Goal: Task Accomplishment & Management: Complete application form

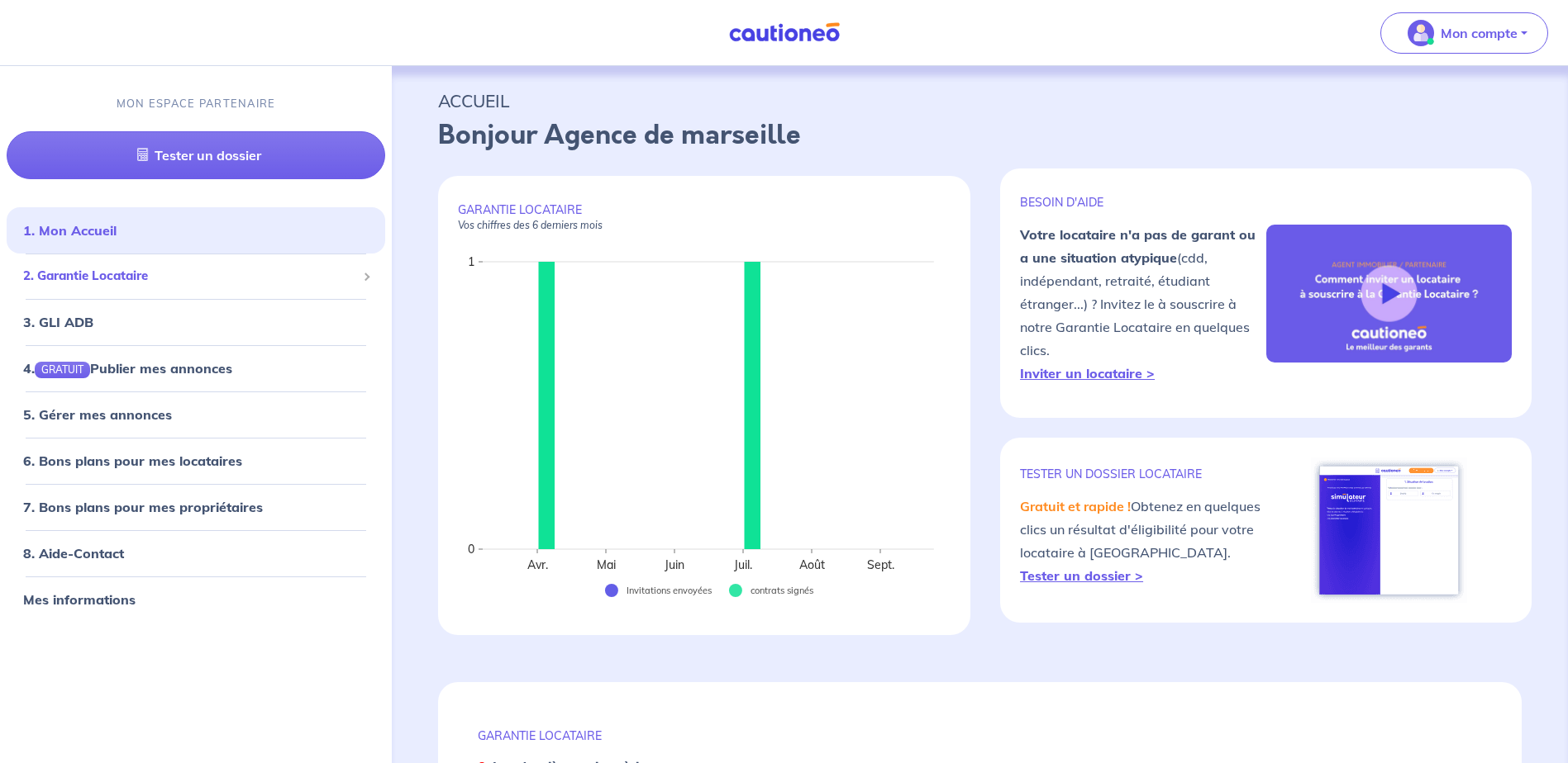
click at [176, 283] on span "2. Garantie Locataire" at bounding box center [190, 277] width 333 height 19
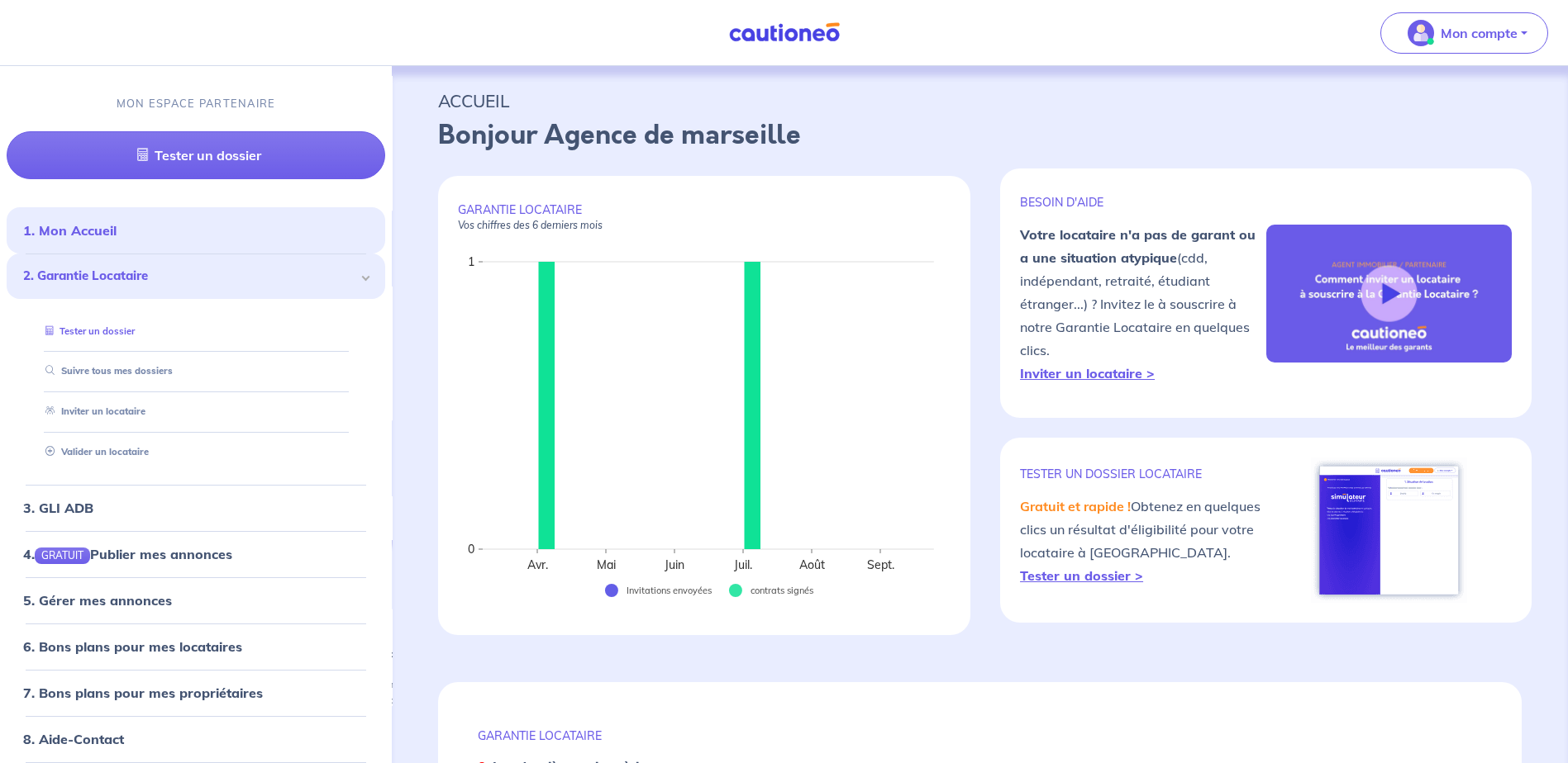
click at [135, 333] on link "Tester un dossier" at bounding box center [87, 331] width 96 height 11
click at [134, 372] on link "Suivre tous mes dossiers" at bounding box center [105, 372] width 132 height 11
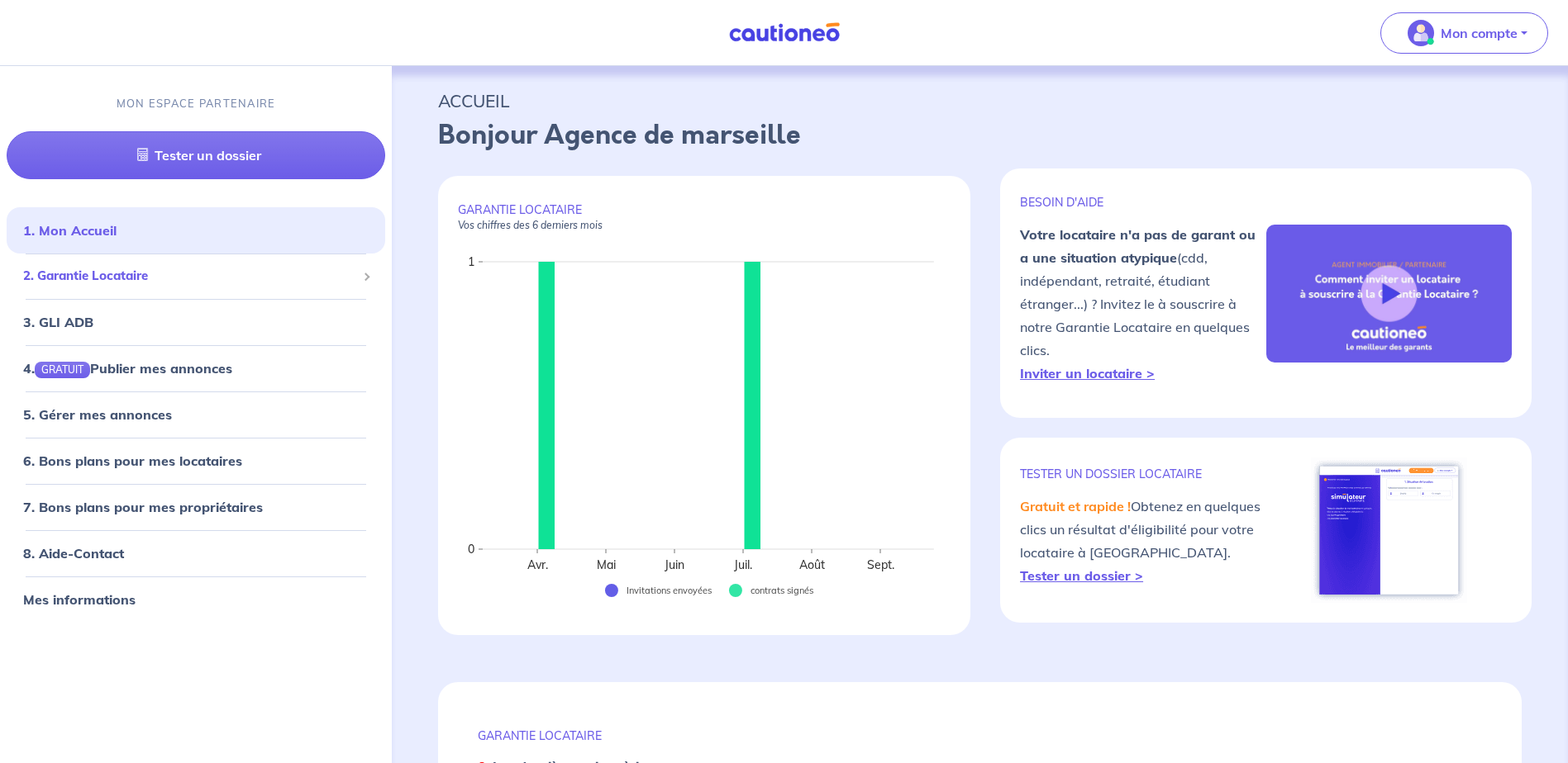
click at [219, 279] on span "2. Garantie Locataire" at bounding box center [190, 277] width 333 height 19
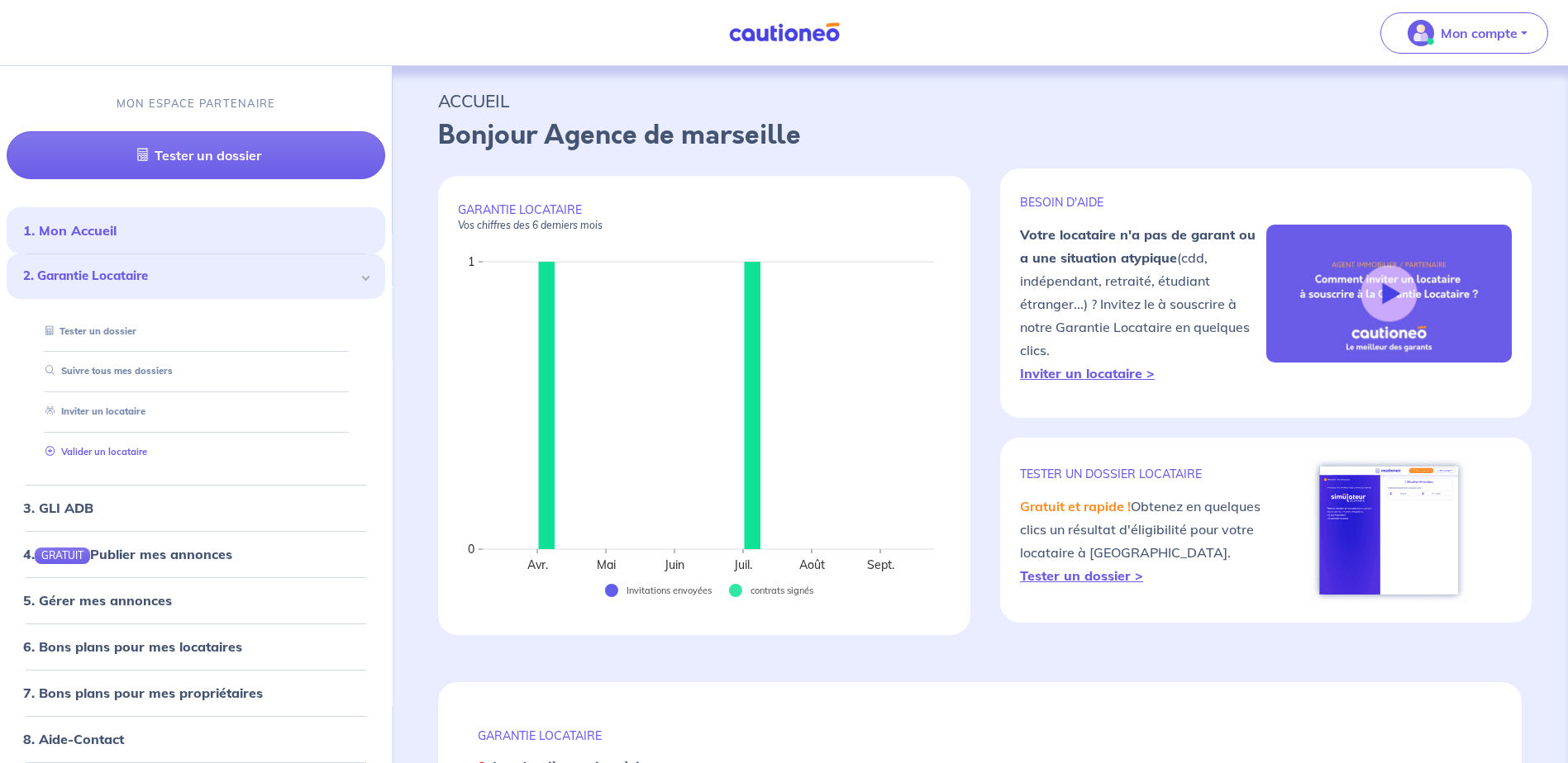
click at [147, 449] on link "Valider un locataire" at bounding box center [92, 452] width 108 height 11
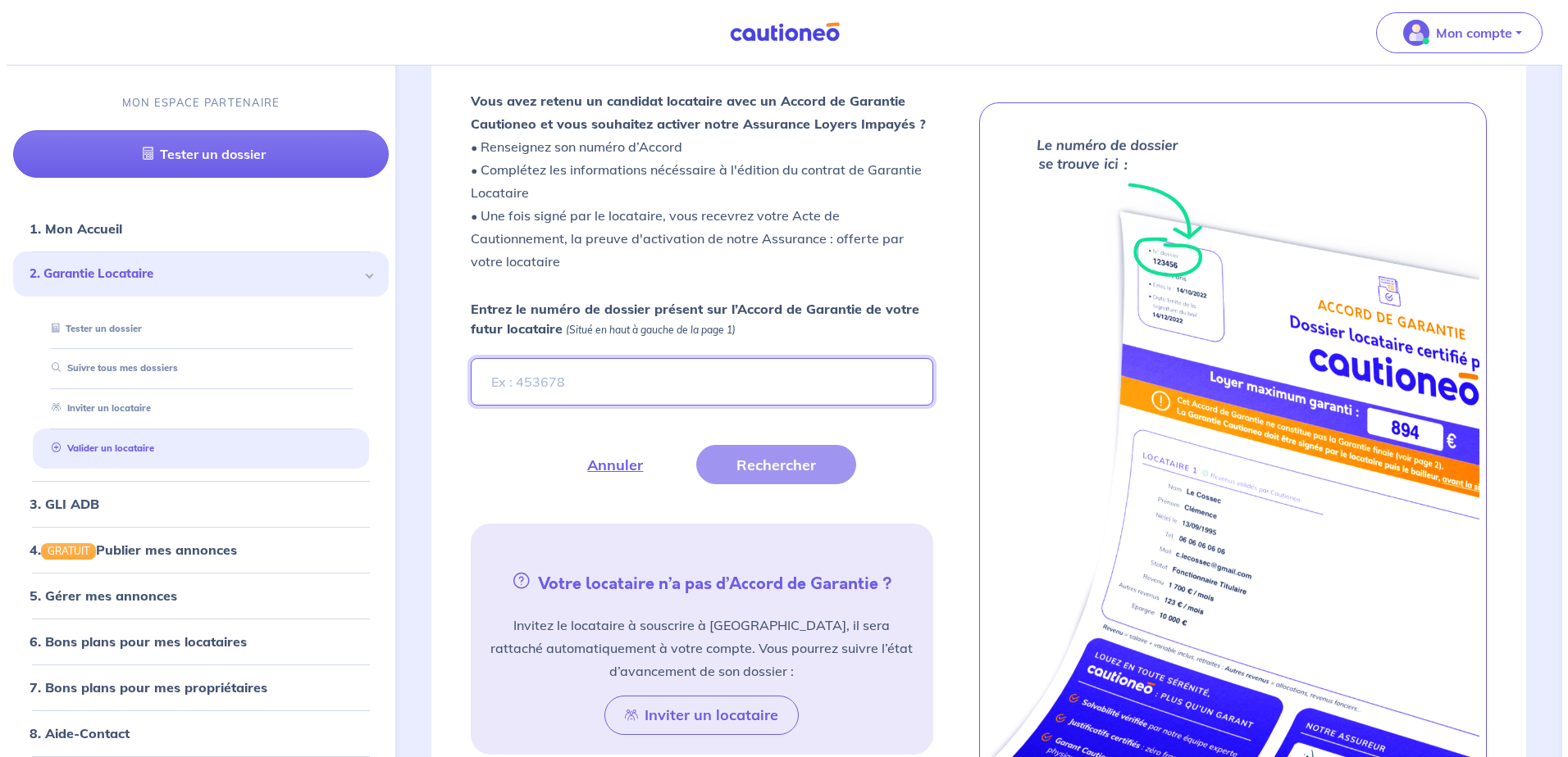
scroll to position [451, 0]
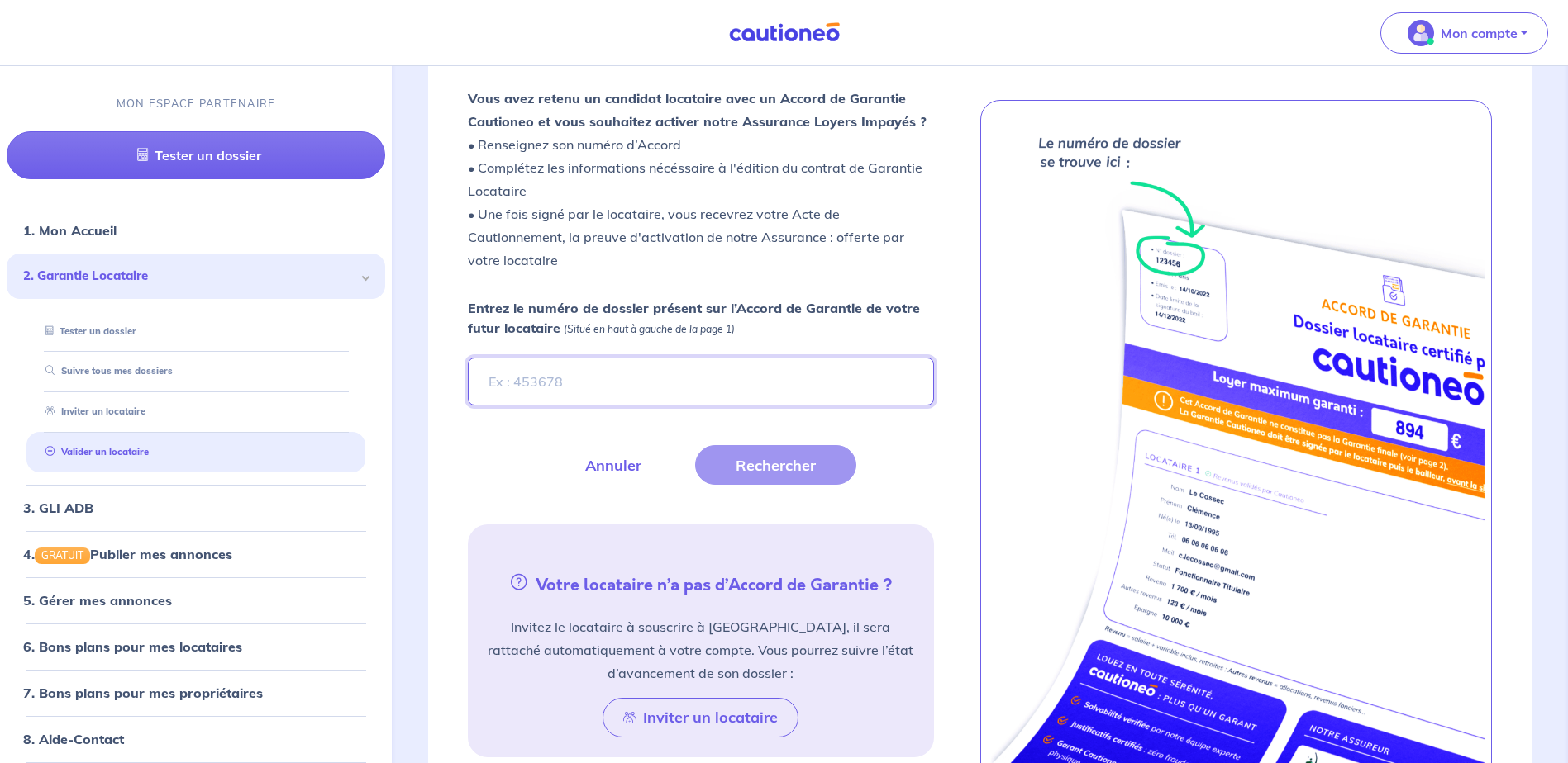
click at [572, 394] on input "Entrez le numéro de dossier présent sur l’Accord de Garantie de votre futur loc…" at bounding box center [700, 381] width 465 height 48
paste input "cpFPs"
type input "scpFPs"
click at [781, 470] on button "Rechercher" at bounding box center [776, 465] width 161 height 40
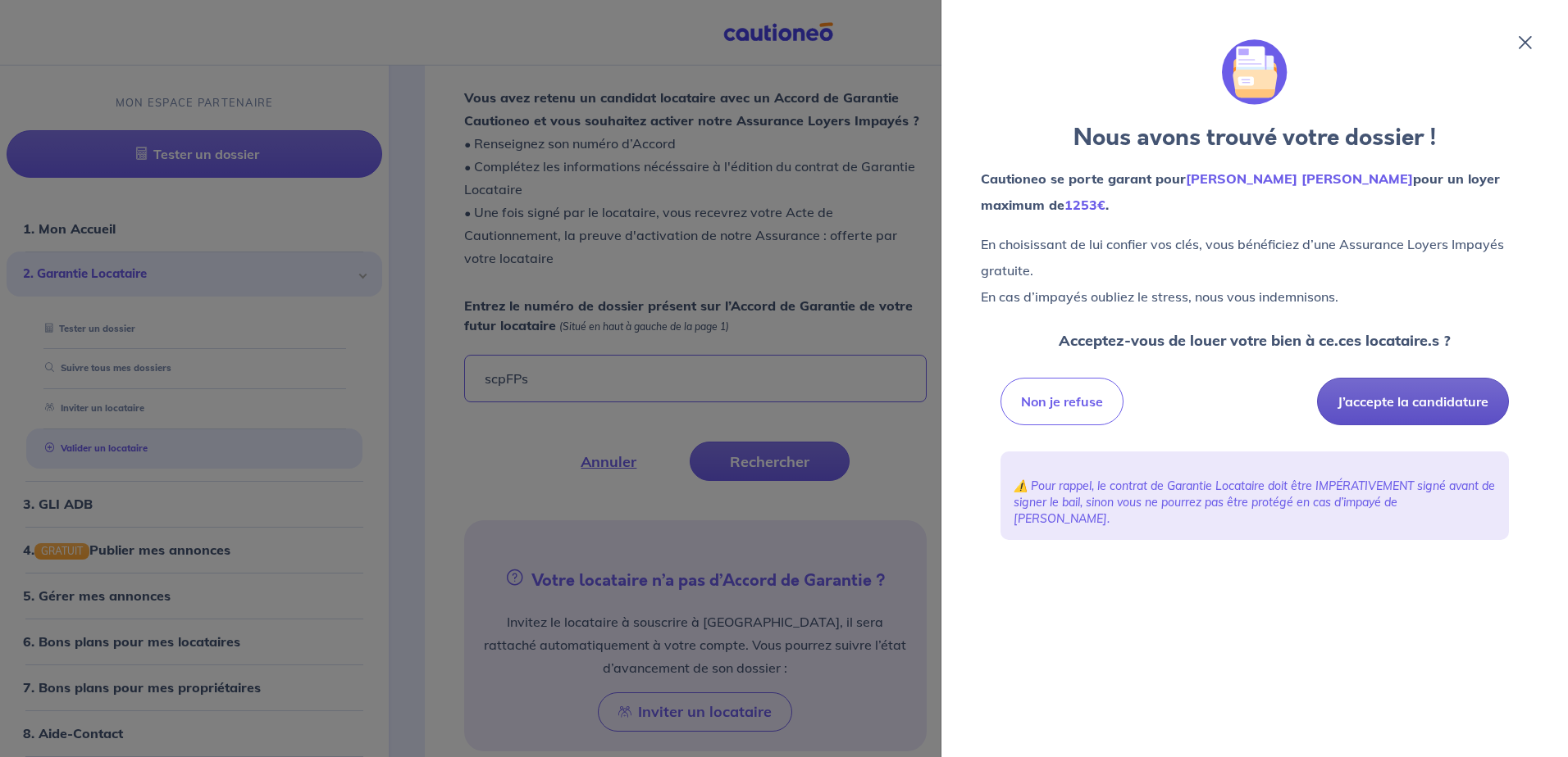
click at [1368, 397] on button "J’accepte la candidature" at bounding box center [1413, 401] width 192 height 48
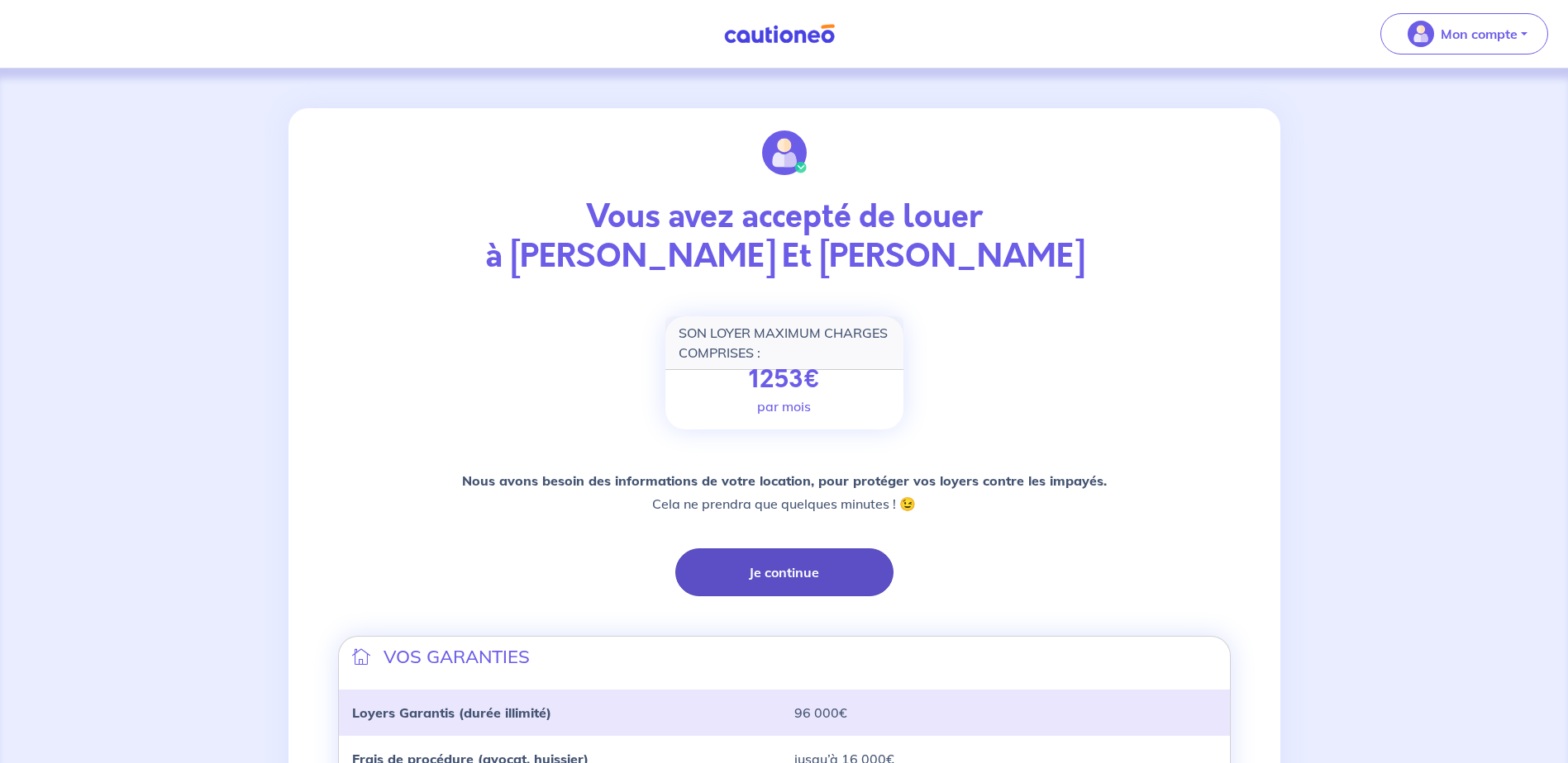
click at [788, 566] on button "Je continue" at bounding box center [784, 572] width 218 height 48
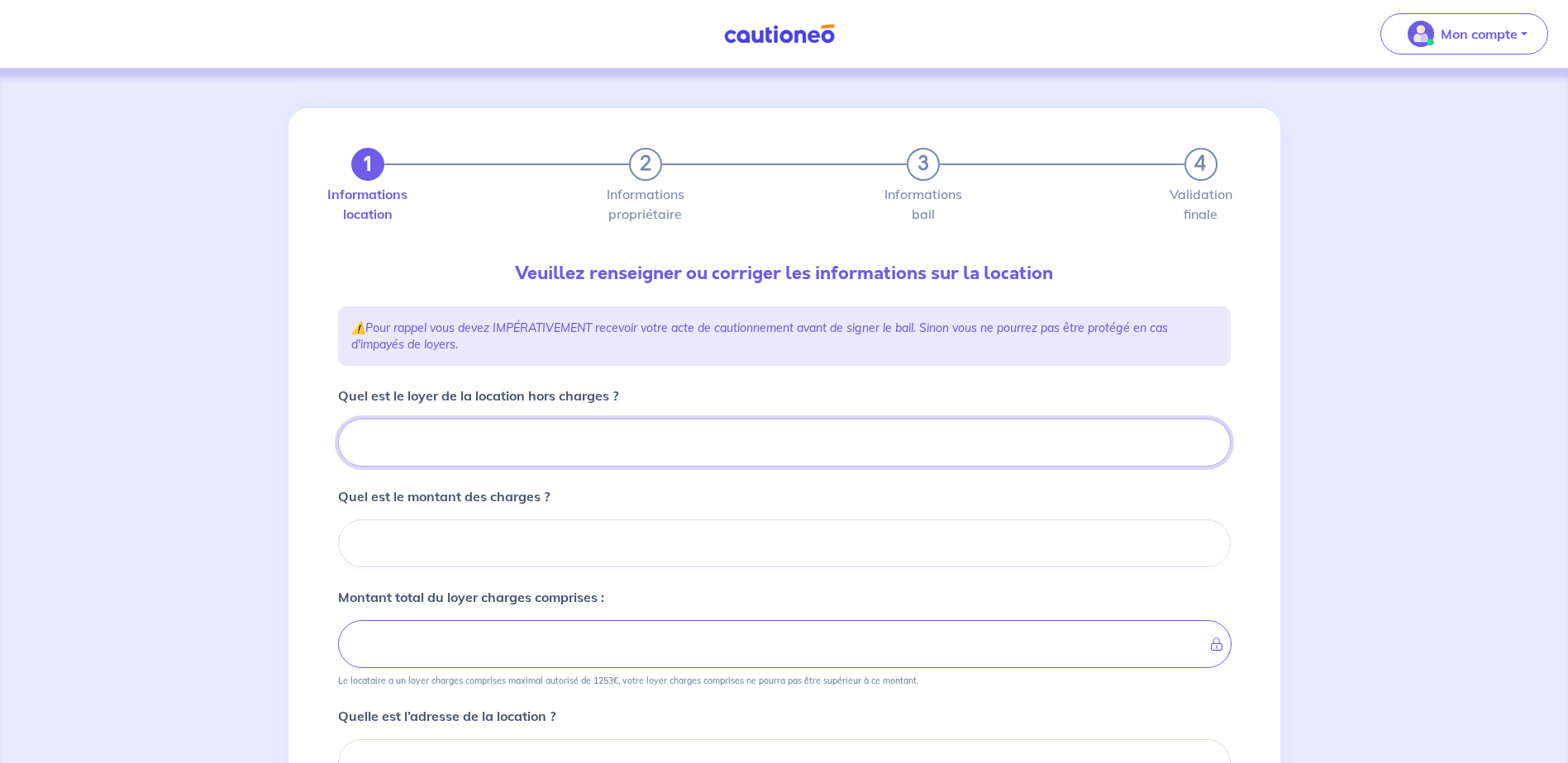
click at [433, 447] on input "Quel est le loyer de la location hors charges ?" at bounding box center [784, 442] width 892 height 48
type input "894"
type input "894.37"
click at [441, 534] on input "Quel est le montant des charges ?" at bounding box center [784, 543] width 892 height 48
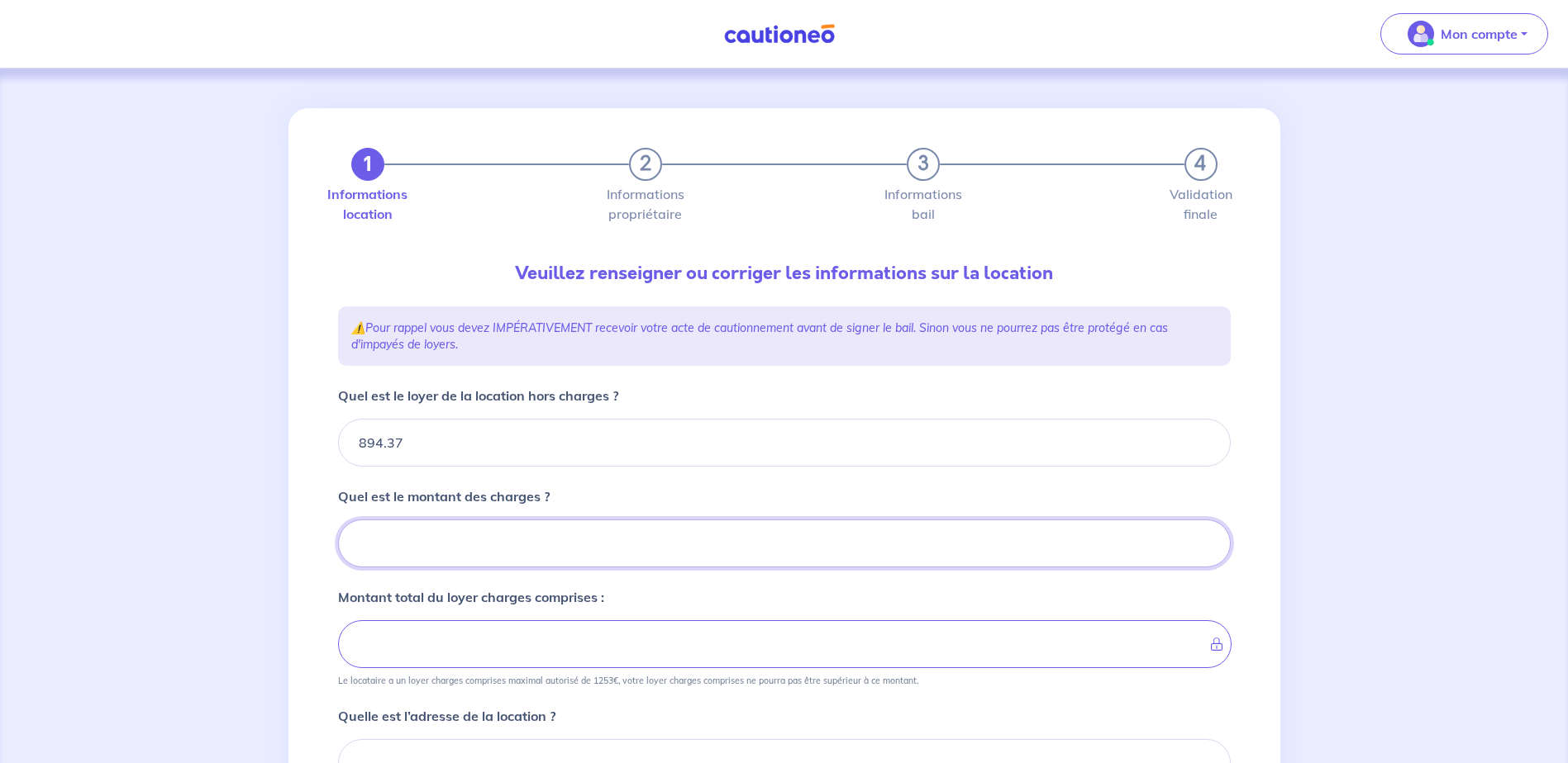
drag, startPoint x: 450, startPoint y: 537, endPoint x: 437, endPoint y: 523, distance: 19.1
click at [450, 537] on input "Quel est le montant des charges ?" at bounding box center [784, 543] width 892 height 48
type input "60"
type input "954.37"
type input "60.2"
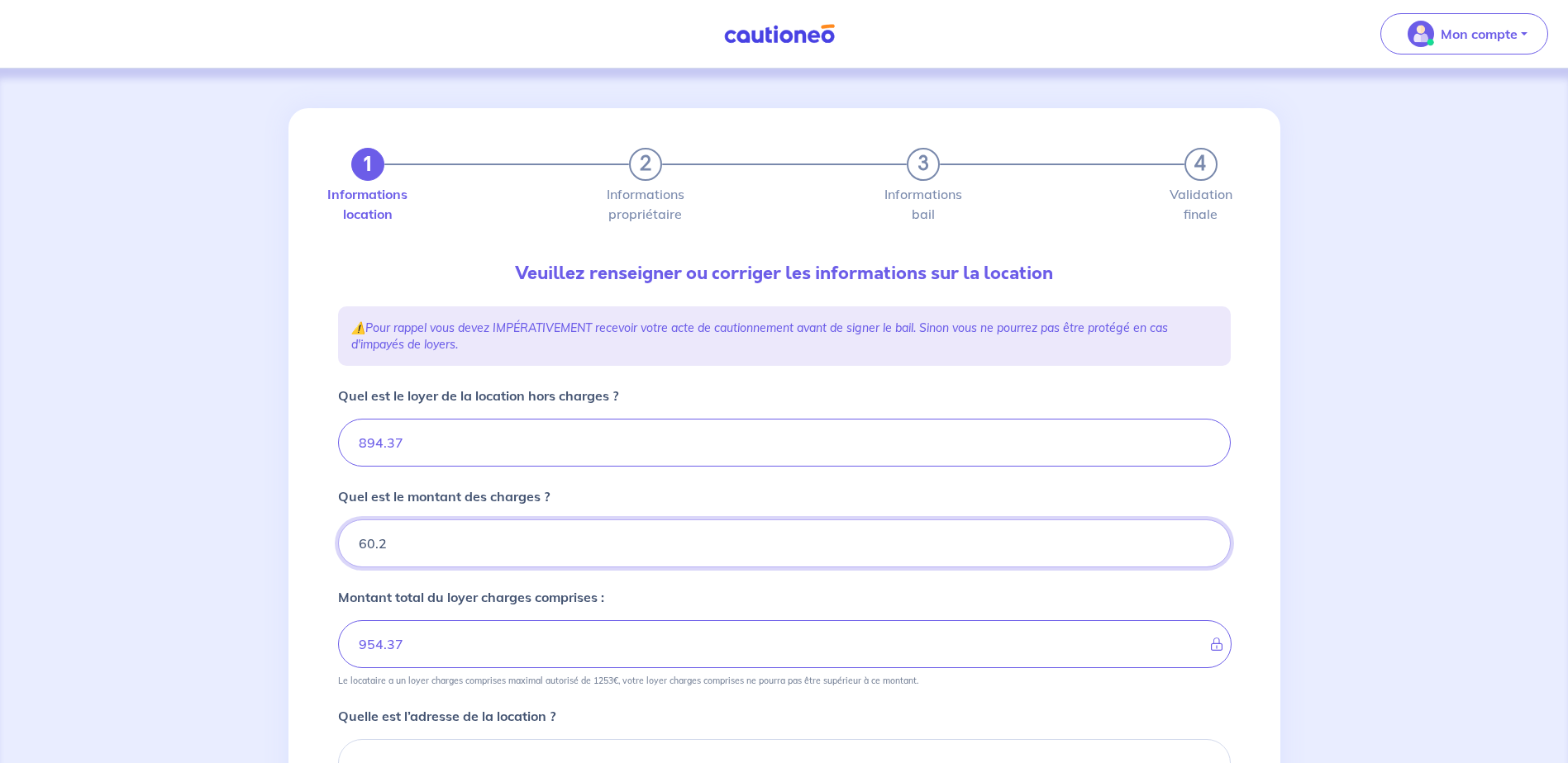
type input "894.37"
type input "60.28"
type input "954.65"
type input "60.28"
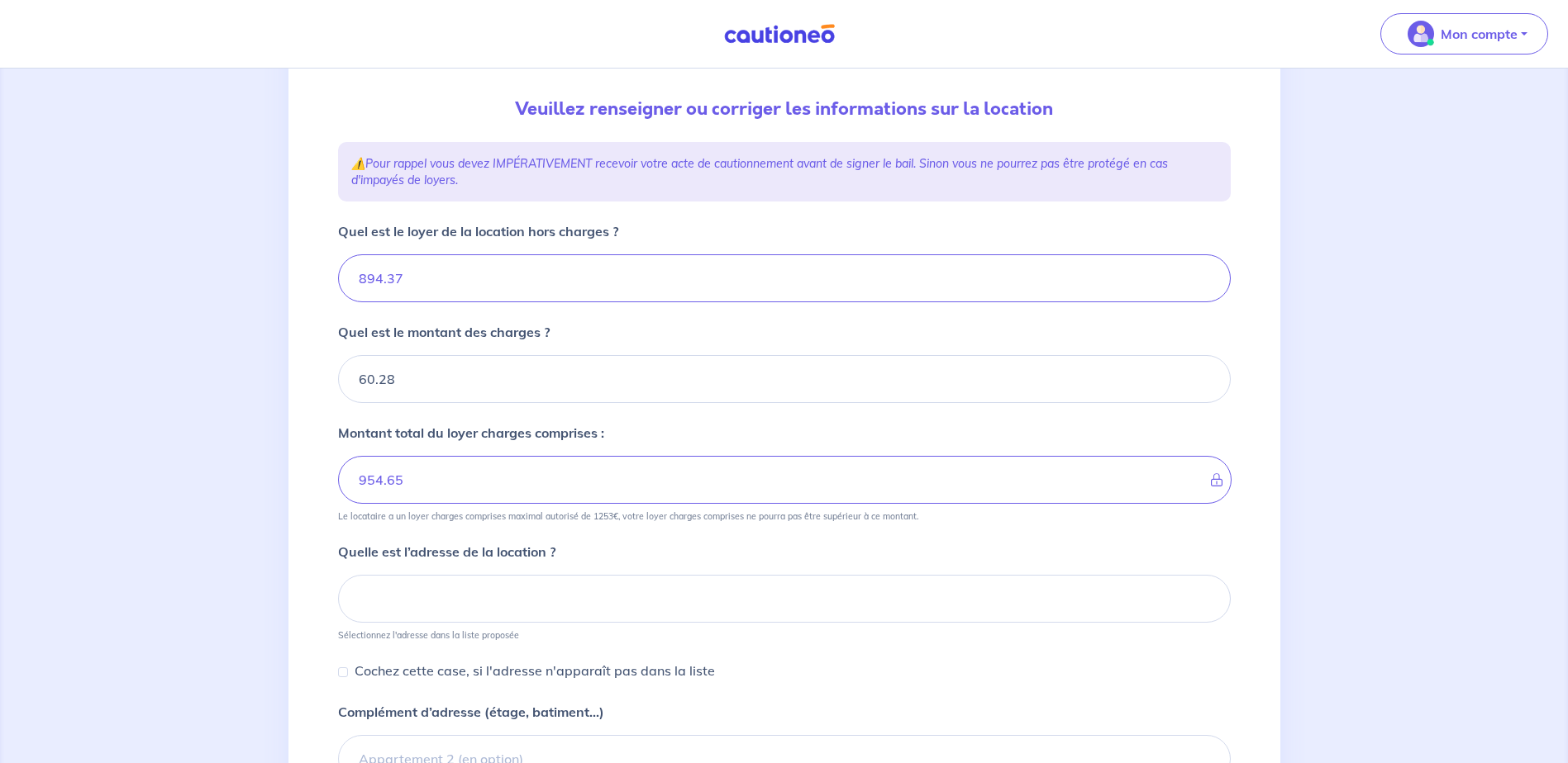
scroll to position [165, 0]
click at [375, 606] on input at bounding box center [784, 598] width 892 height 48
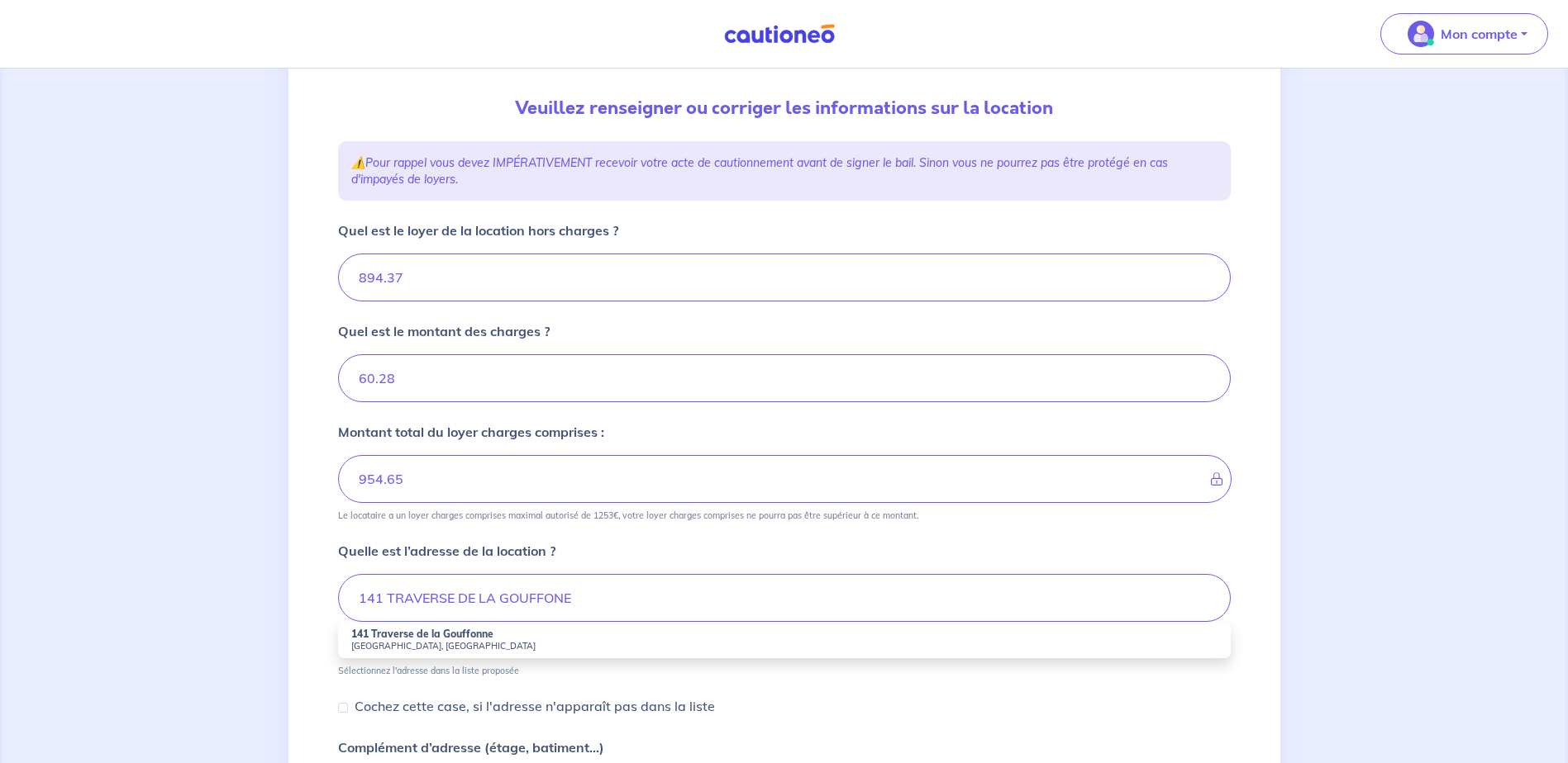
click at [485, 649] on small "Marseille, France" at bounding box center [784, 646] width 866 height 11
type input "141 Traverse de la Gouffonne, Marseille, France"
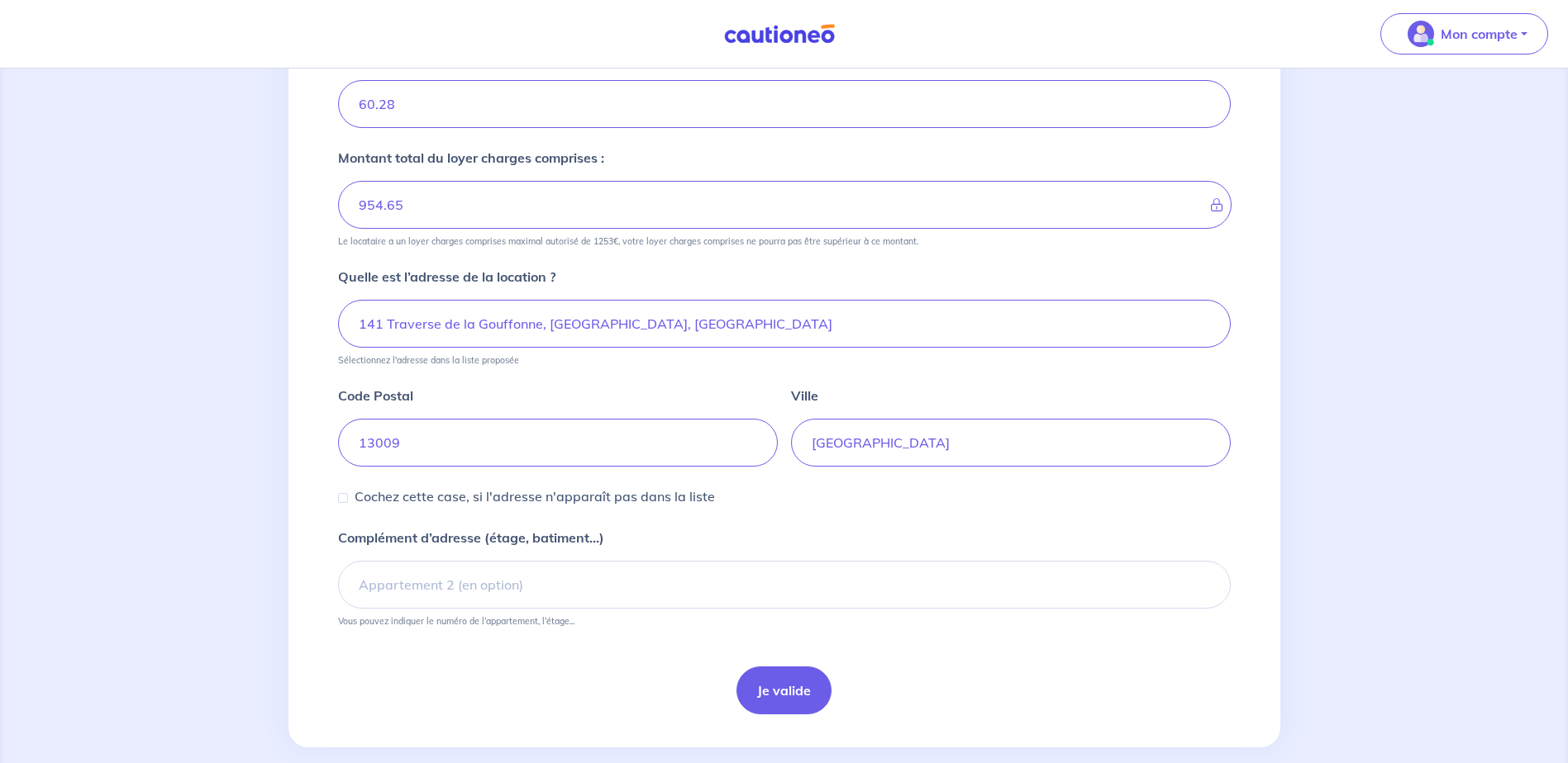
scroll to position [463, 0]
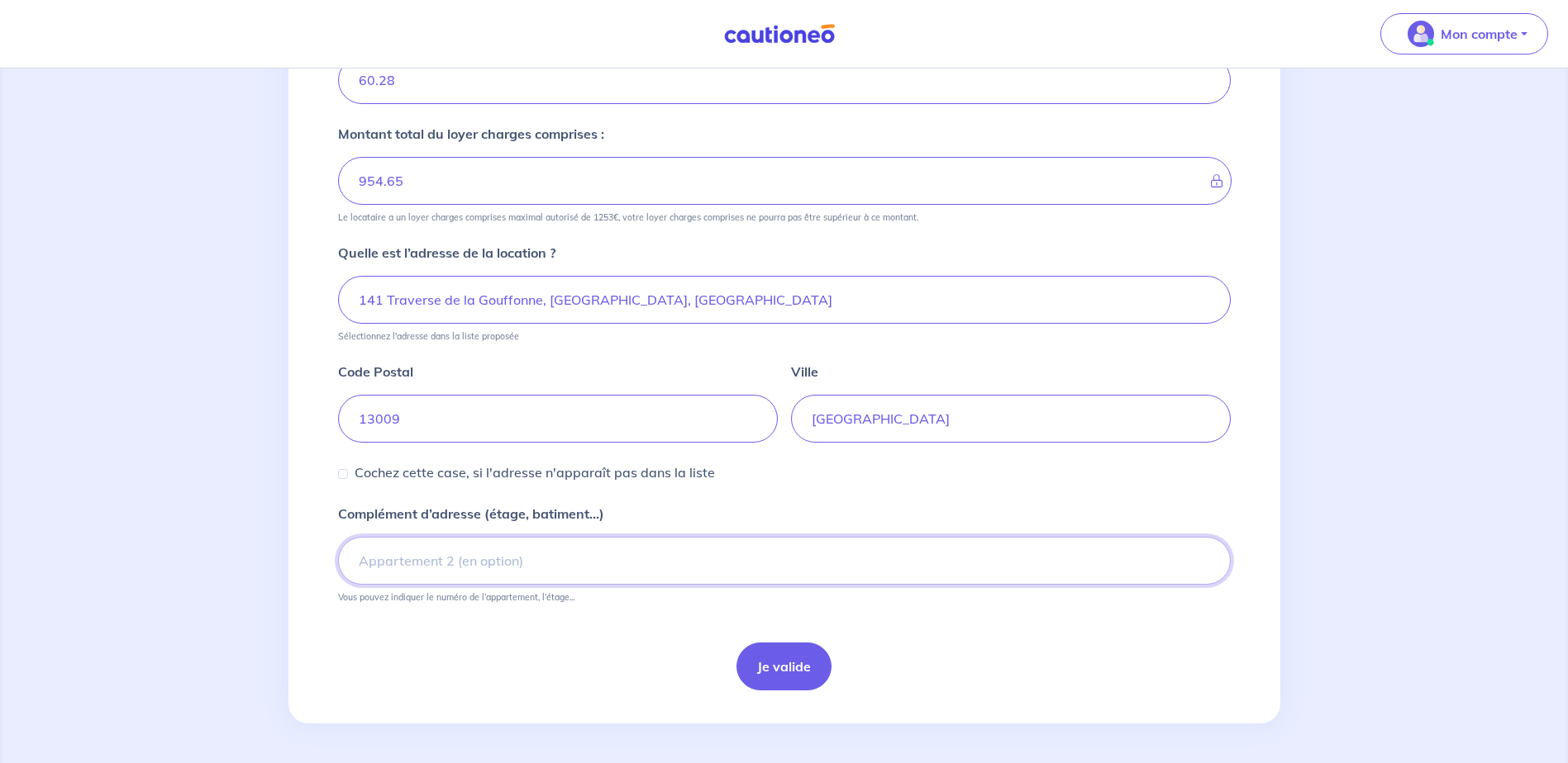
click at [518, 574] on input "Complément d’adresse (étage, batiment...)" at bounding box center [784, 560] width 892 height 48
type input "PORTE 207"
click at [765, 680] on button "Je valide" at bounding box center [784, 667] width 95 height 48
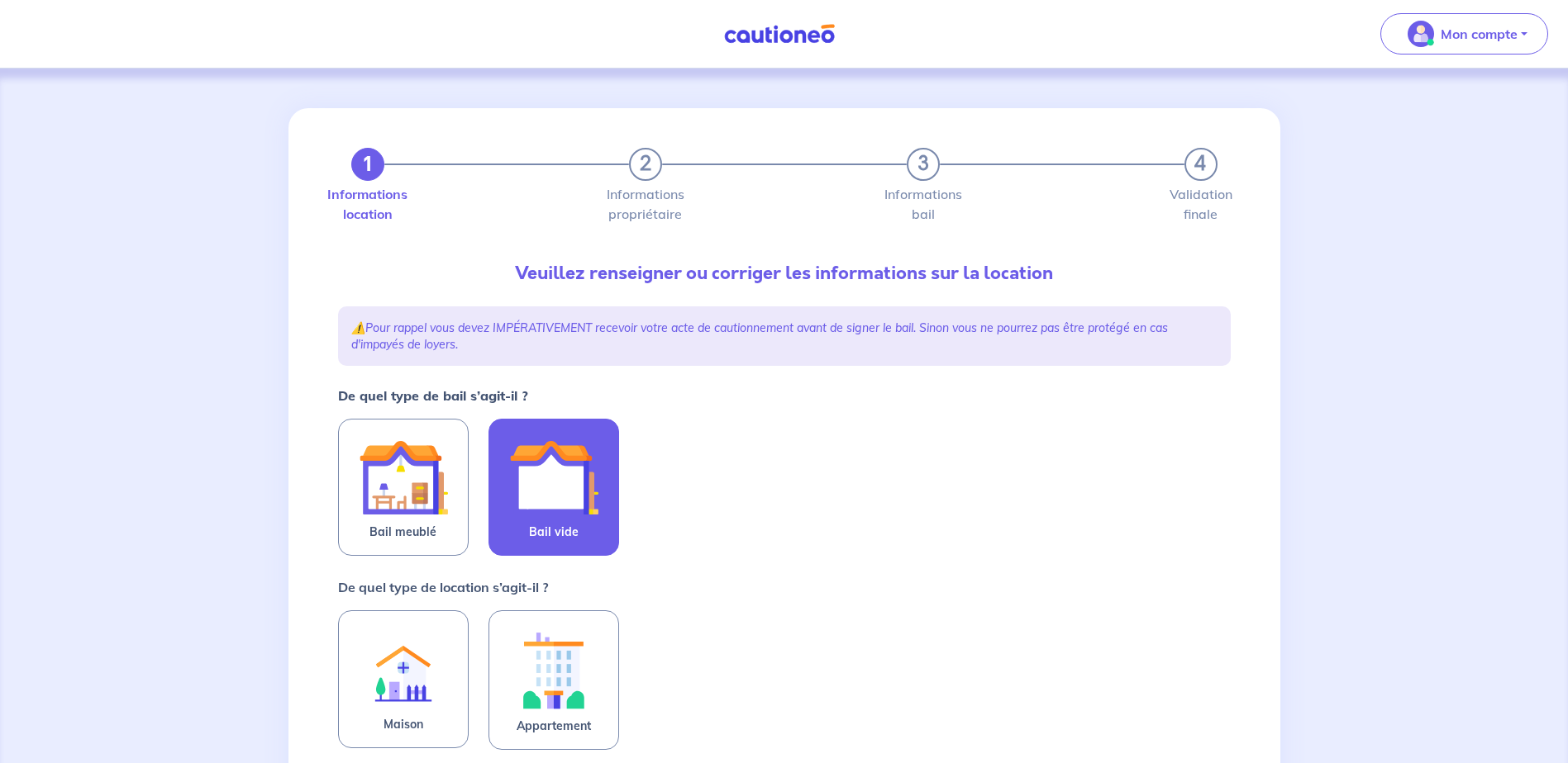
click at [549, 519] on img at bounding box center [554, 477] width 90 height 90
click at [0, 0] on input "Bail vide" at bounding box center [0, 0] width 0 height 0
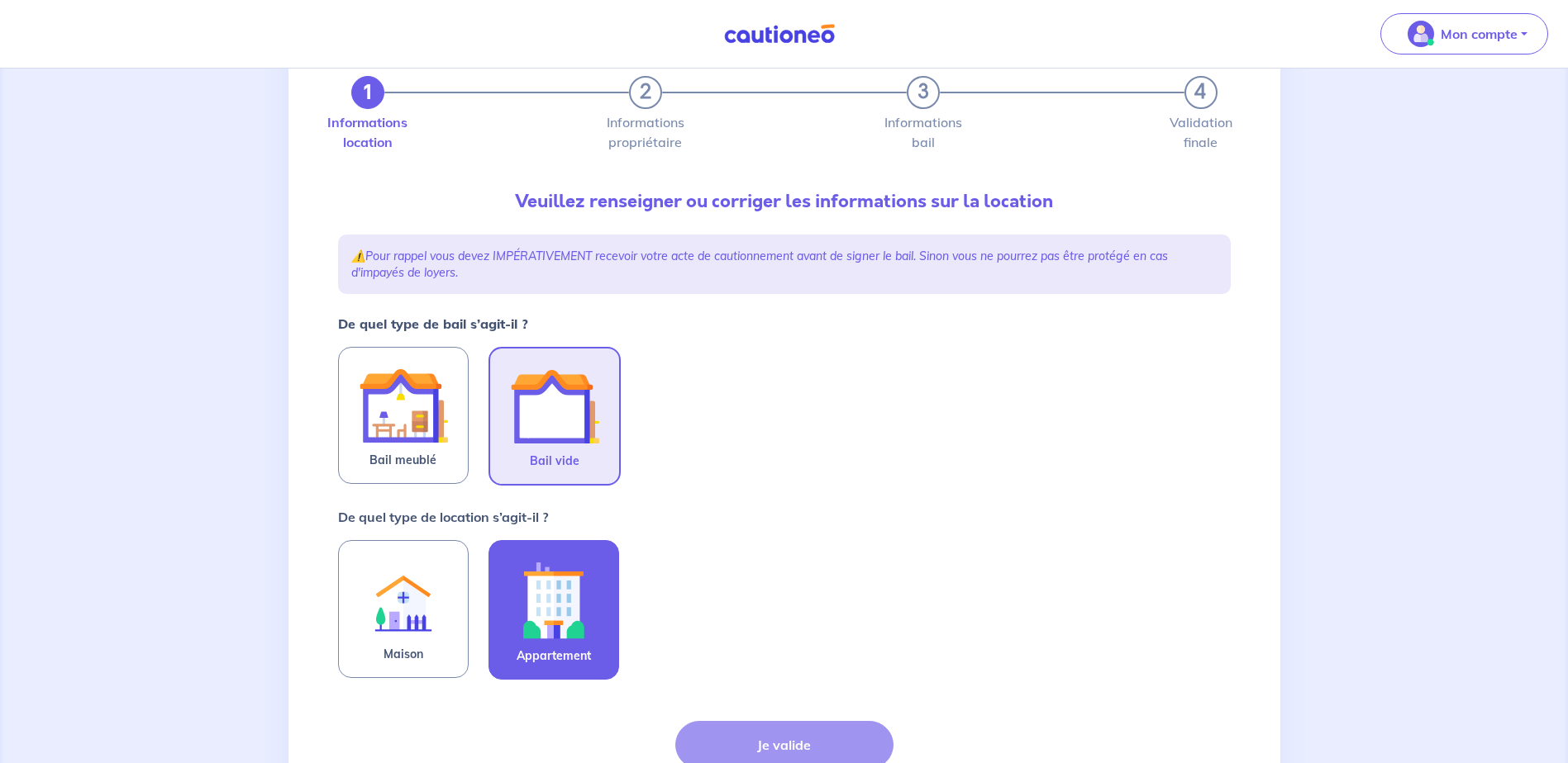
scroll to position [165, 0]
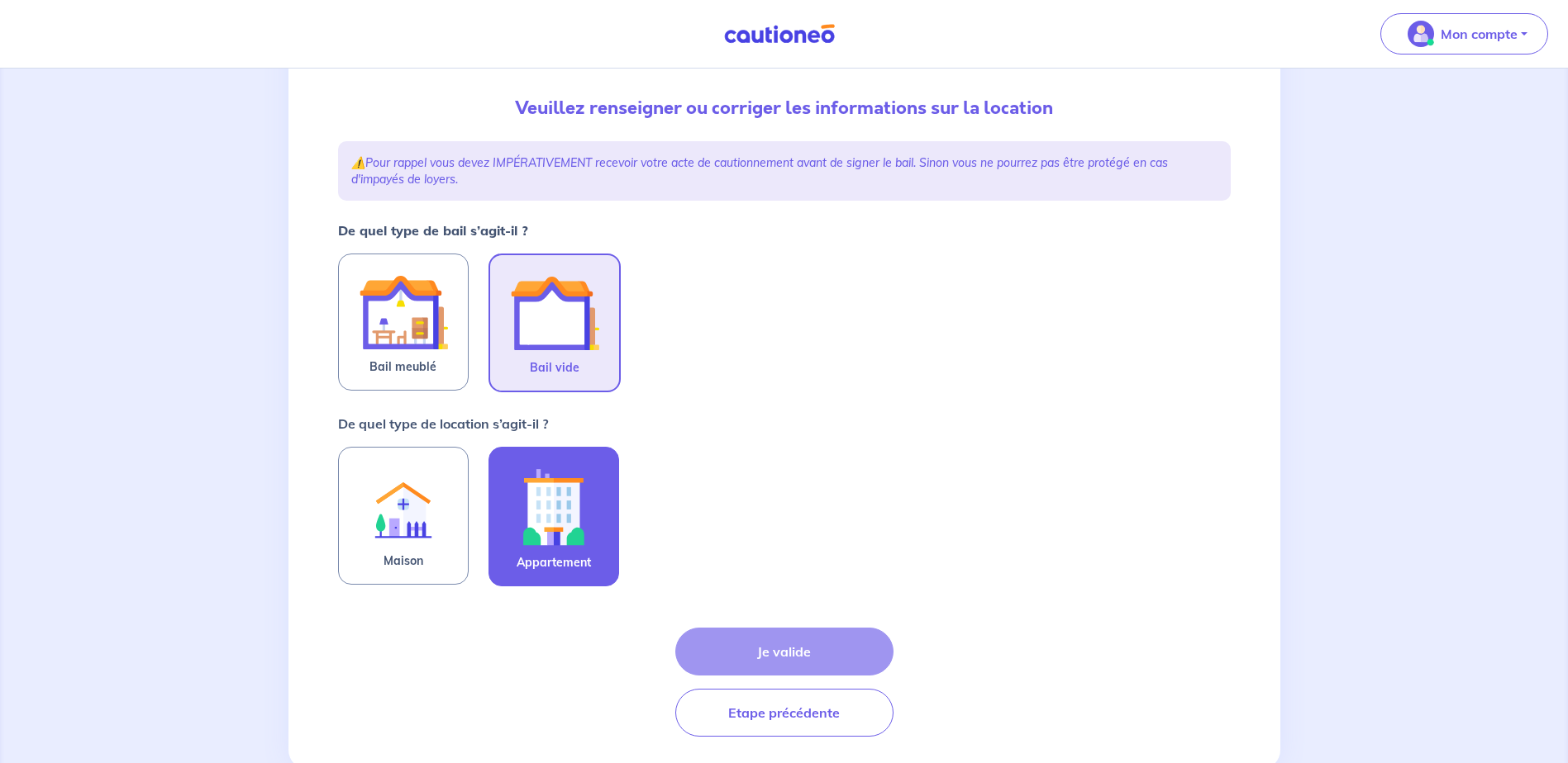
click at [587, 504] on img at bounding box center [554, 506] width 90 height 91
click at [0, 0] on input "Appartement" at bounding box center [0, 0] width 0 height 0
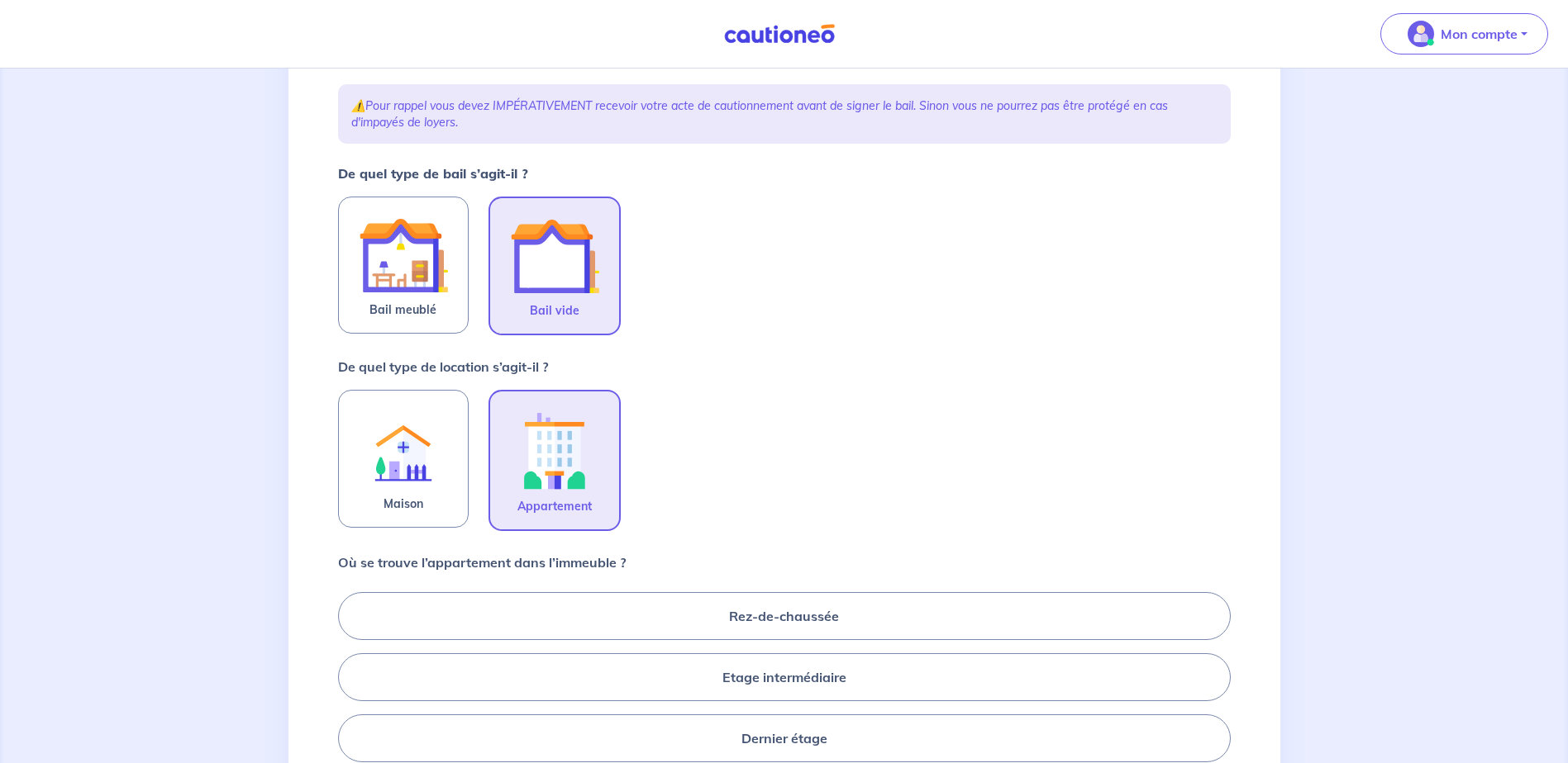
scroll to position [330, 0]
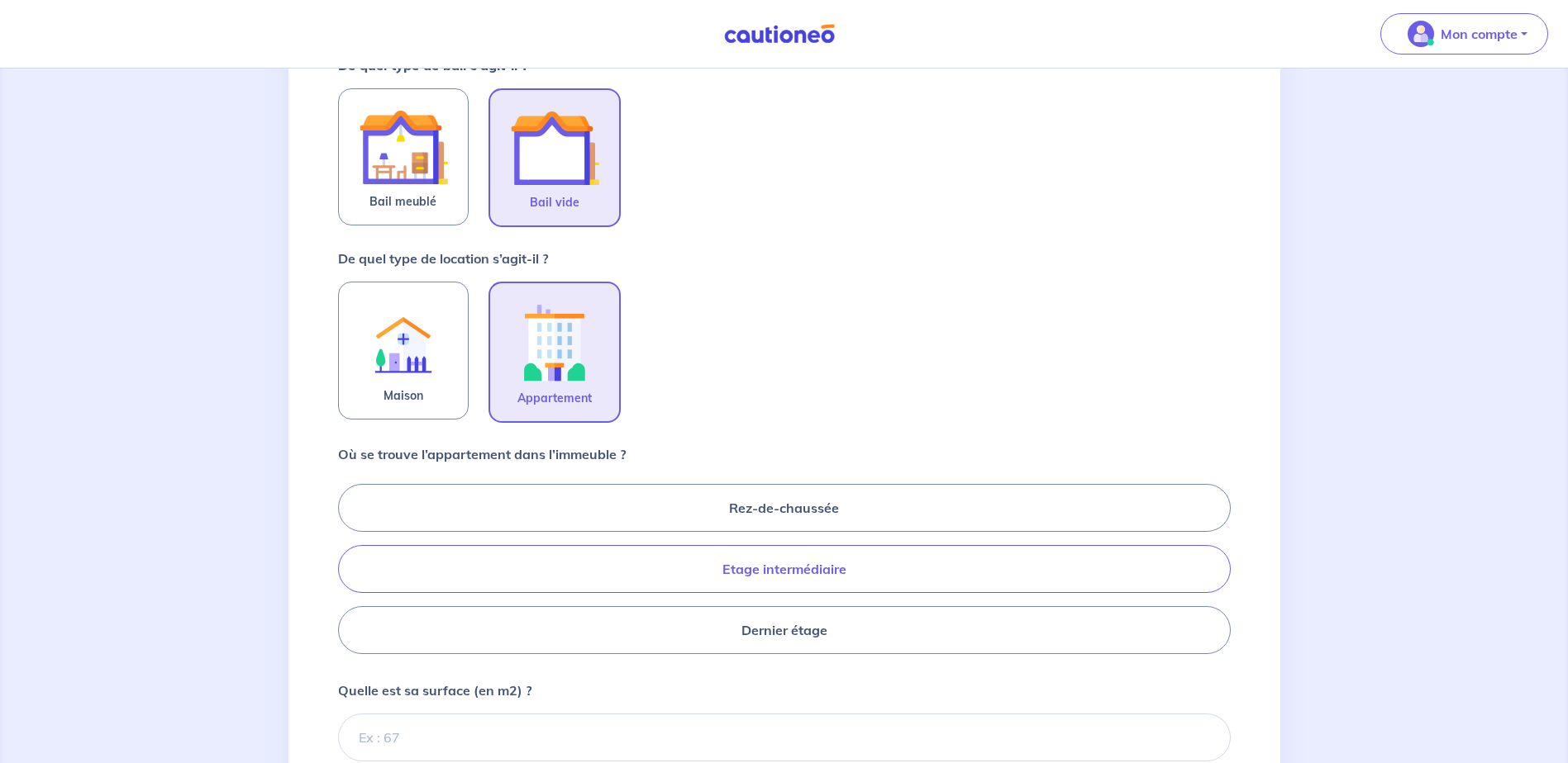
click at [823, 559] on label "Etage intermédiaire" at bounding box center [784, 569] width 892 height 48
click at [349, 563] on input "Etage intermédiaire" at bounding box center [342, 568] width 10 height 10
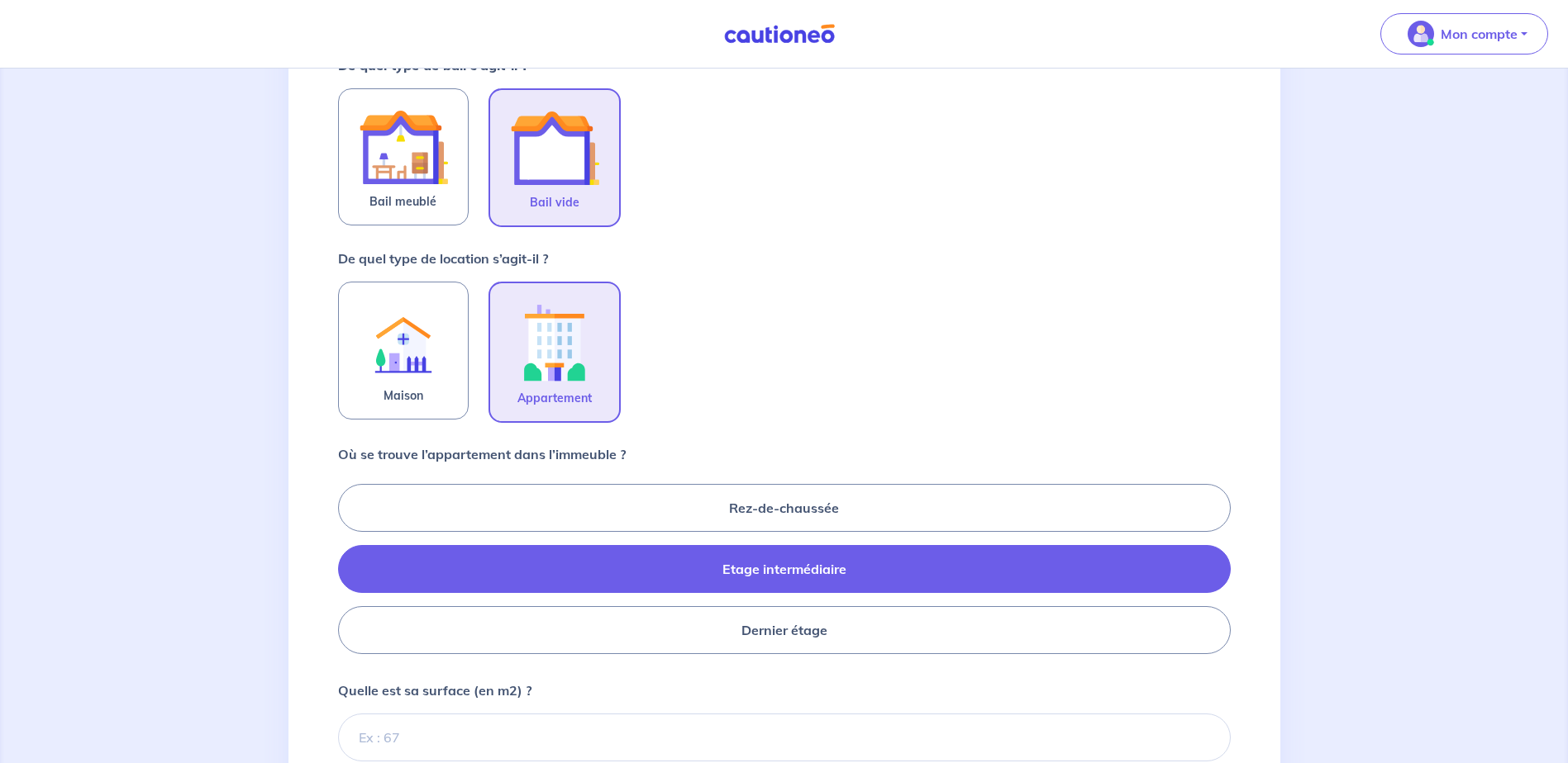
radio input "true"
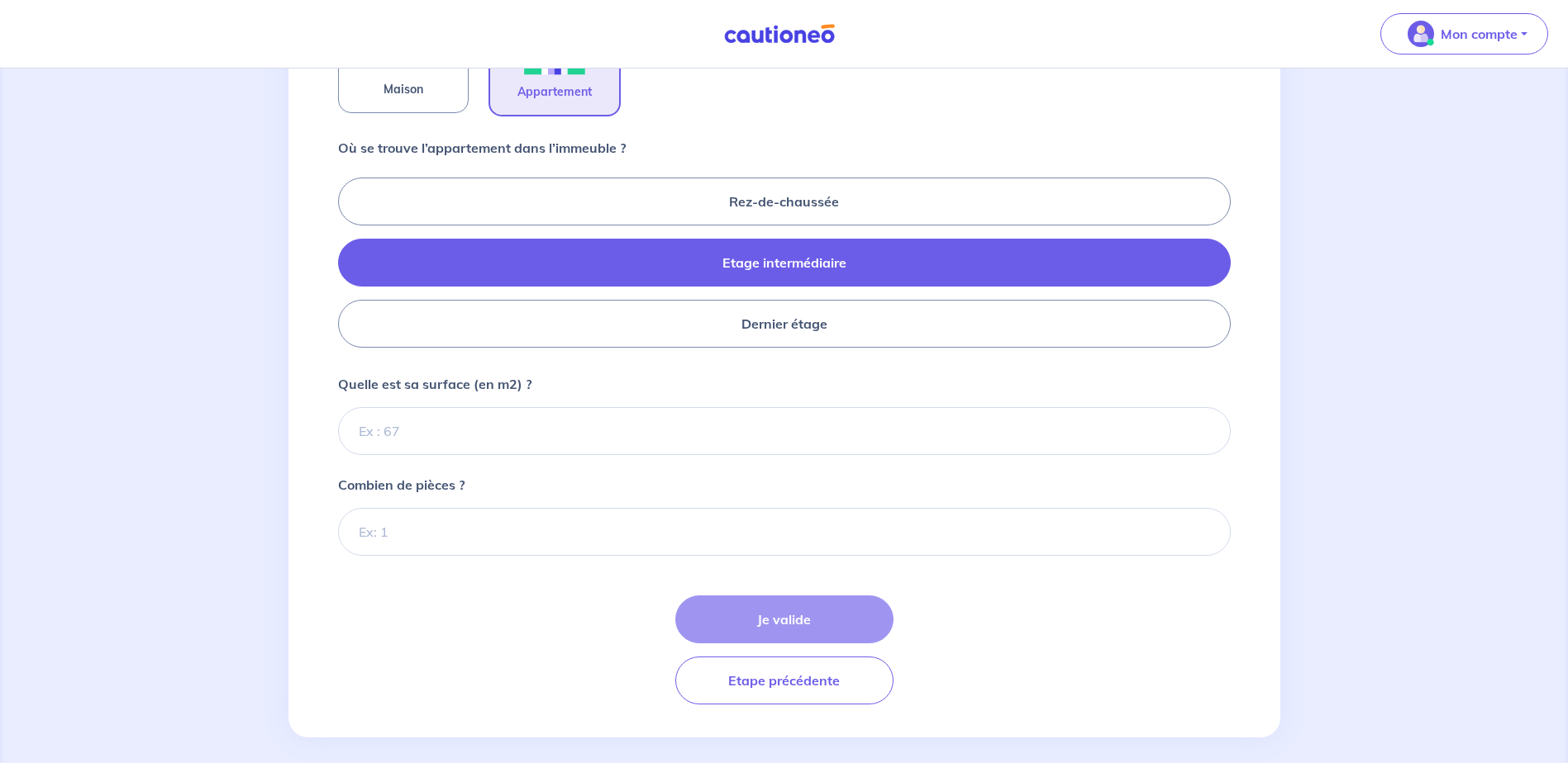
scroll to position [651, 0]
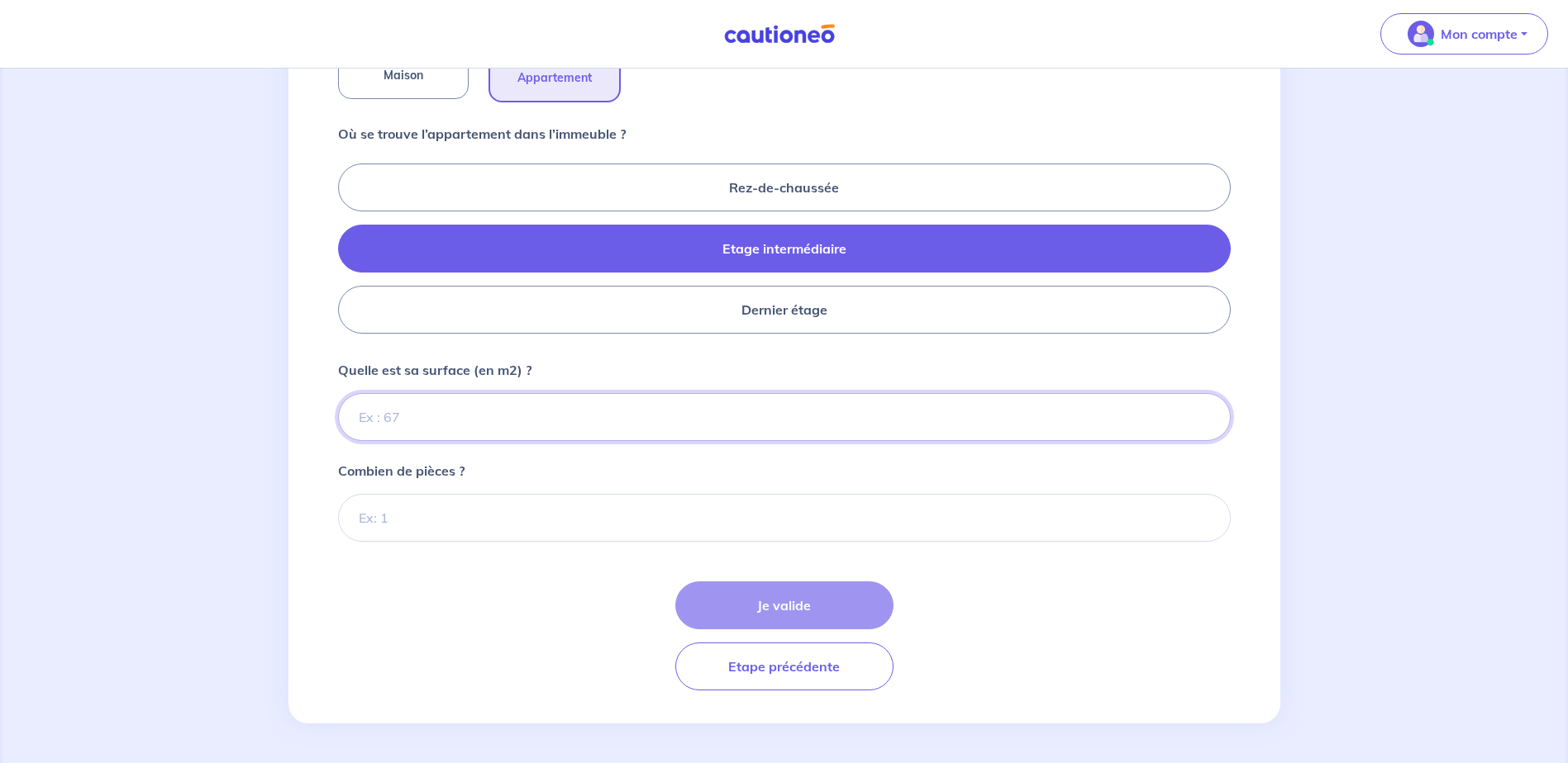
click at [509, 411] on input "Quelle est sa surface (en m2) ?" at bounding box center [784, 417] width 892 height 48
type input "66"
type input "66.72"
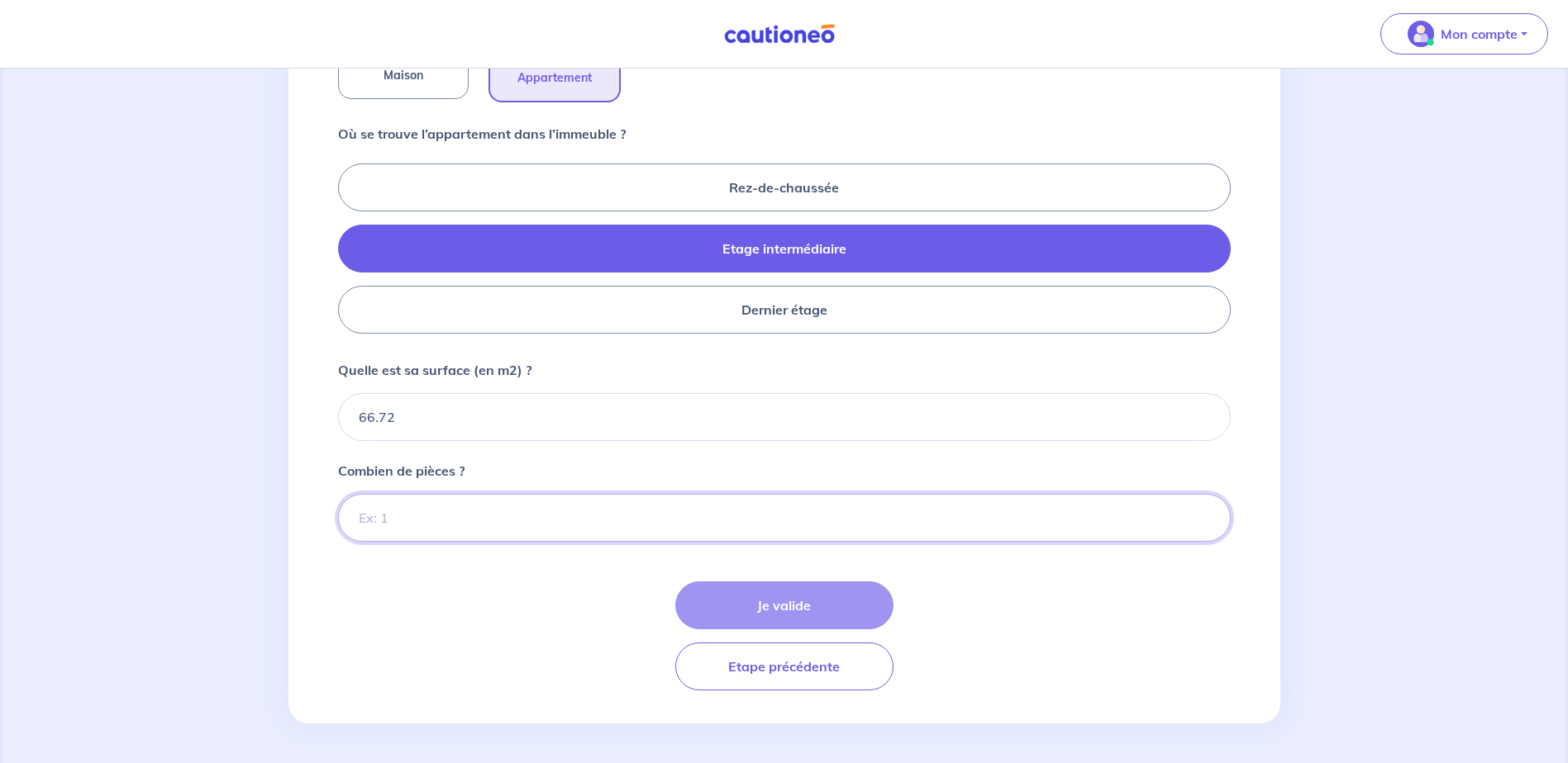
click at [494, 515] on input "Combien de pièces ?" at bounding box center [784, 518] width 892 height 48
type input "3"
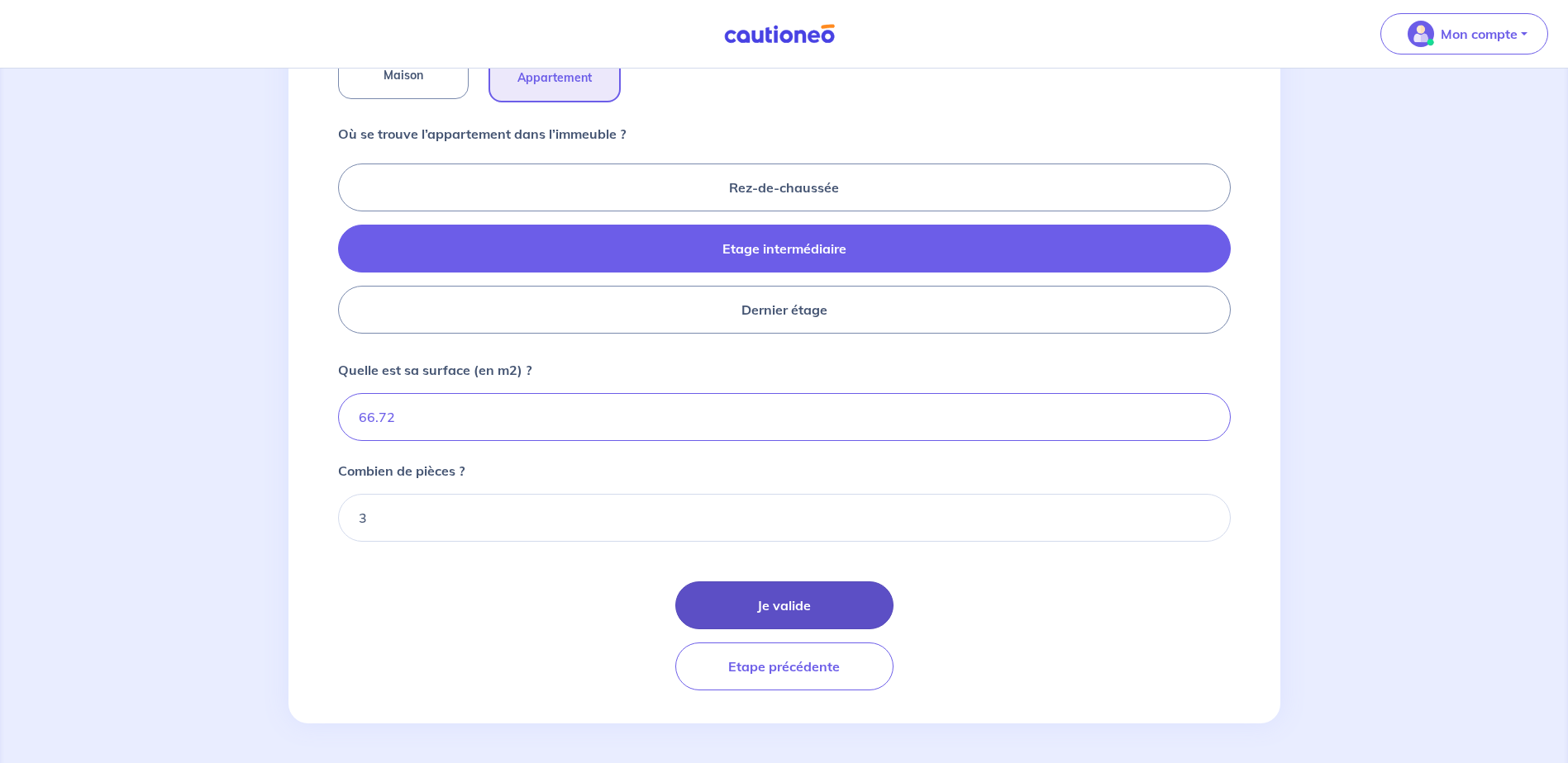
click at [775, 589] on button "Je valide" at bounding box center [784, 605] width 218 height 48
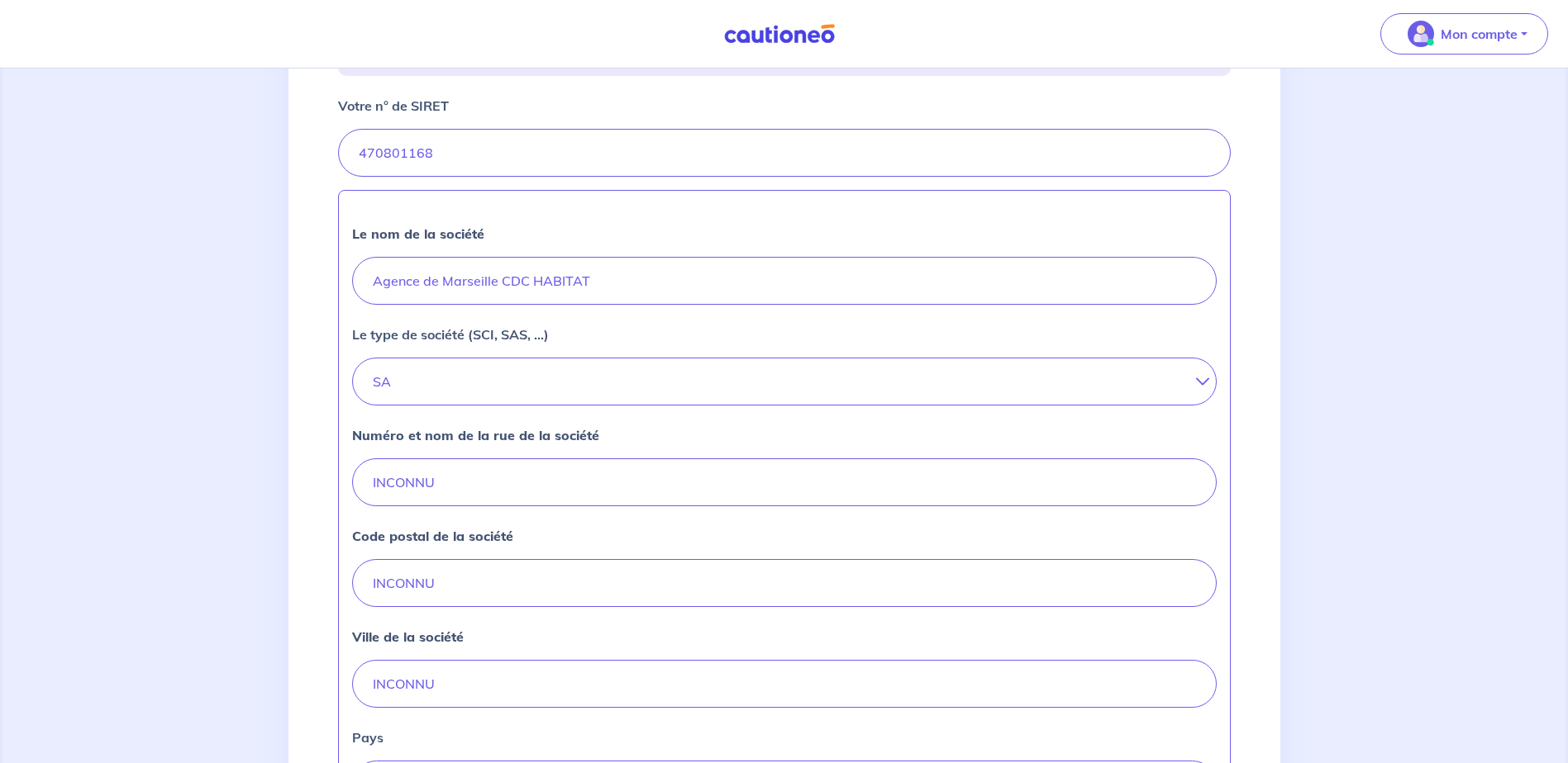
scroll to position [413, 0]
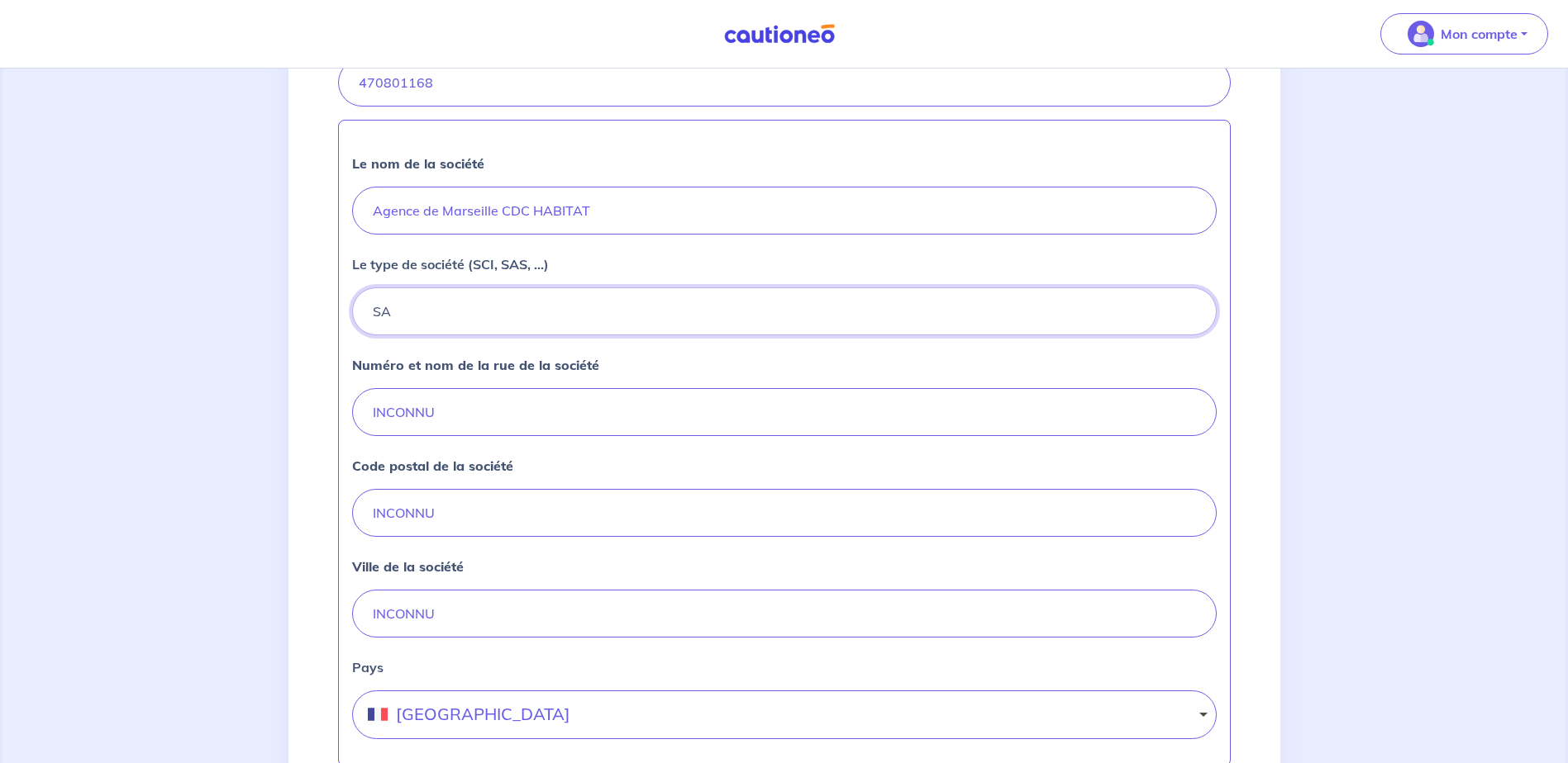
click at [545, 315] on button "SA" at bounding box center [784, 311] width 864 height 48
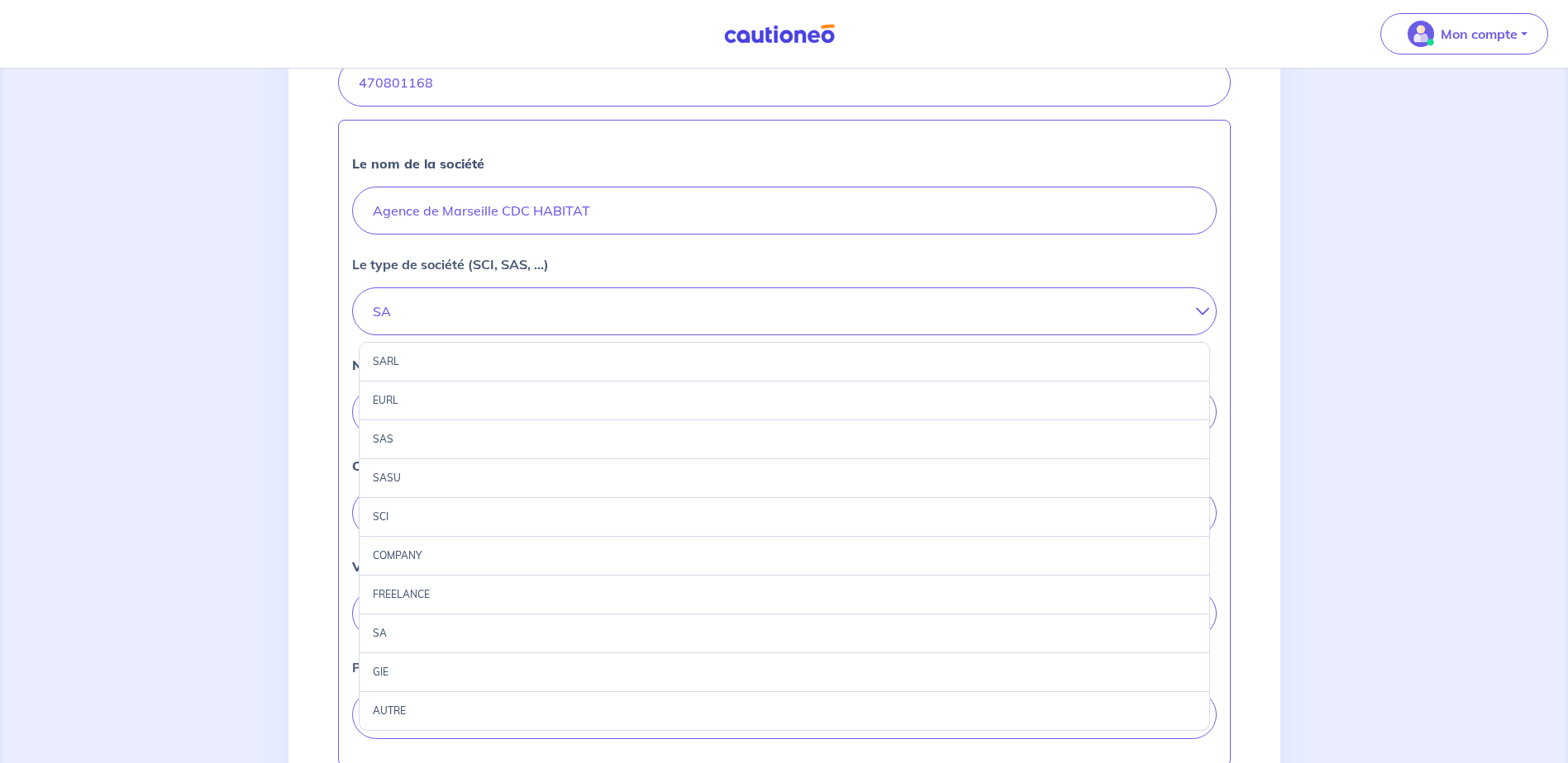
click at [520, 365] on div "SARL" at bounding box center [784, 362] width 851 height 40
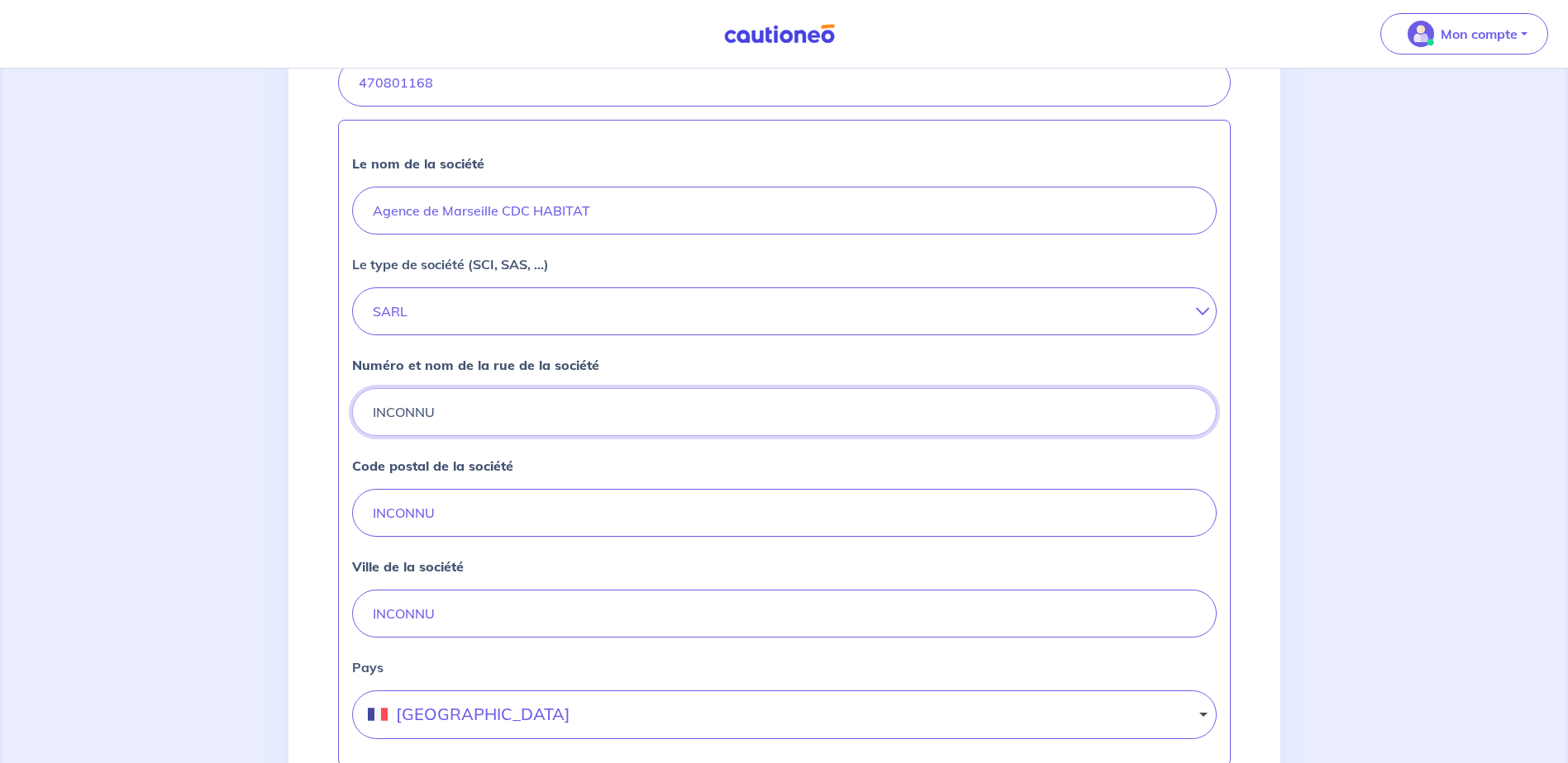
click at [510, 404] on input "INCONNU" at bounding box center [784, 412] width 864 height 48
drag, startPoint x: 463, startPoint y: 409, endPoint x: 270, endPoint y: 421, distance: 193.4
click at [264, 424] on div "2 3 4 Informations location Informations propriétaire Informations bail Validat…" at bounding box center [784, 322] width 1568 height 1333
type input "CDC HABITAT"
click at [441, 525] on input "INCONNU" at bounding box center [784, 513] width 864 height 48
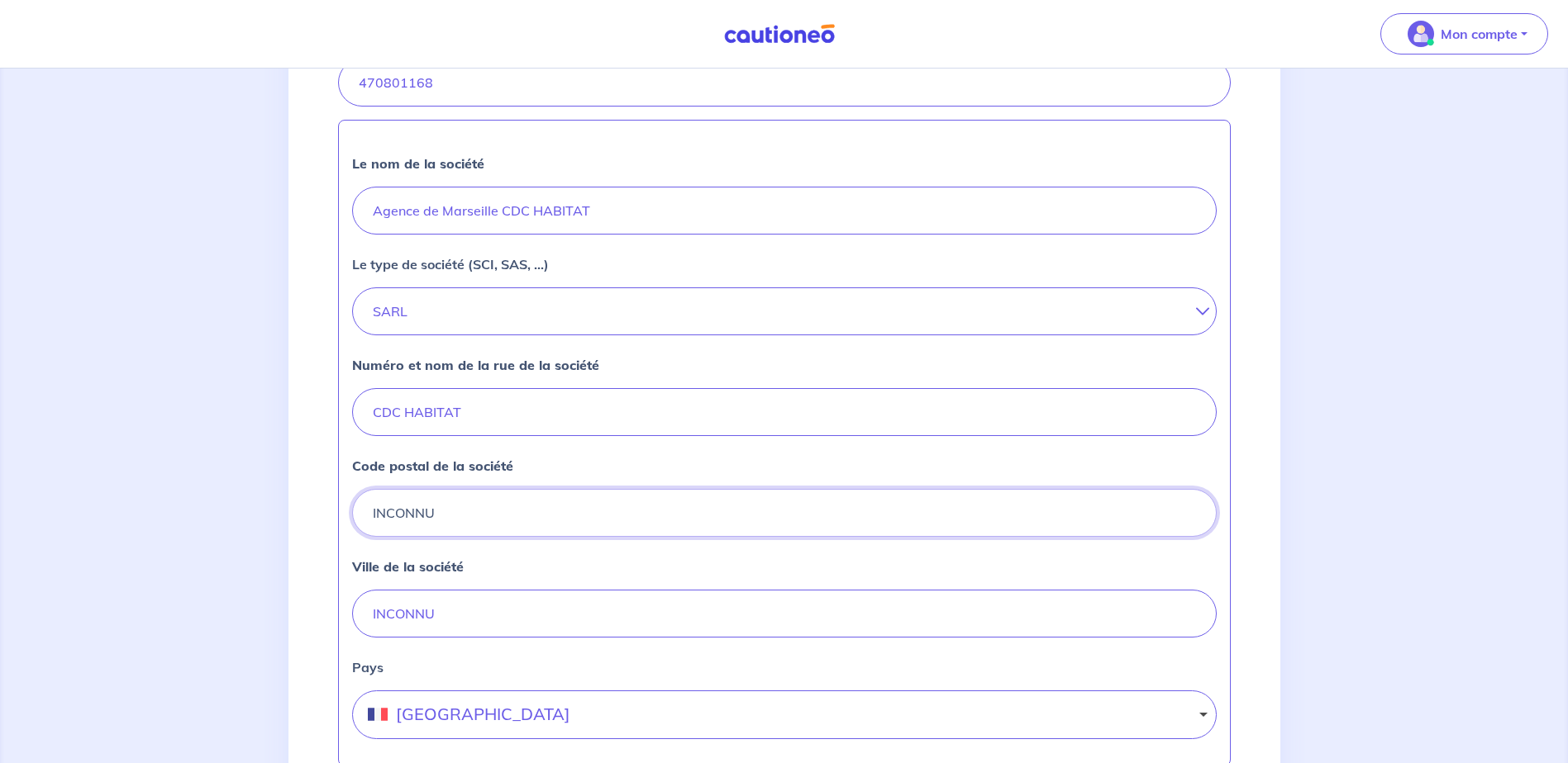
drag, startPoint x: 480, startPoint y: 511, endPoint x: 341, endPoint y: 526, distance: 139.8
click at [341, 526] on div "Le nom de la société Agence de Marseille CDC HABITAT Le type de société (SCI, S…" at bounding box center [784, 443] width 892 height 647
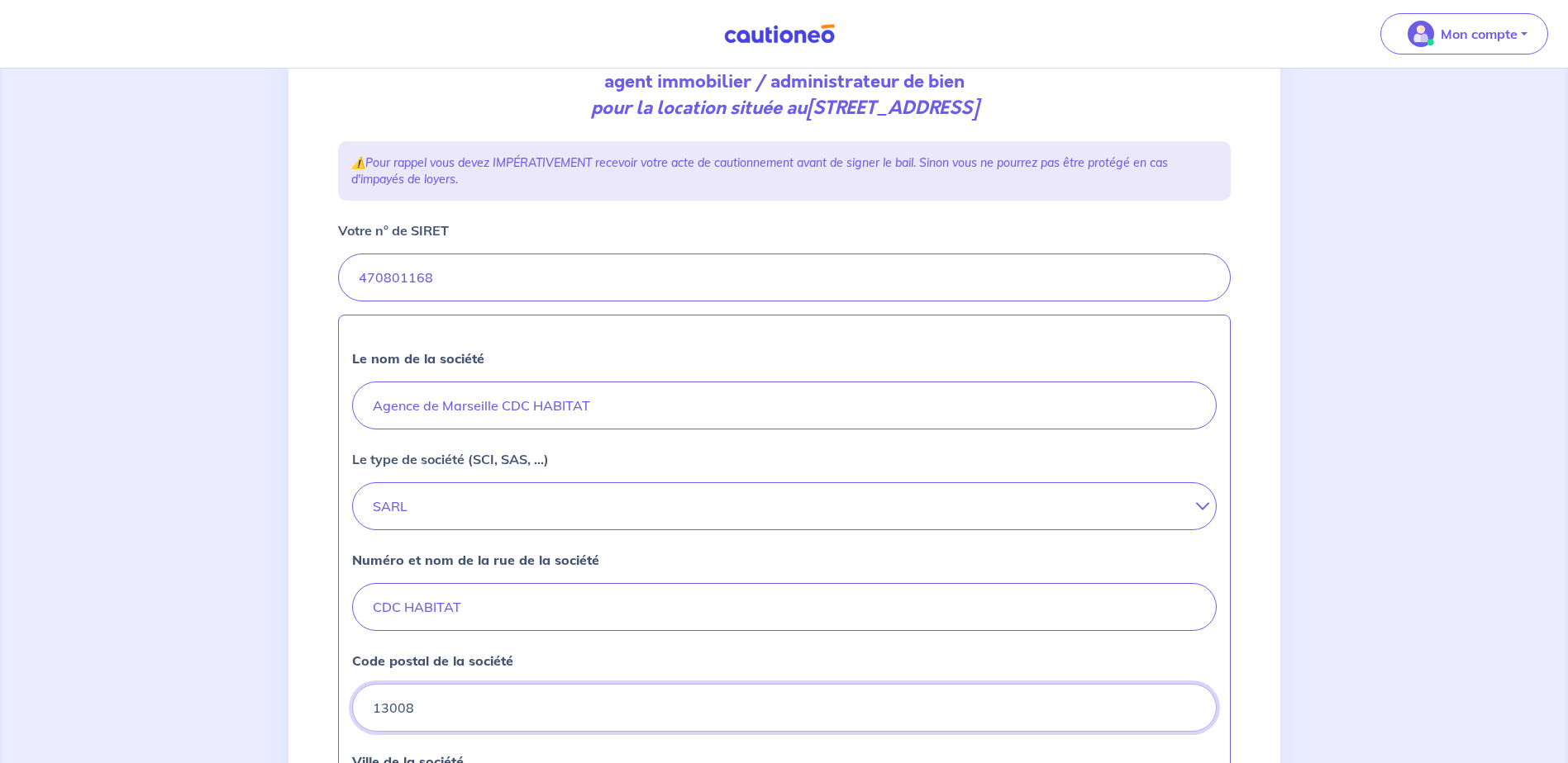
scroll to position [496, 0]
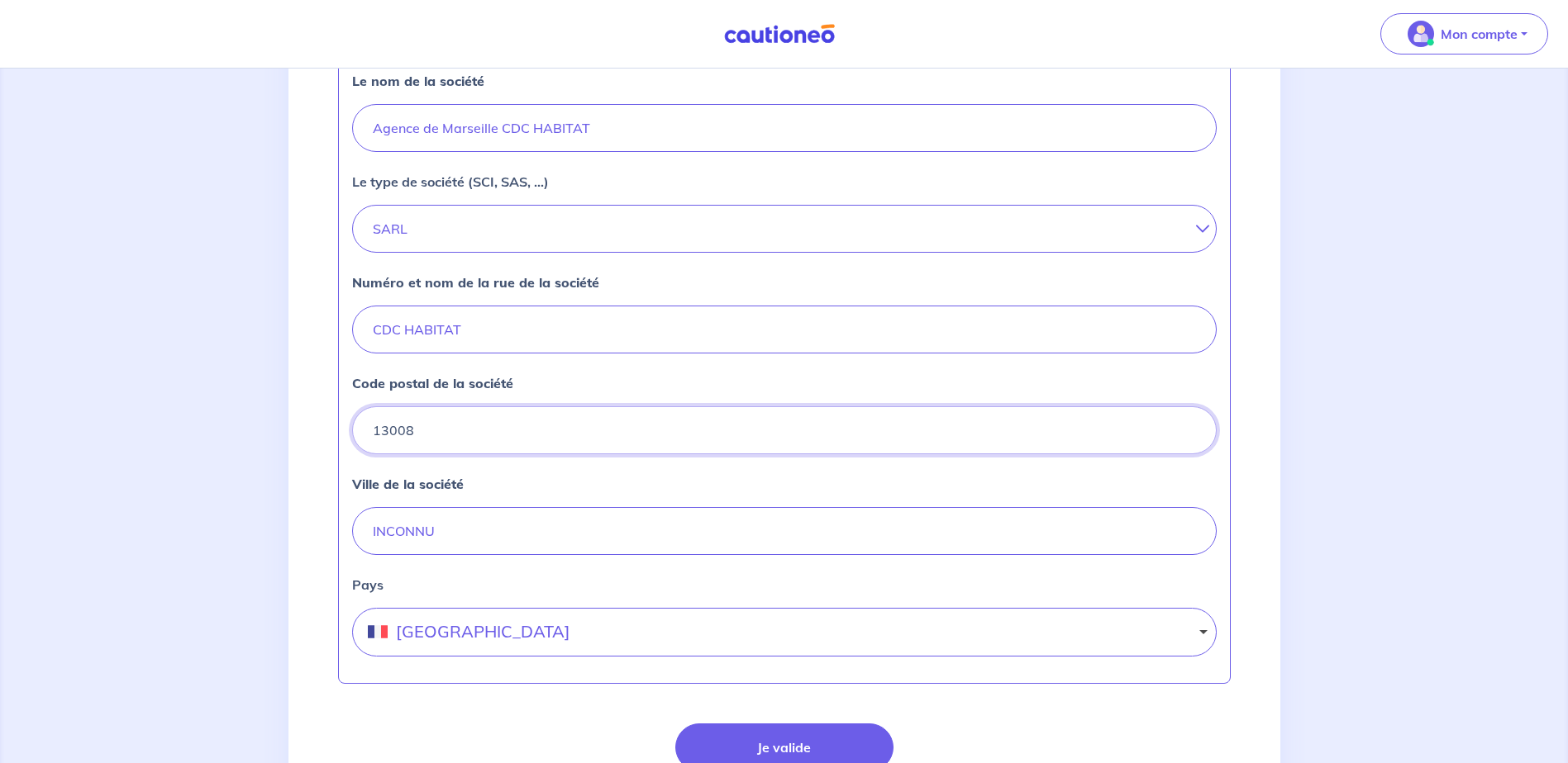
type input "13008"
click at [564, 532] on input "INCONNU" at bounding box center [784, 531] width 864 height 48
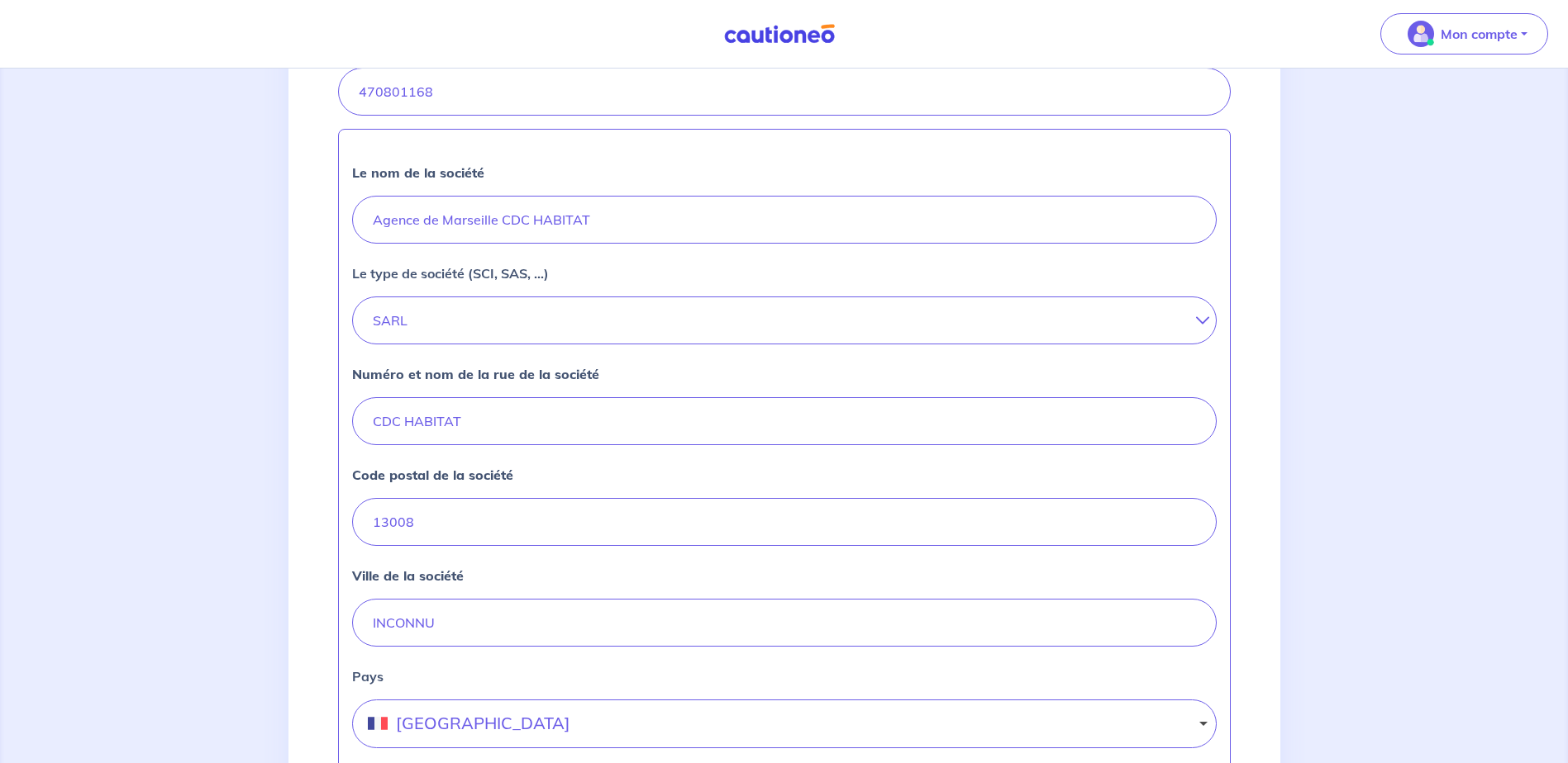
scroll to position [330, 0]
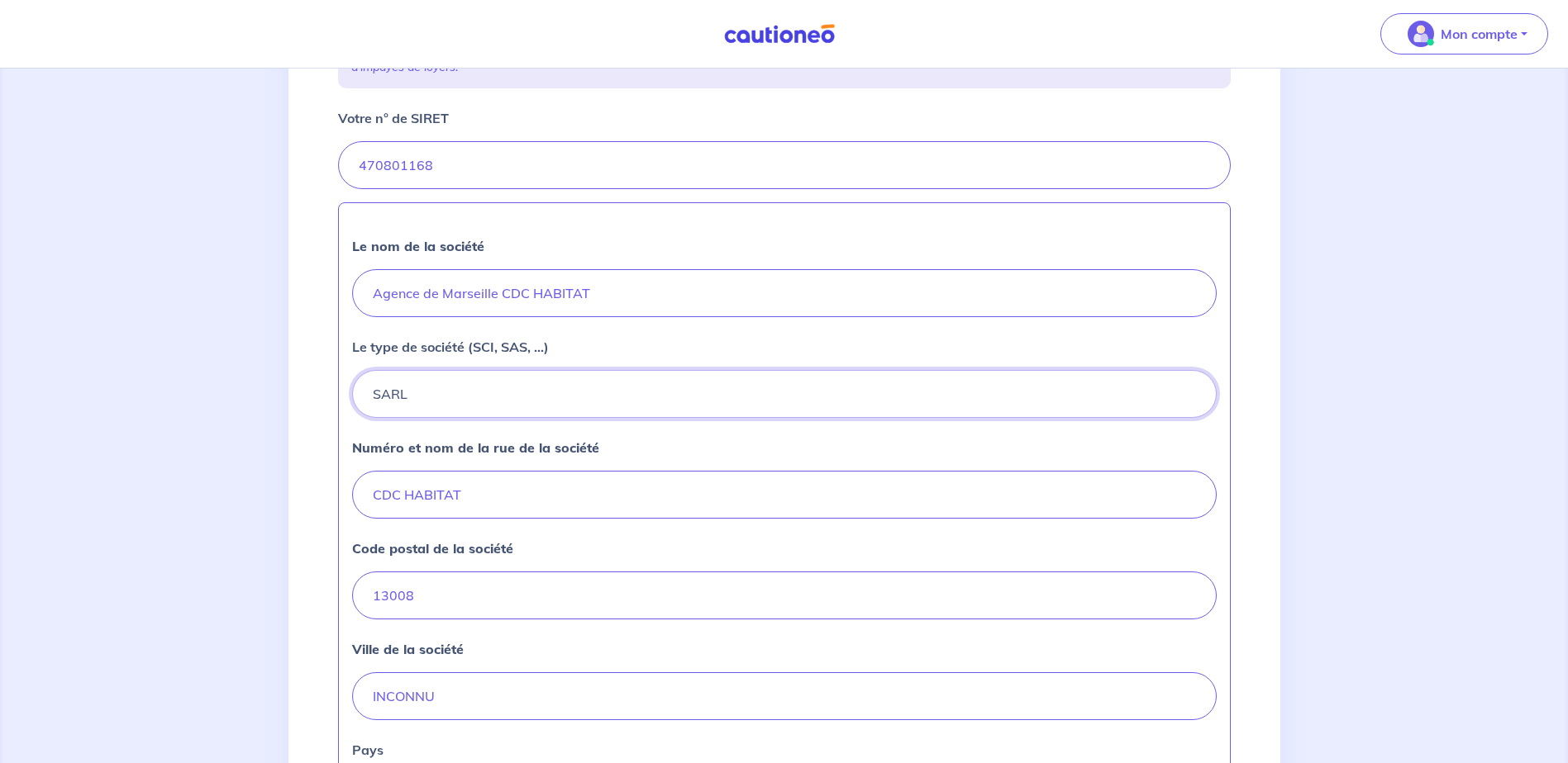
click at [492, 396] on button "SARL" at bounding box center [784, 393] width 864 height 48
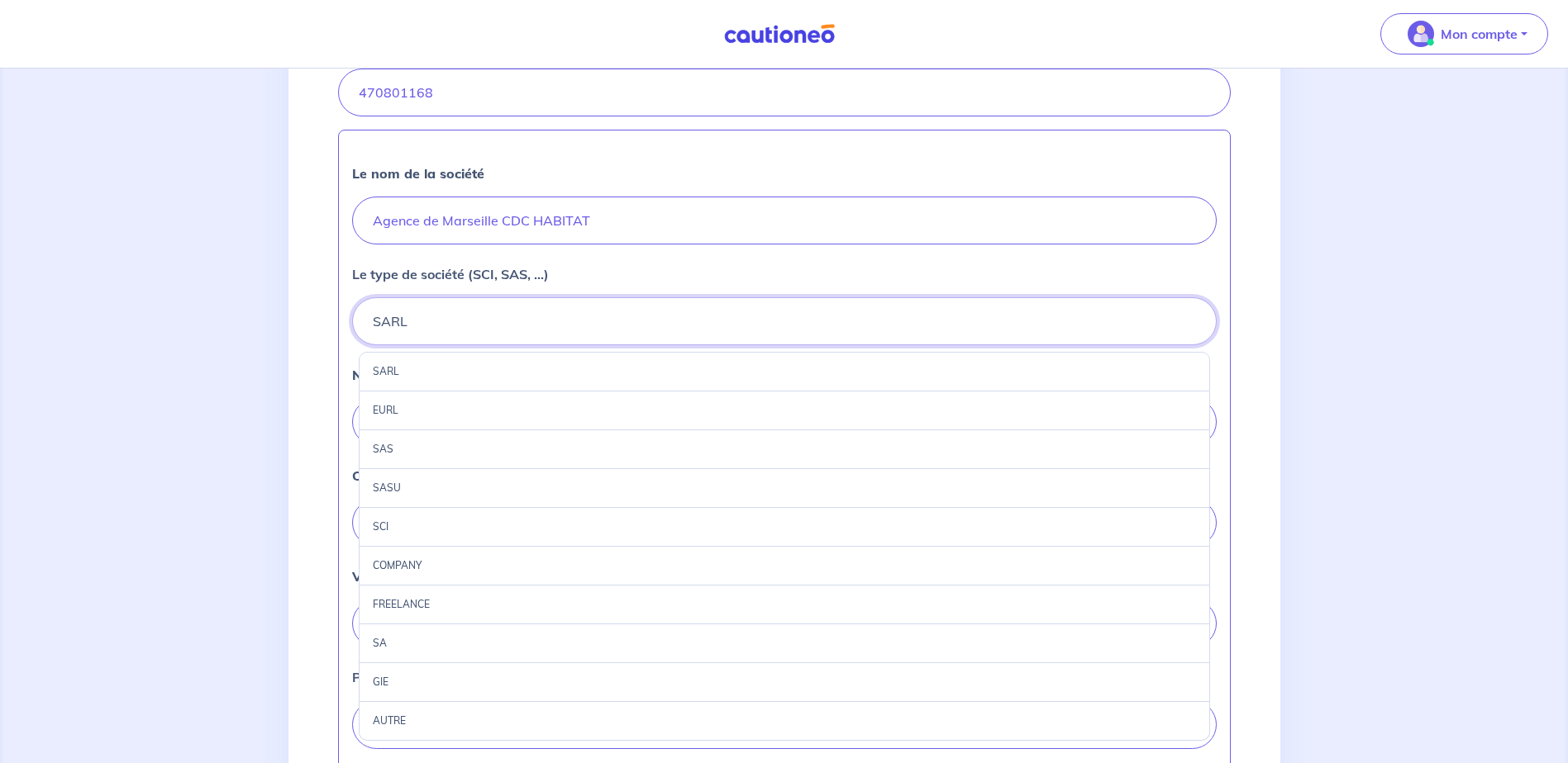
scroll to position [496, 0]
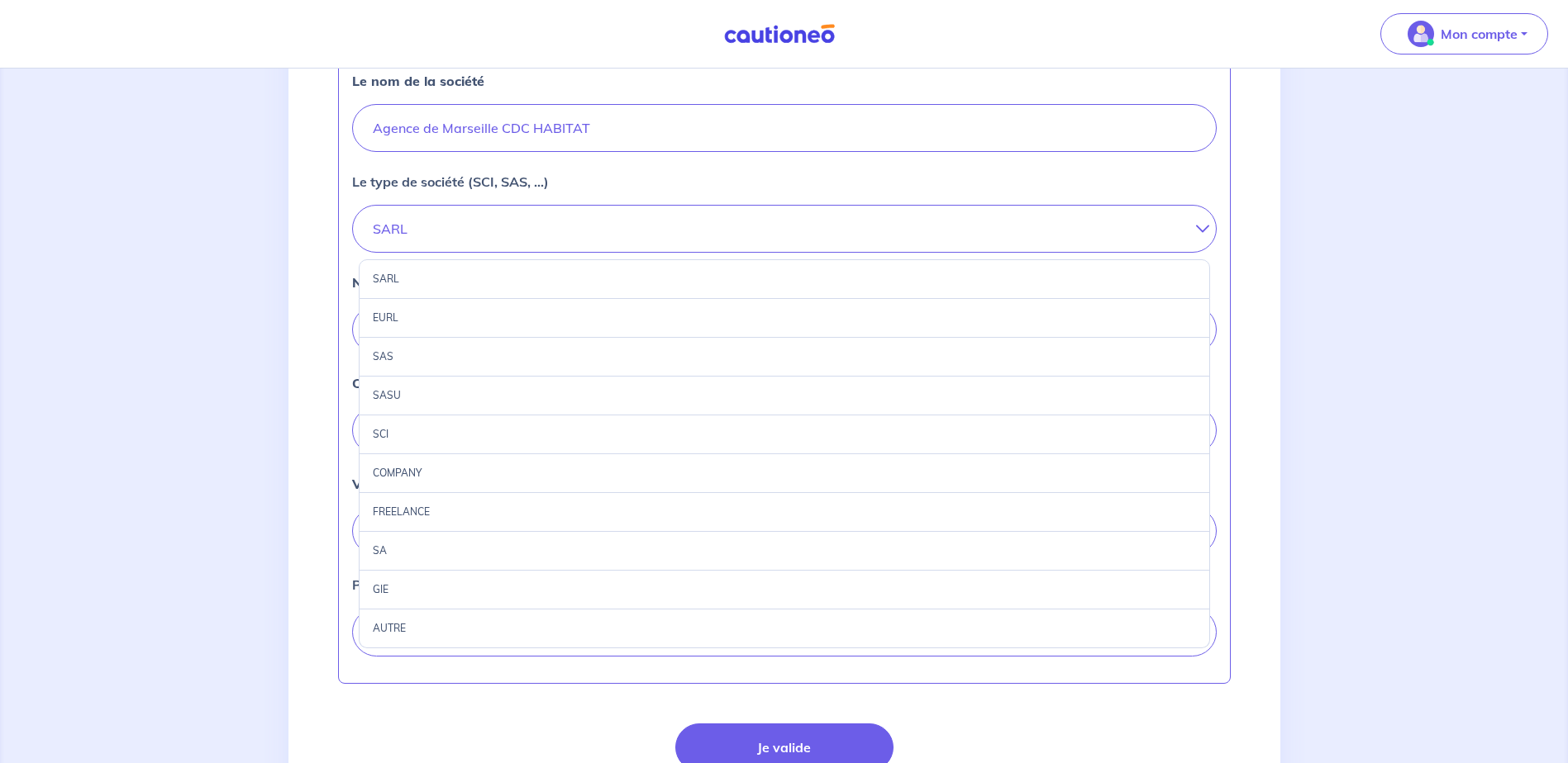
click at [427, 631] on div "AUTRE" at bounding box center [784, 628] width 851 height 39
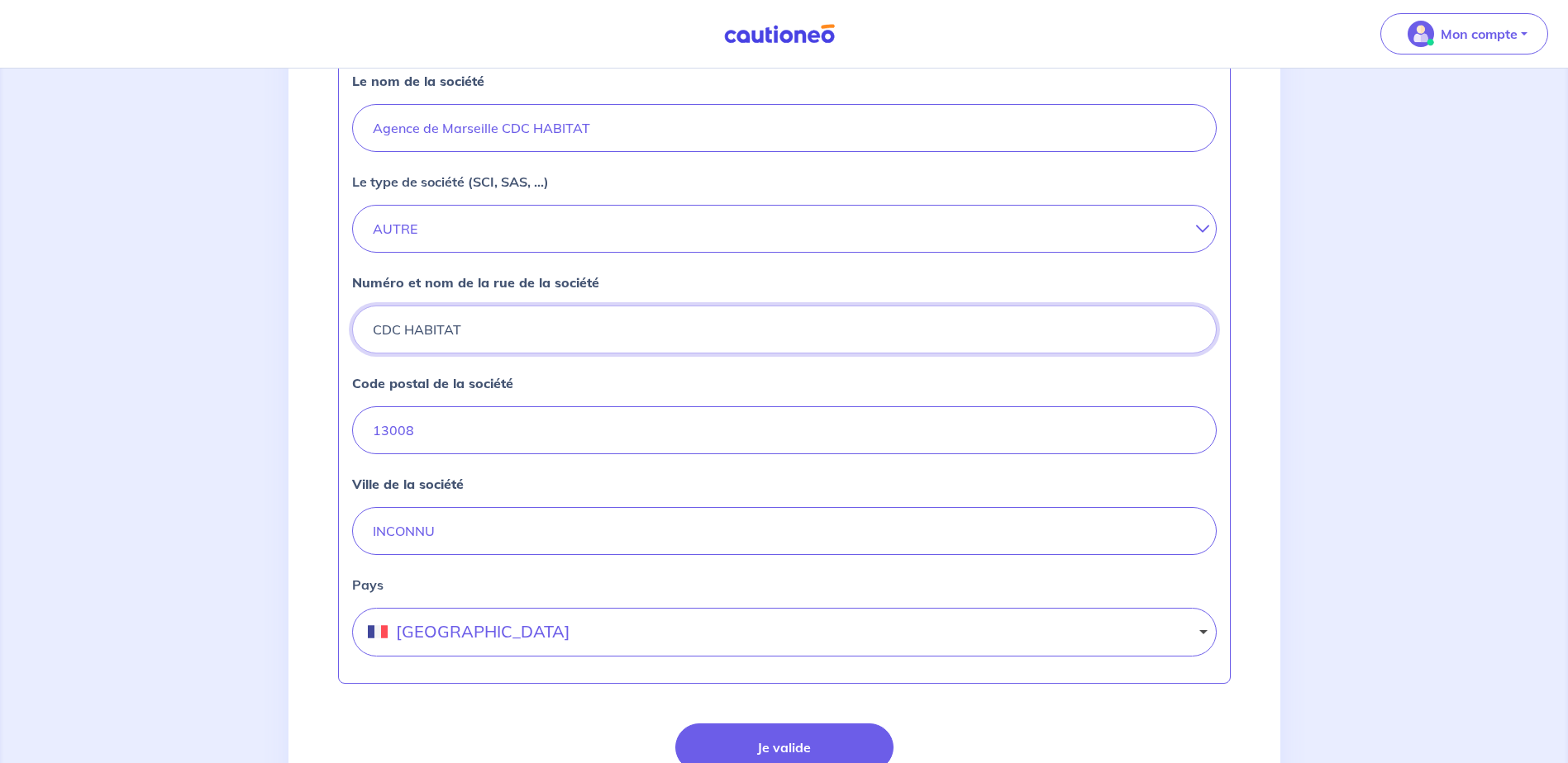
click at [520, 329] on input "CDC HABITAT" at bounding box center [784, 329] width 864 height 48
click at [446, 433] on input "13008" at bounding box center [784, 430] width 864 height 48
click at [447, 518] on input "INCONNU" at bounding box center [784, 531] width 864 height 48
drag, startPoint x: 519, startPoint y: 528, endPoint x: 294, endPoint y: 534, distance: 225.1
click at [294, 534] on div "2 3 4 Informations location Informations propriétaire Informations bail Validat…" at bounding box center [784, 239] width 992 height 1253
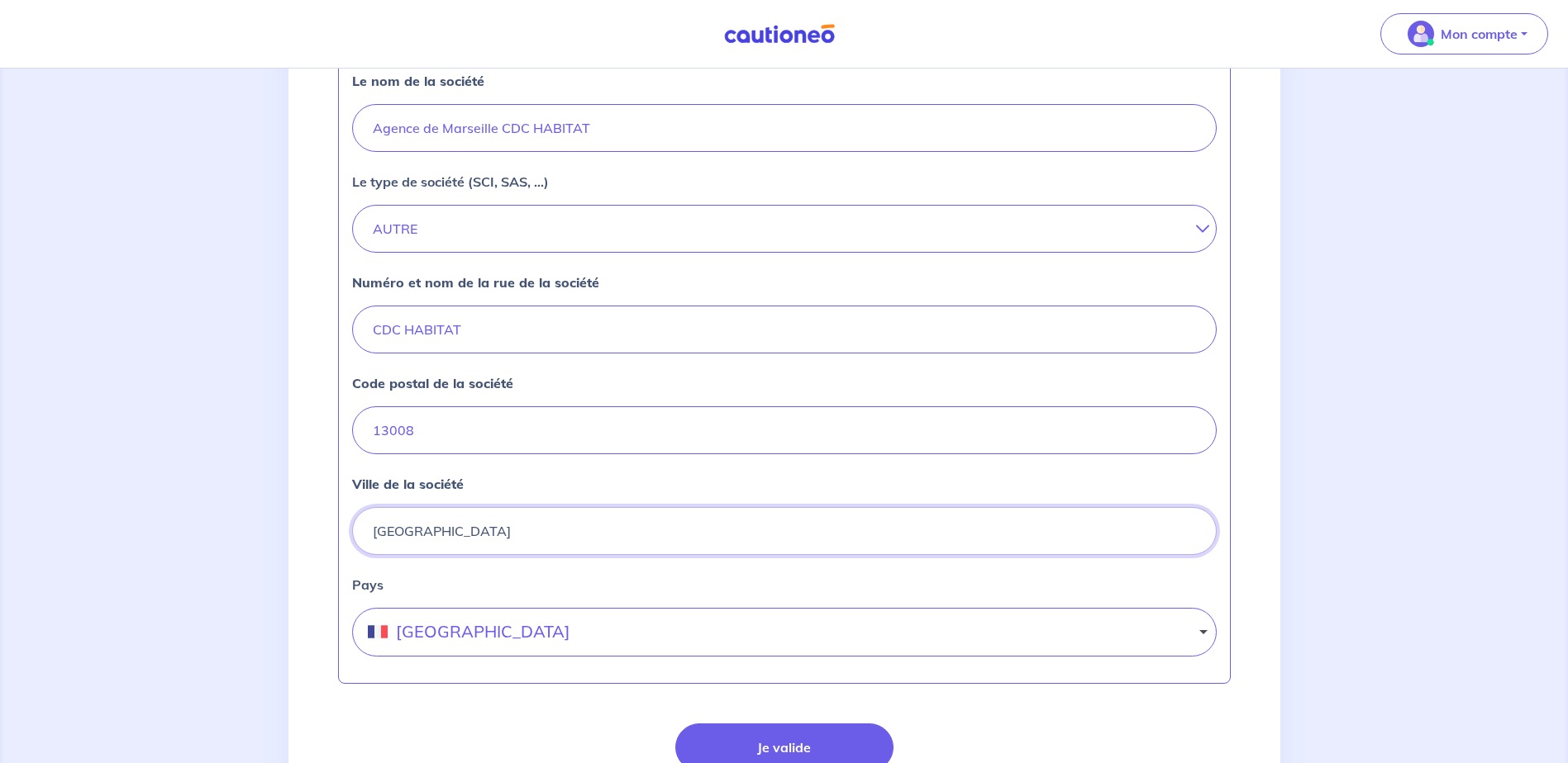
type input "MARSEILLE"
drag, startPoint x: 474, startPoint y: 636, endPoint x: 474, endPoint y: 625, distance: 11.0
click at [474, 635] on button "[GEOGRAPHIC_DATA]" at bounding box center [784, 633] width 864 height 49
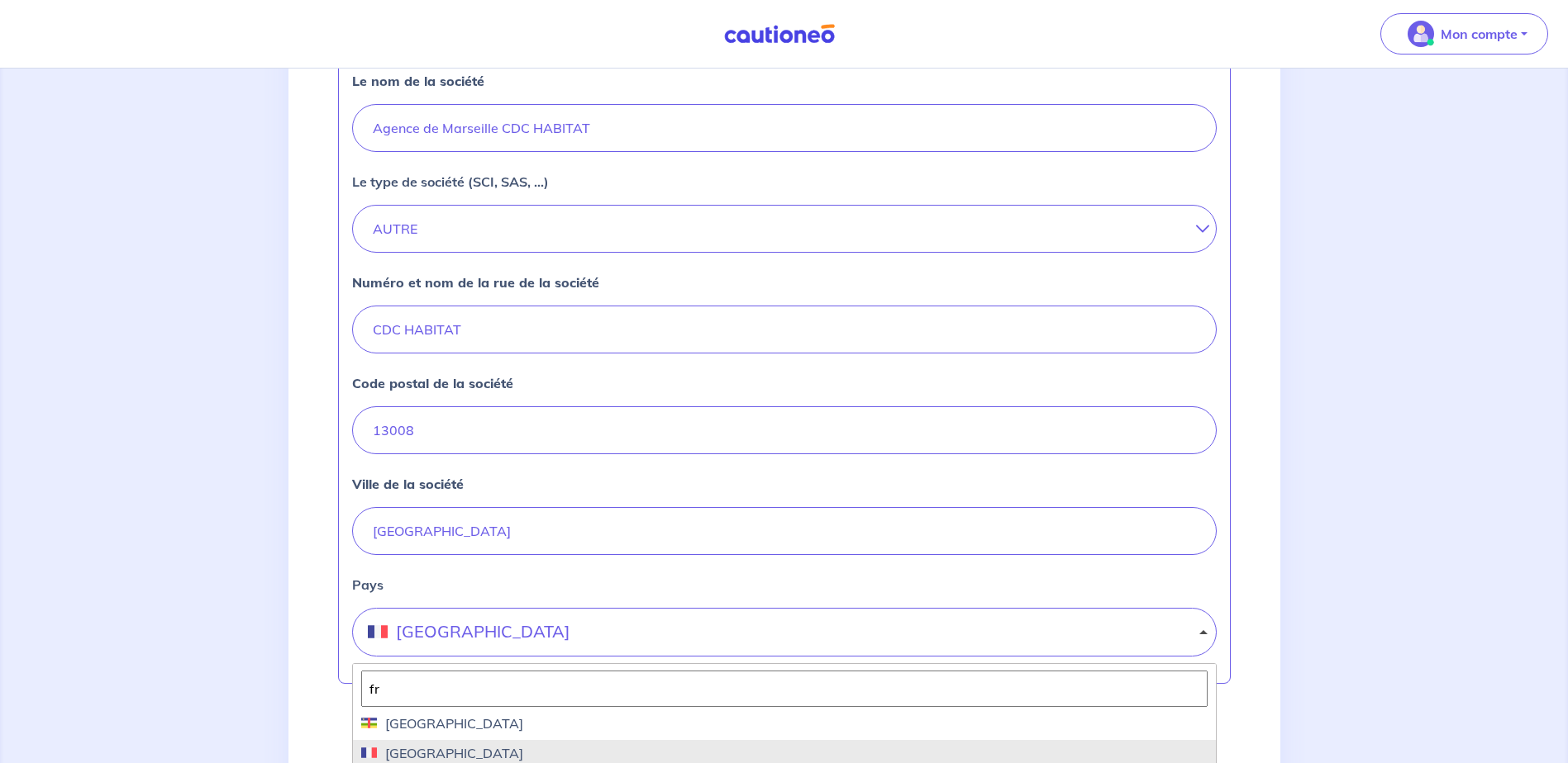
type input "fr"
drag, startPoint x: 425, startPoint y: 748, endPoint x: 430, endPoint y: 738, distance: 11.2
click at [427, 748] on span "[GEOGRAPHIC_DATA]" at bounding box center [784, 753] width 846 height 20
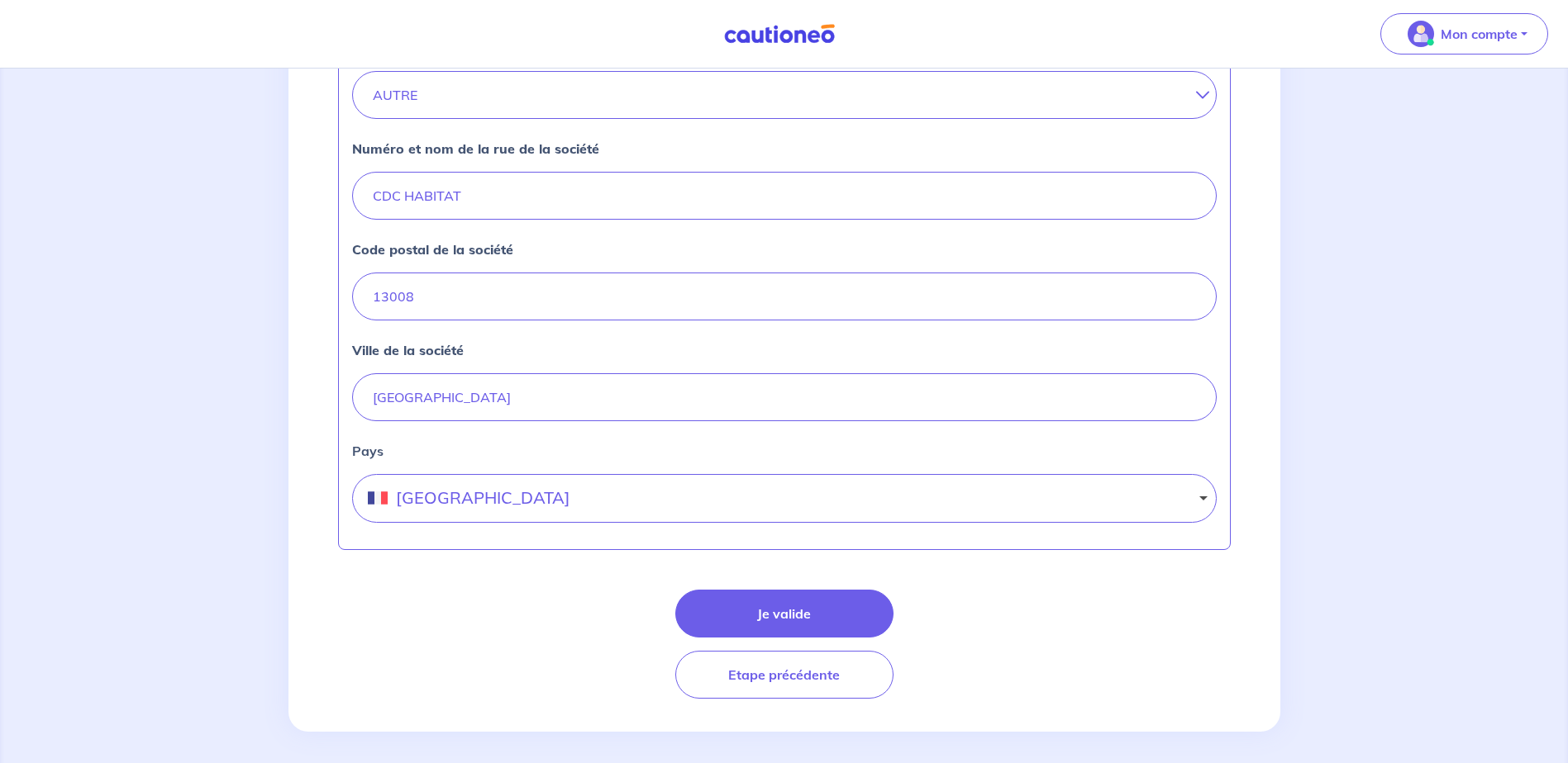
scroll to position [638, 0]
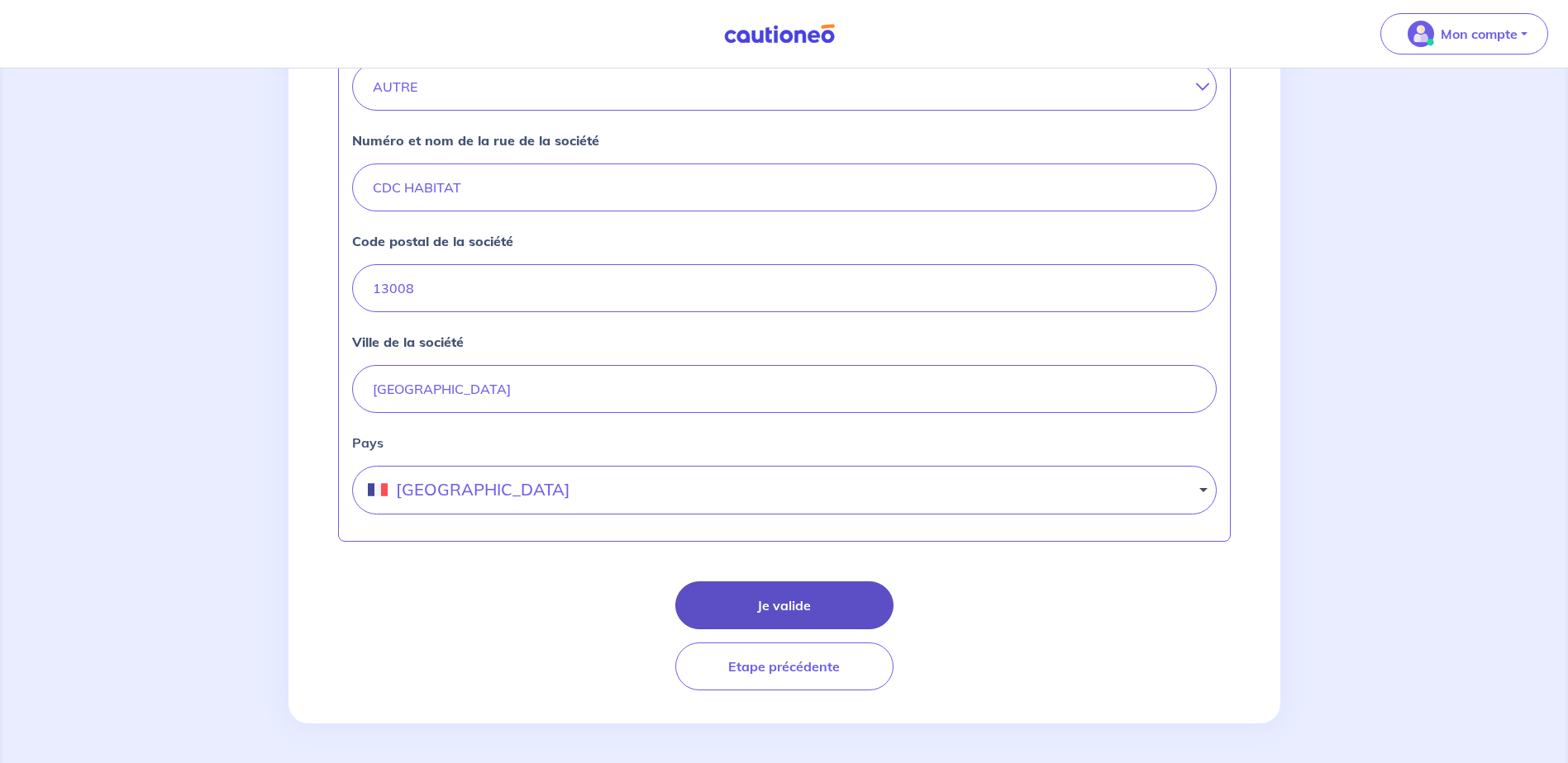
click at [760, 592] on button "Je valide" at bounding box center [784, 605] width 218 height 48
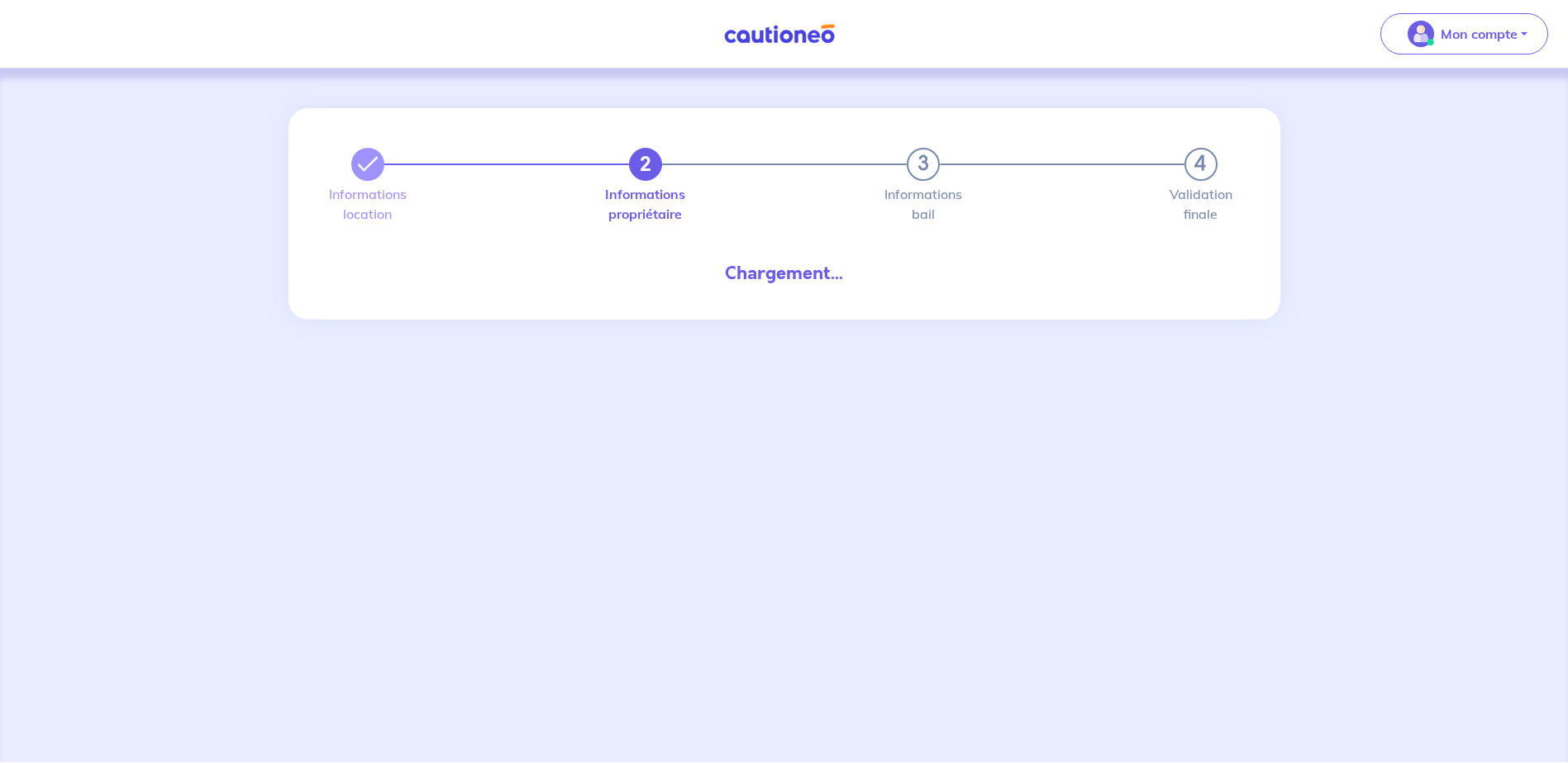
select select "FR"
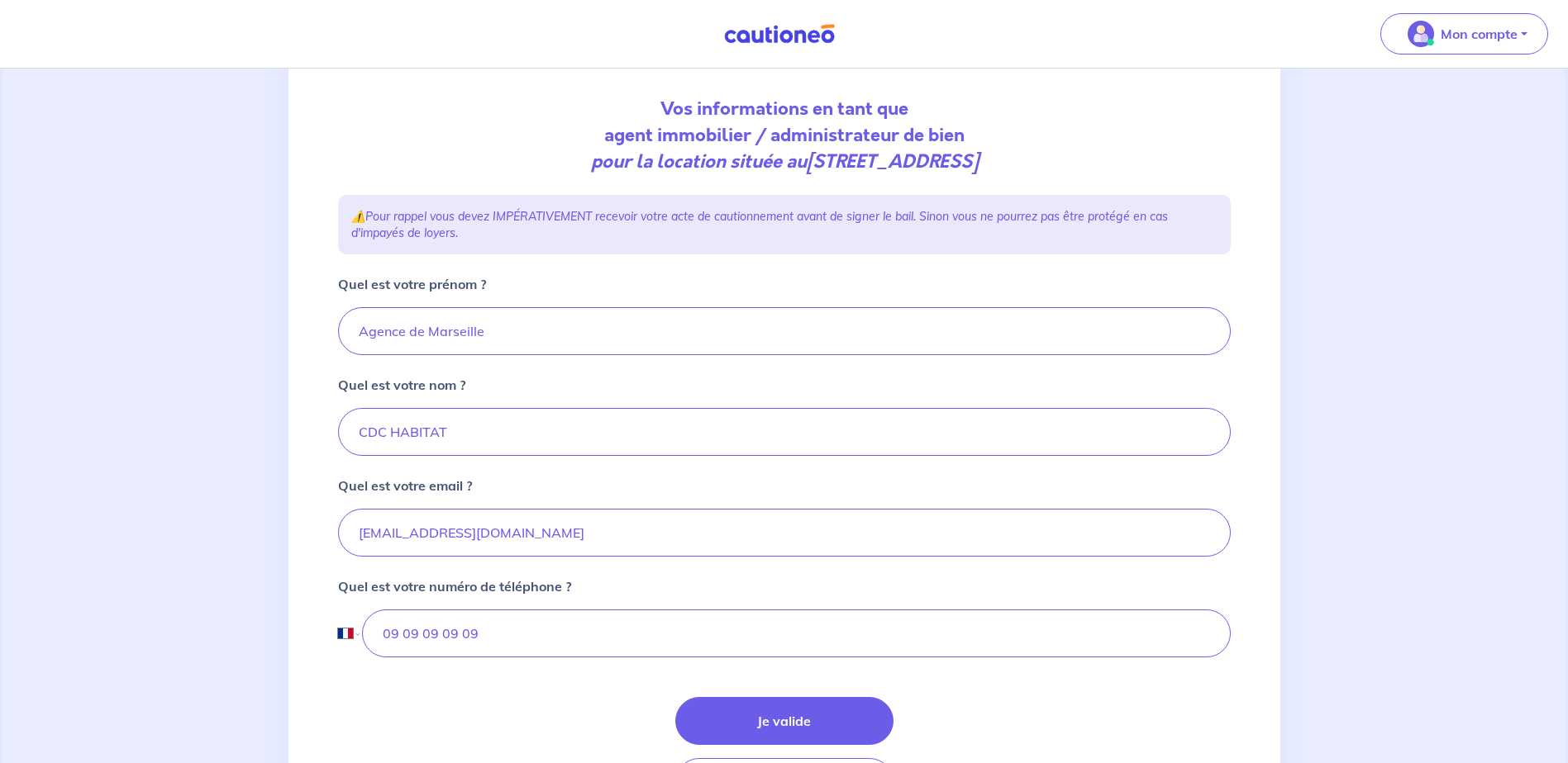
scroll to position [165, 0]
click at [442, 637] on input "09 09 09 09 09" at bounding box center [796, 633] width 868 height 48
click at [574, 650] on input "09 09 09 09 09" at bounding box center [796, 633] width 868 height 48
drag, startPoint x: 484, startPoint y: 637, endPoint x: 405, endPoint y: 634, distance: 79.1
click at [405, 634] on input "09 09 09 09 09" at bounding box center [796, 633] width 868 height 48
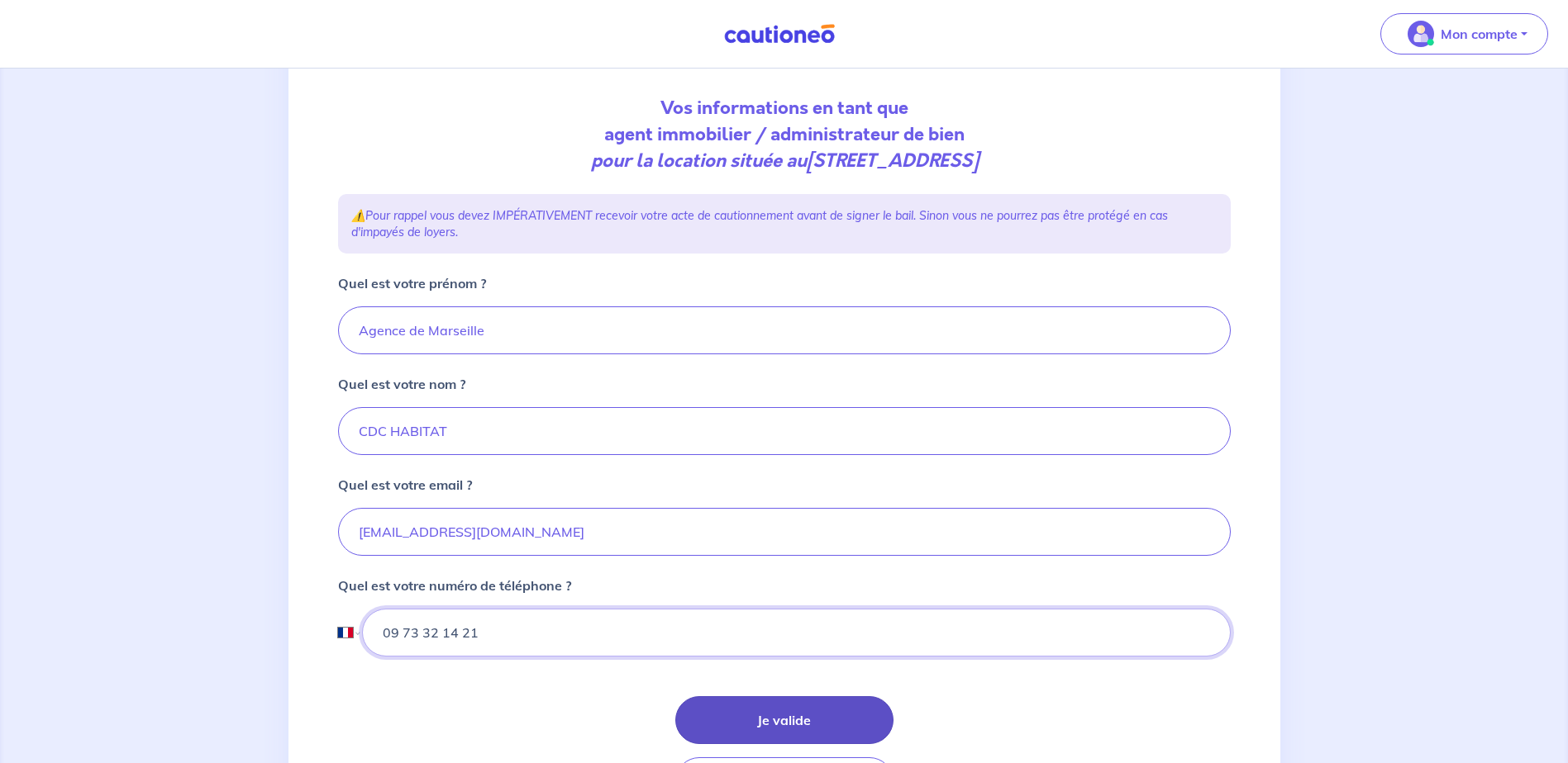
type input "09 73 32 14 21"
click at [785, 710] on button "Je valide" at bounding box center [784, 720] width 218 height 48
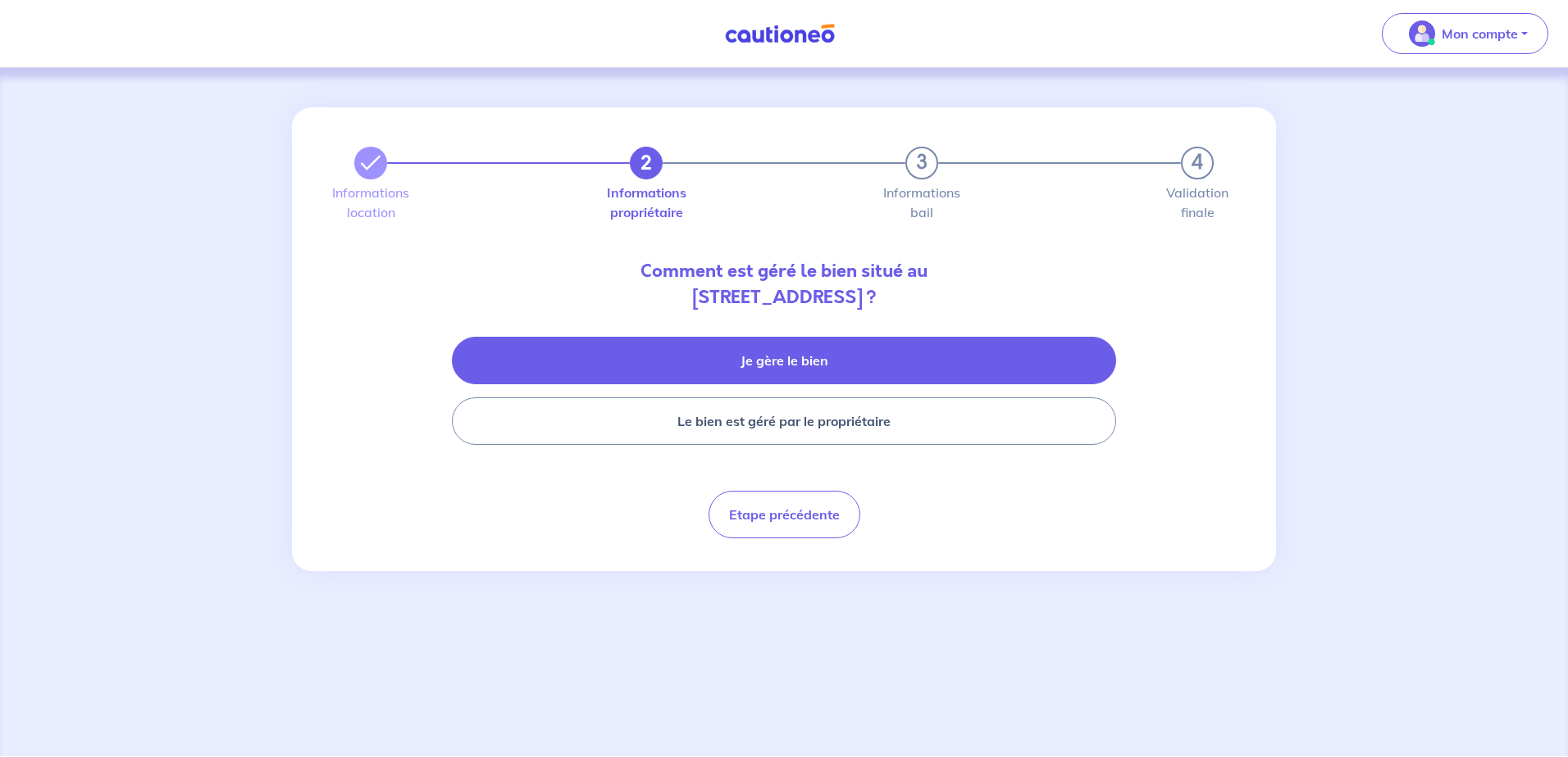
click at [814, 353] on button "Je gère le bien" at bounding box center [784, 360] width 665 height 48
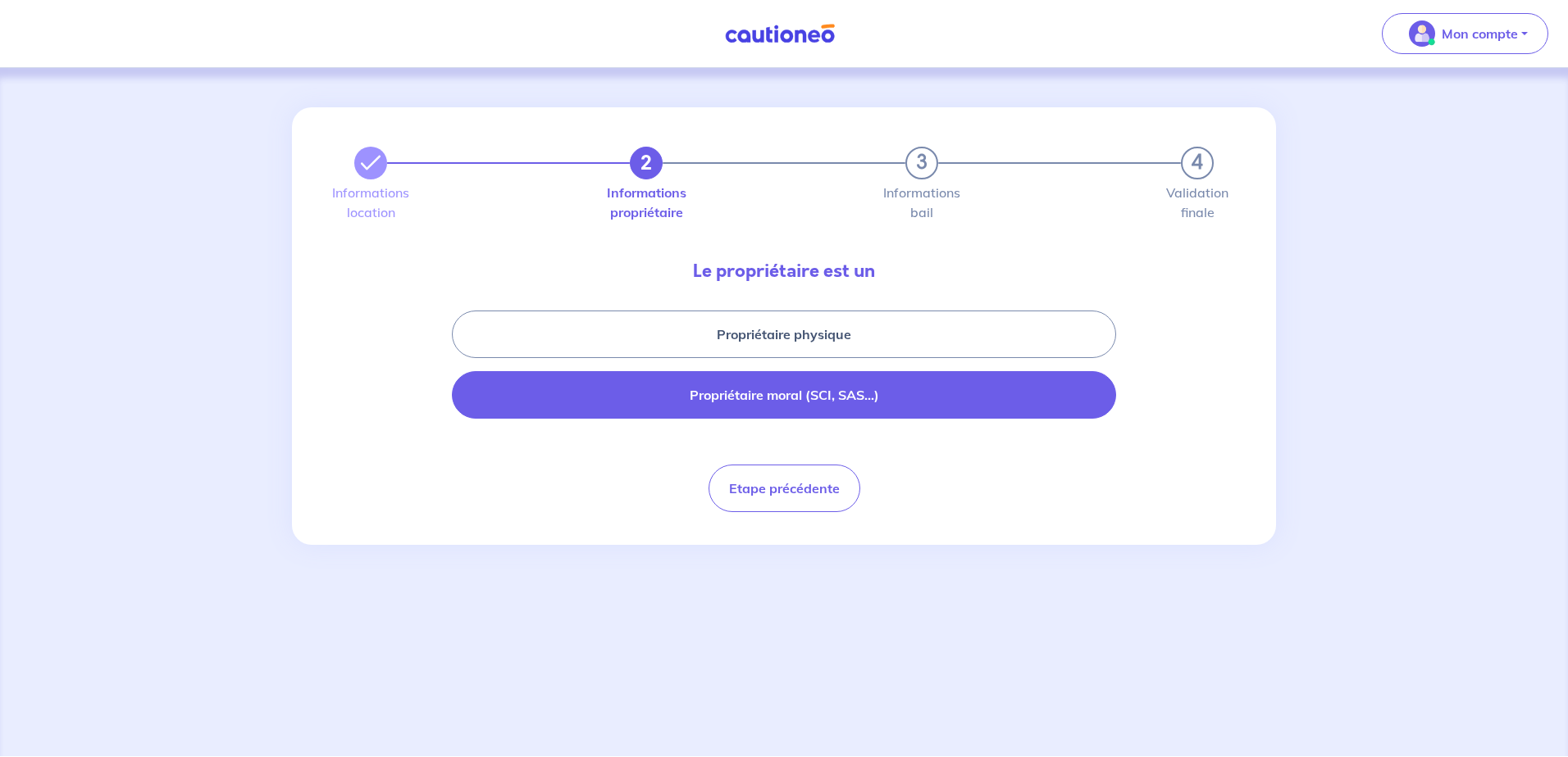
click at [863, 406] on button "Propriétaire moral (SCI, SAS...)" at bounding box center [784, 395] width 665 height 48
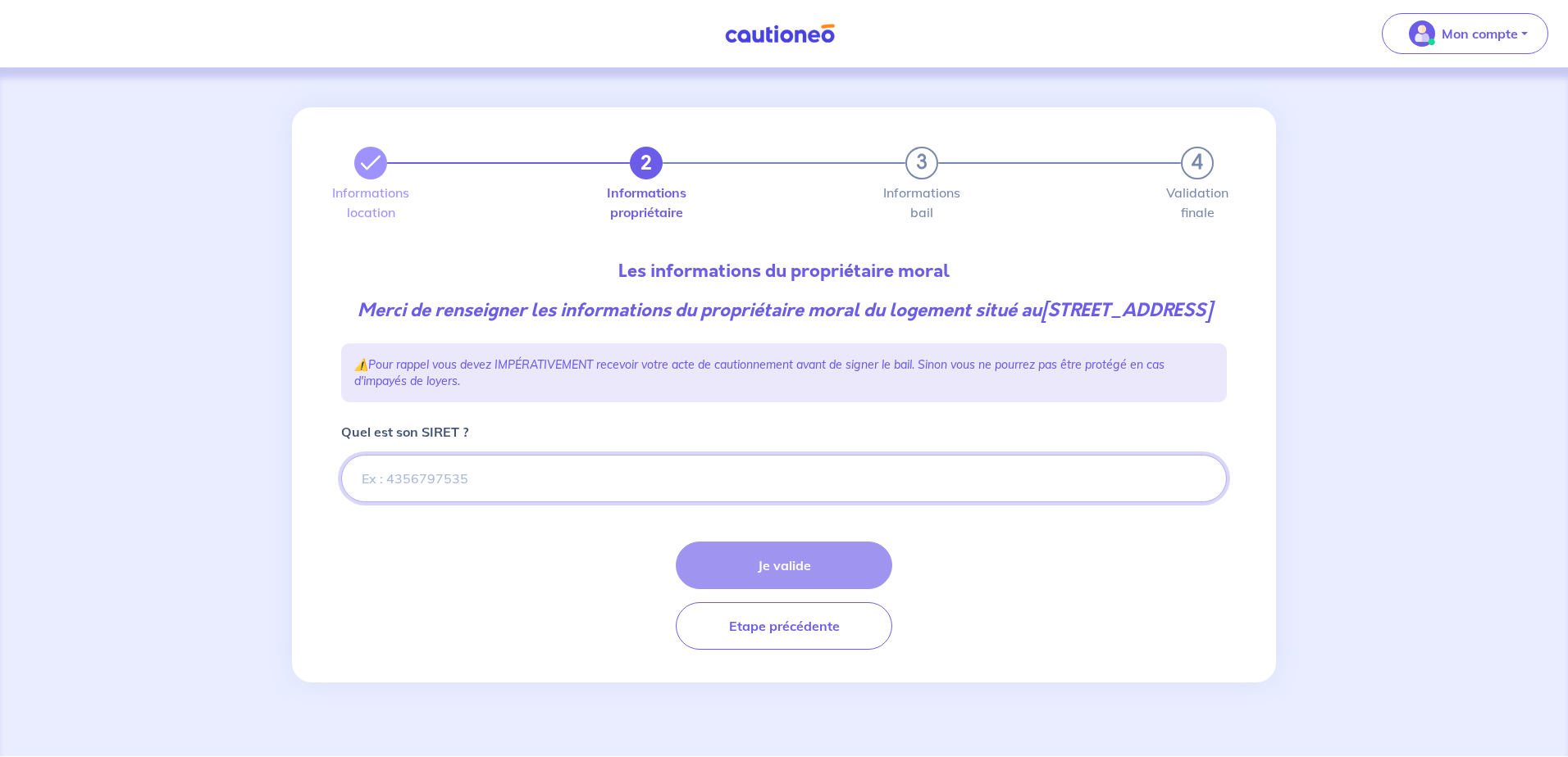
click at [400, 499] on input "Quel est son SIRET ?" at bounding box center [784, 478] width 886 height 48
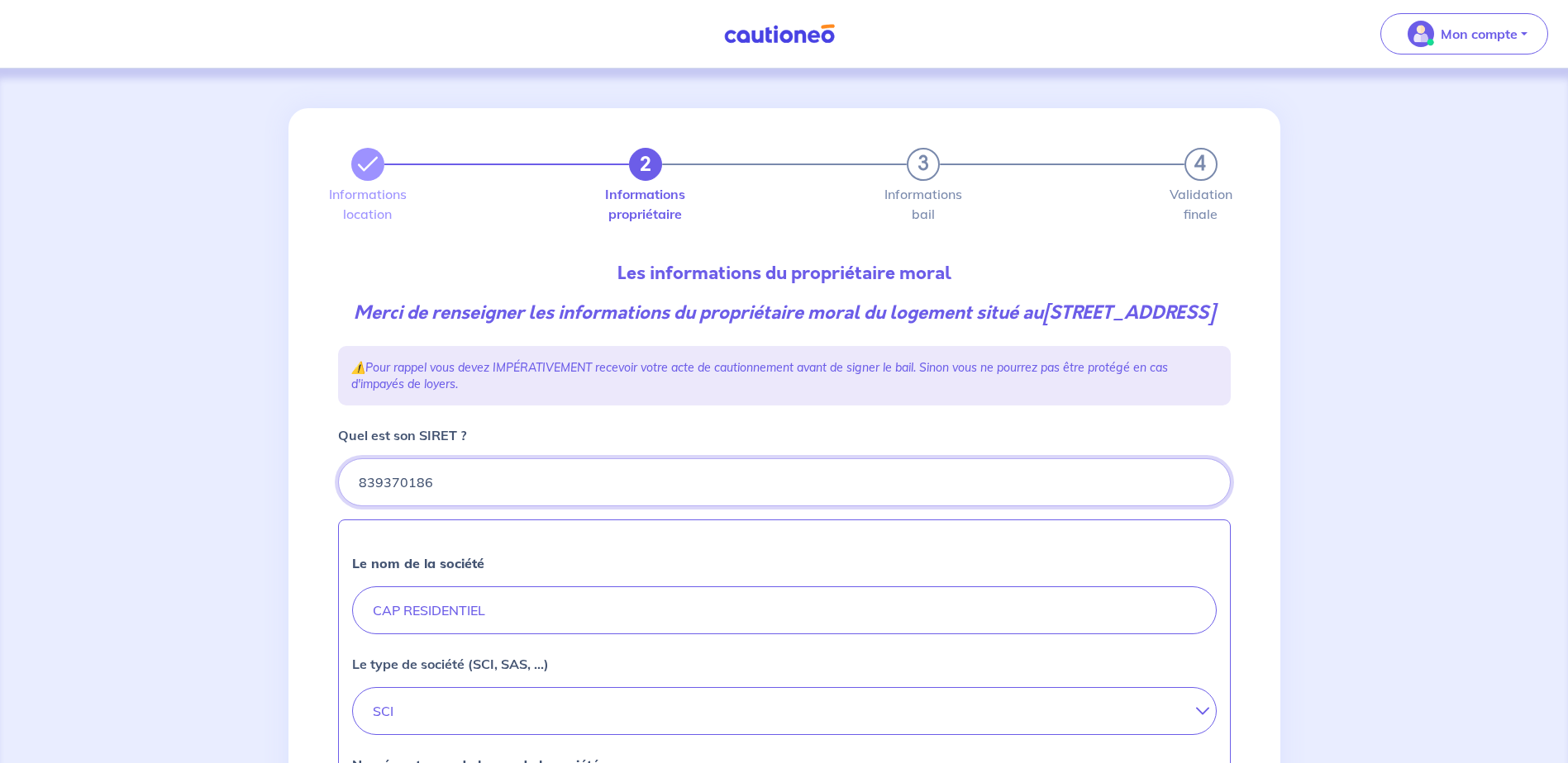
type input "839370186"
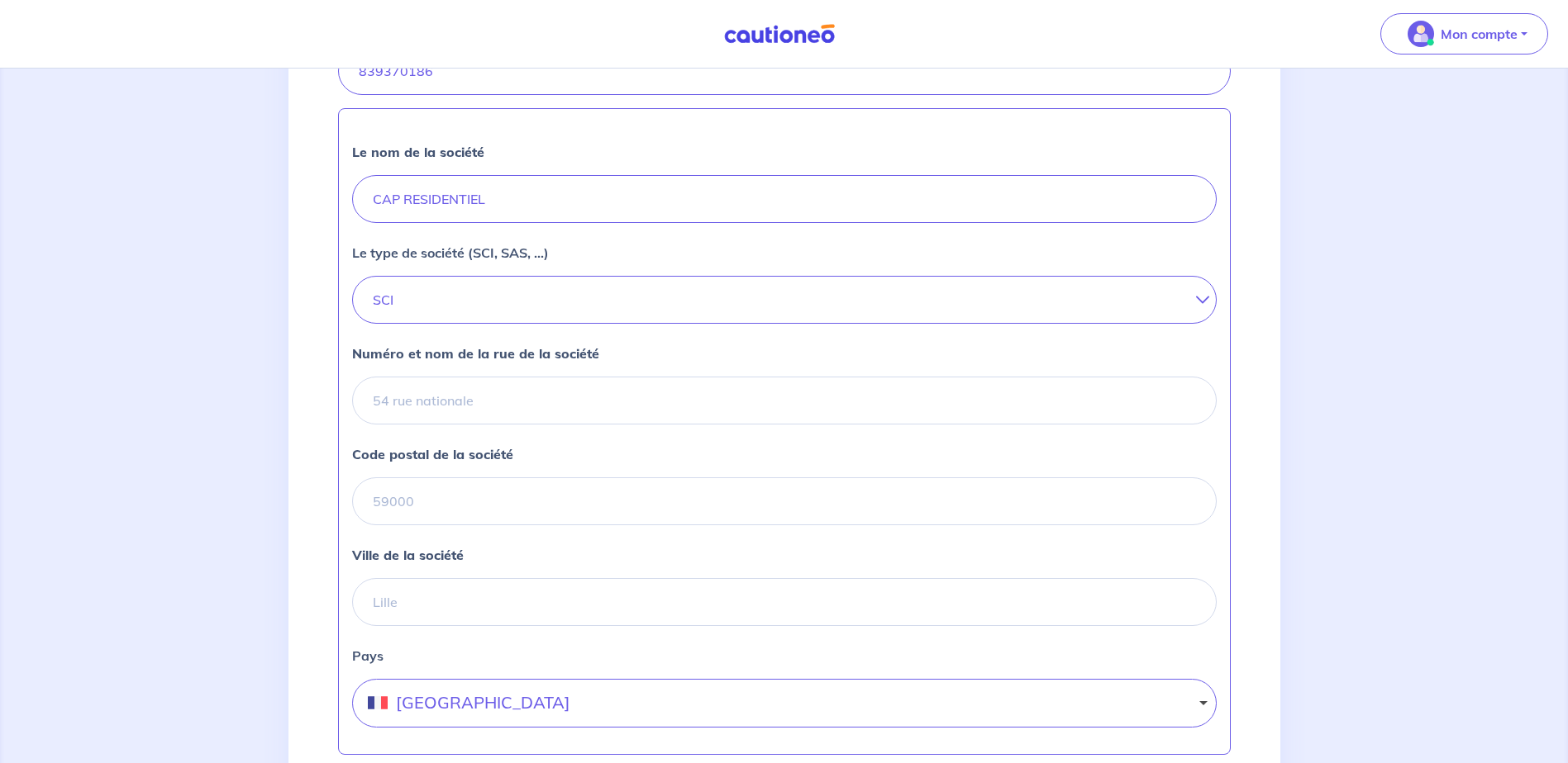
scroll to position [413, 0]
click at [422, 423] on input "Numéro et nom de la rue de la société" at bounding box center [784, 399] width 864 height 48
type input "33 AVENUE PIERRE MENDES FRANCE"
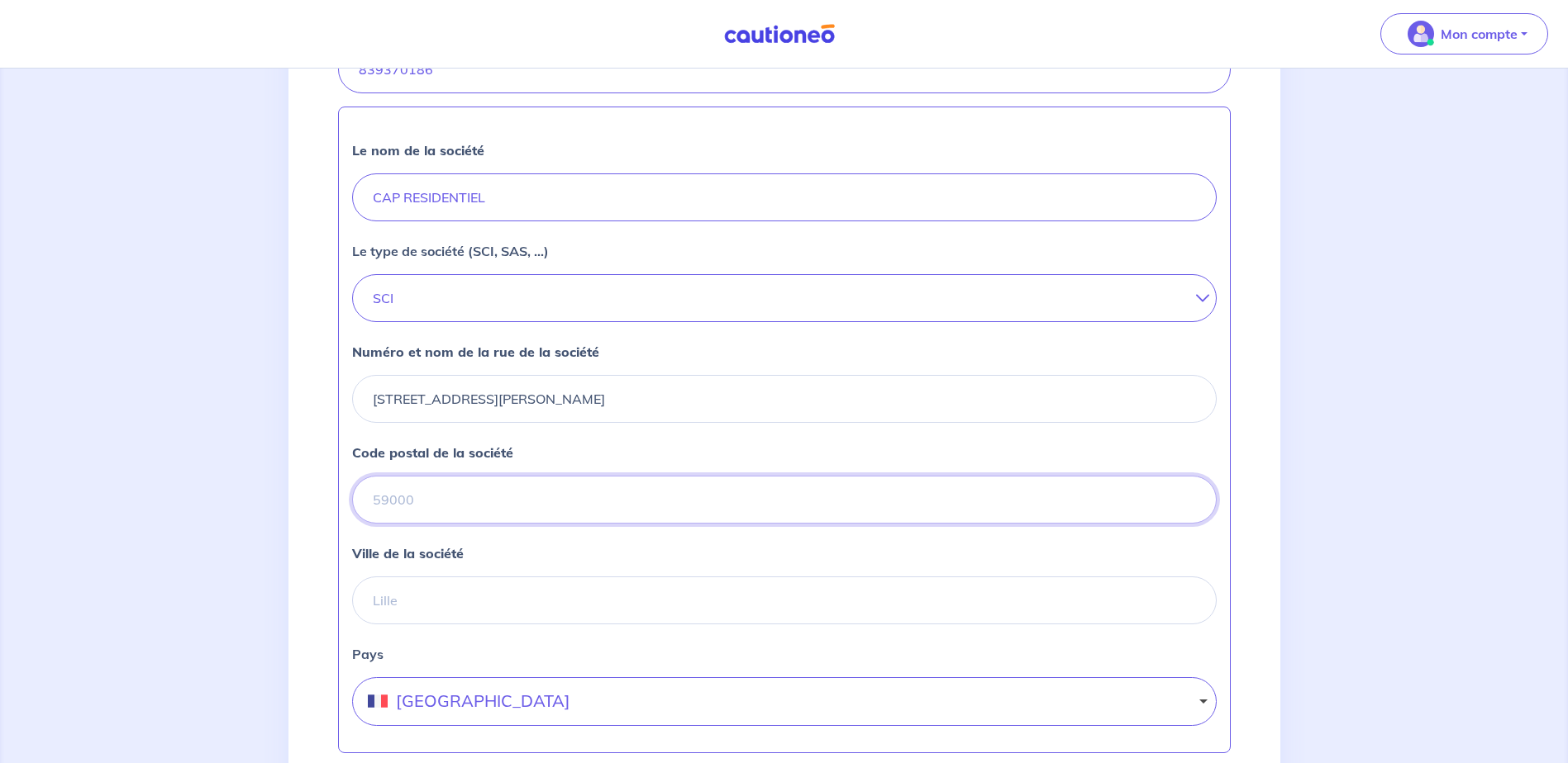
click at [436, 523] on input "Code postal de la société" at bounding box center [784, 500] width 864 height 48
type input "75013"
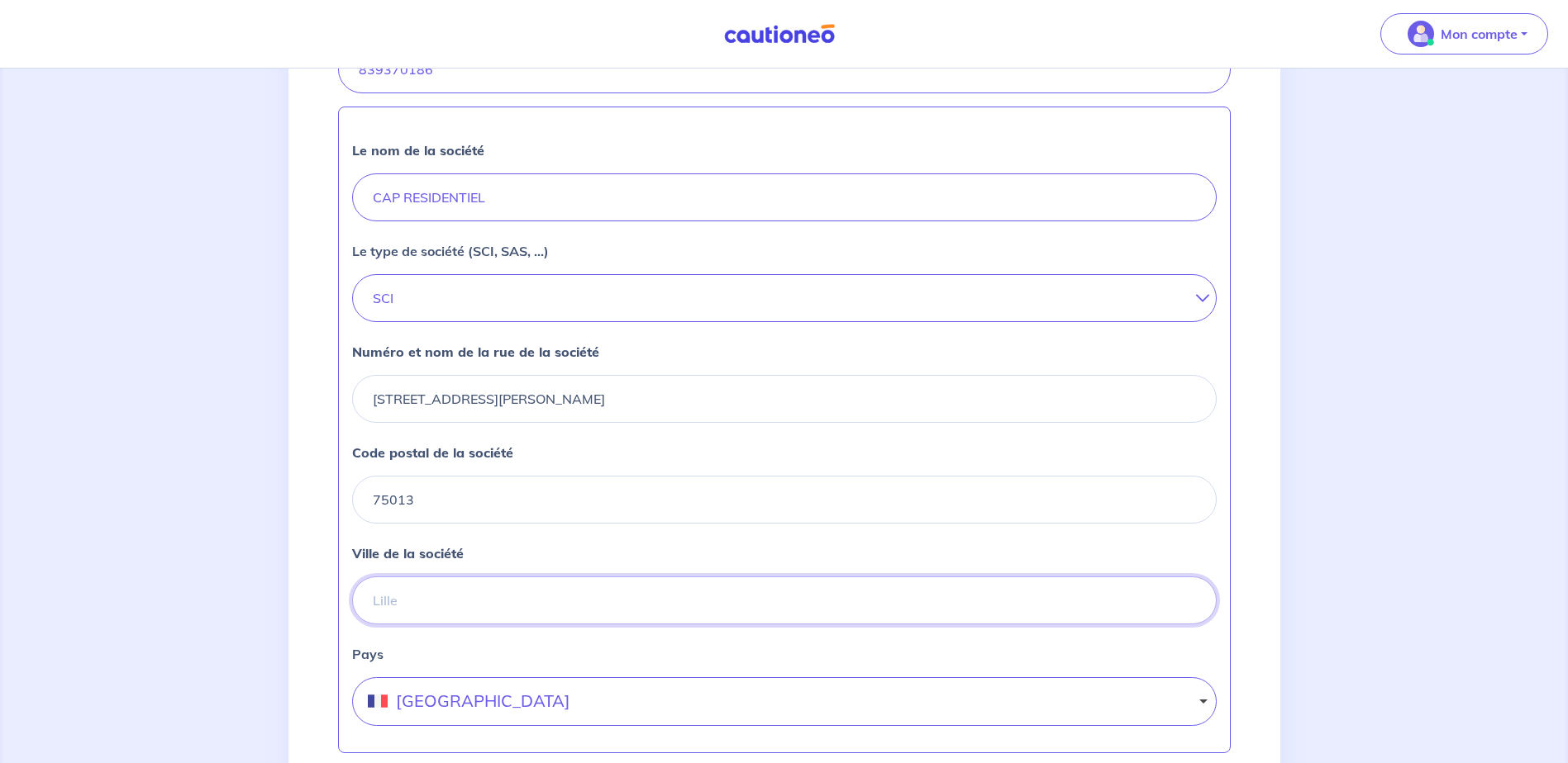
click at [466, 624] on input "Ville de la société" at bounding box center [784, 600] width 864 height 48
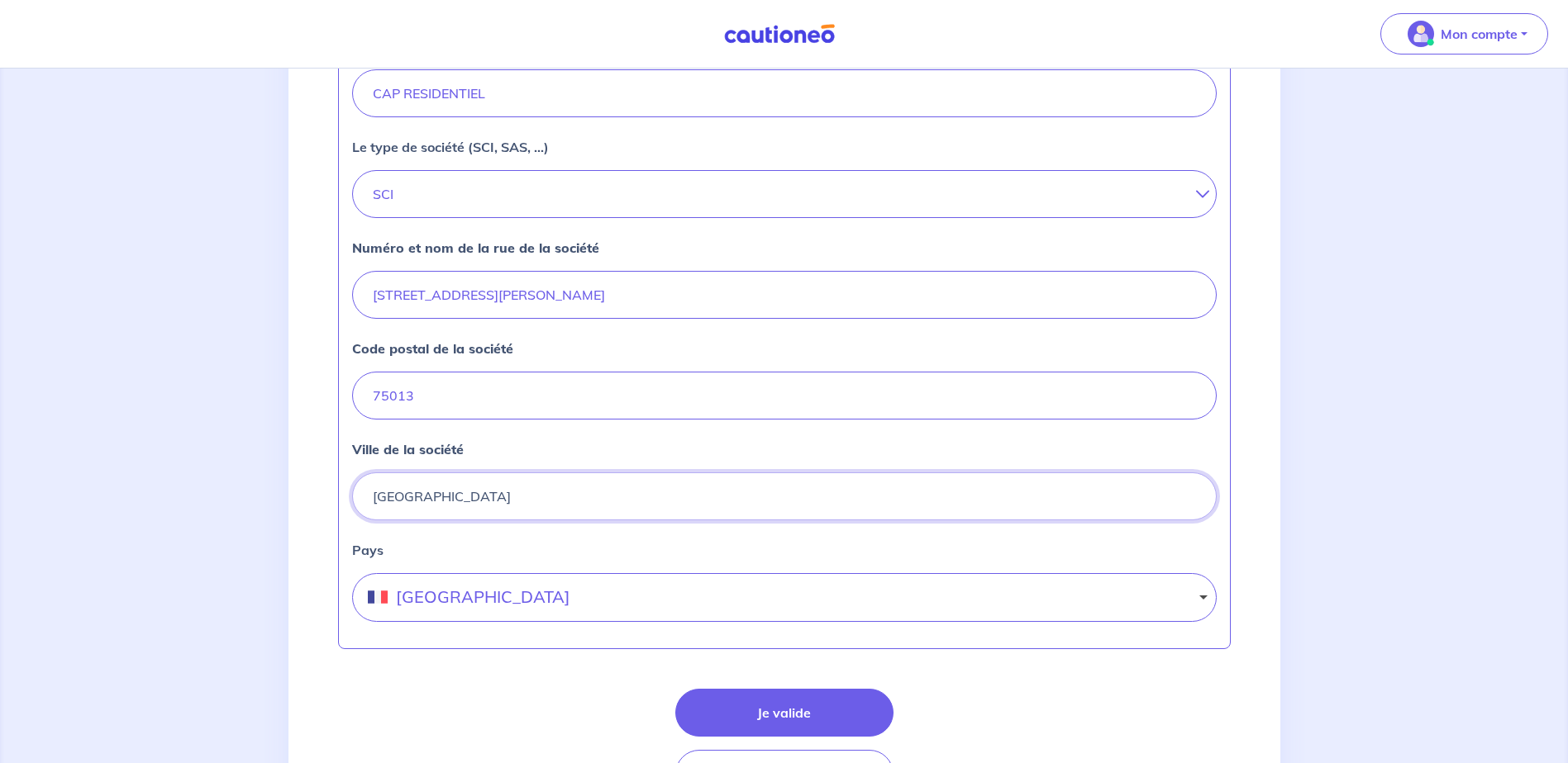
scroll to position [651, 0]
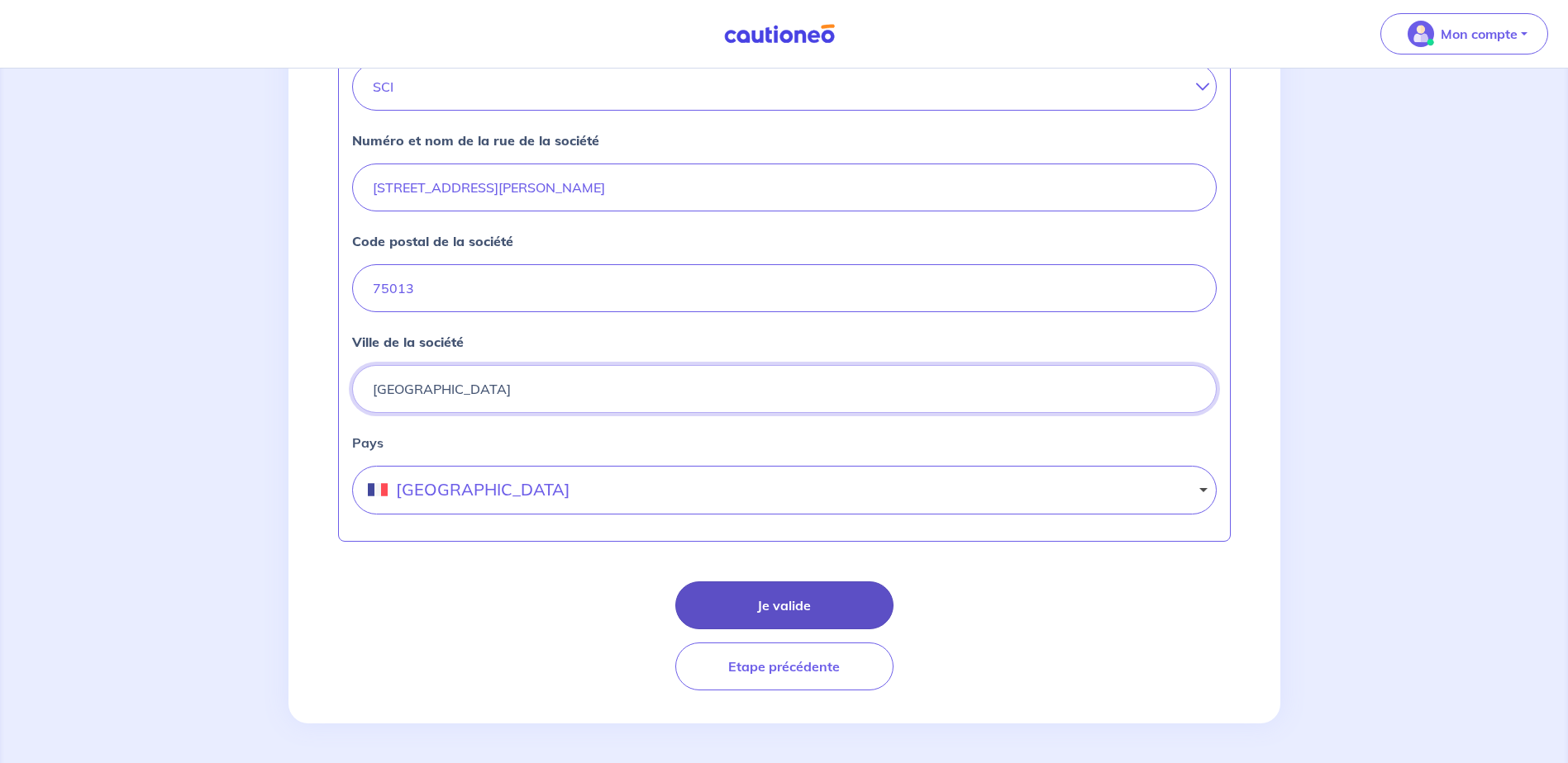
type input "PARIS"
click at [828, 611] on button "Je valide" at bounding box center [784, 605] width 218 height 48
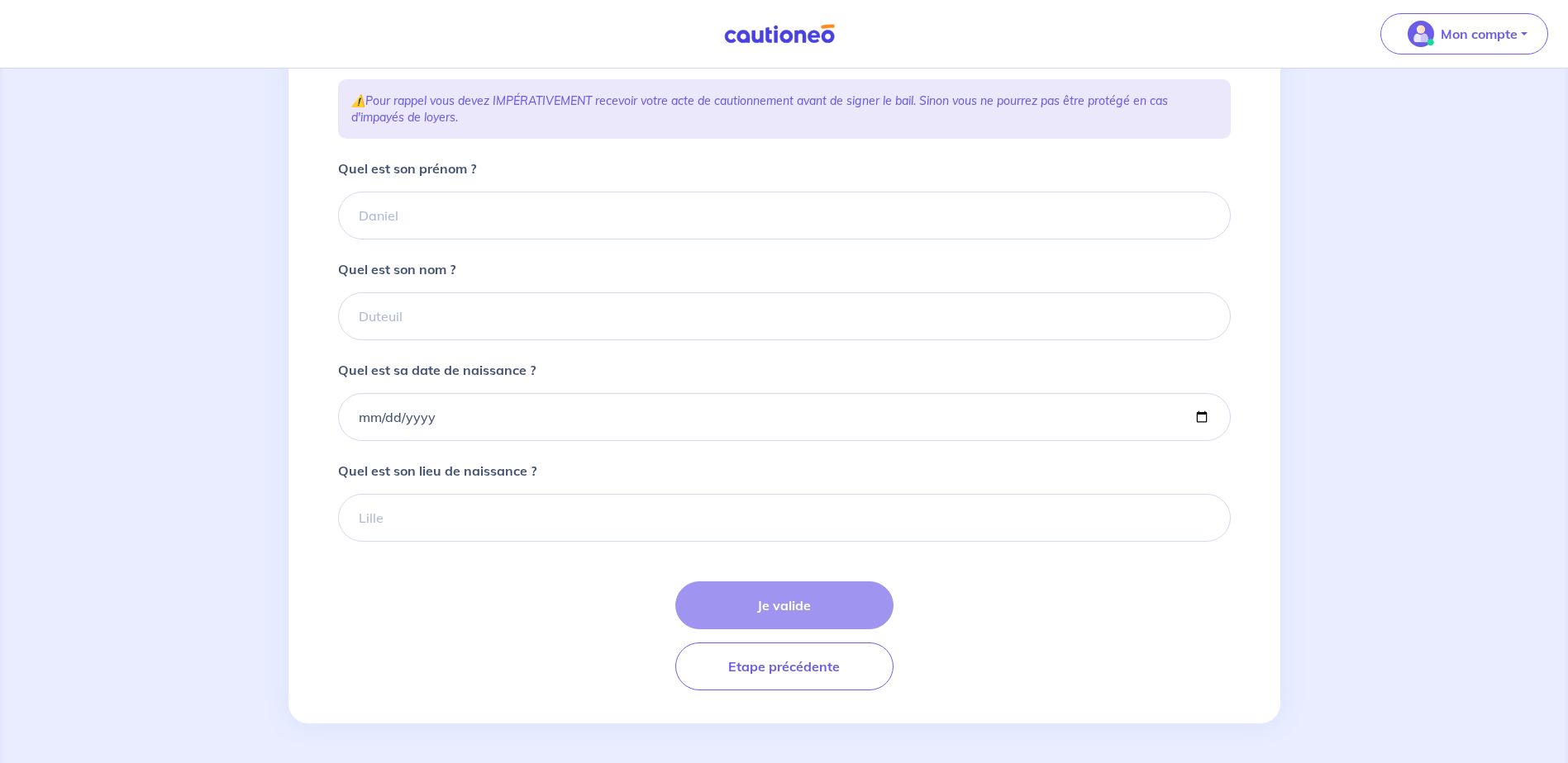
scroll to position [293, 0]
click at [484, 220] on input "Quel est son prénom ?" at bounding box center [784, 215] width 892 height 48
type input "Pierre"
type input "FOURNON"
type input "1967-02-01"
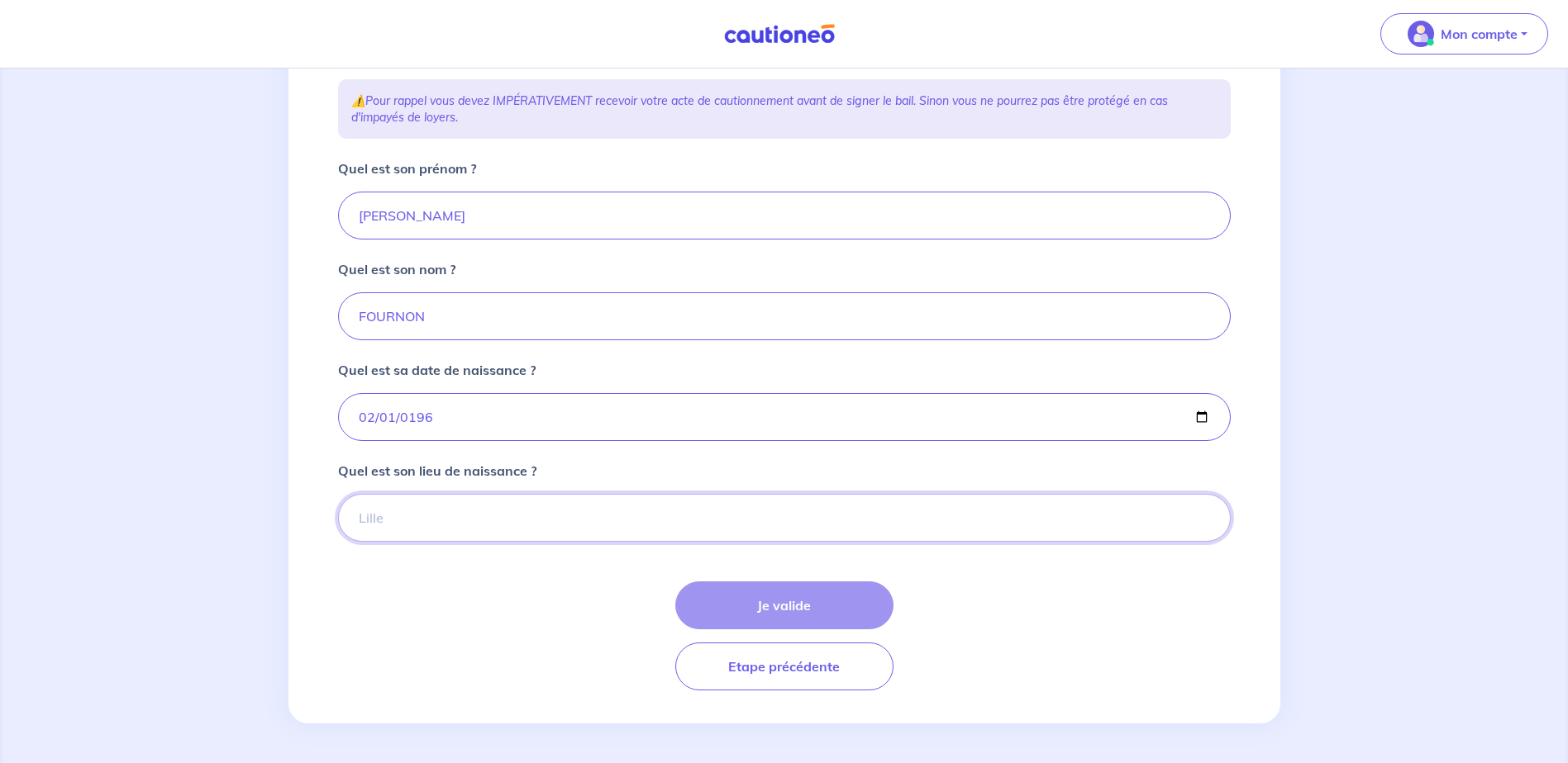
click at [524, 499] on input "Quel est son lieu de naissance ?" at bounding box center [784, 518] width 892 height 48
click at [445, 514] on input "Quel est son lieu de naissance ?" at bounding box center [784, 518] width 892 height 48
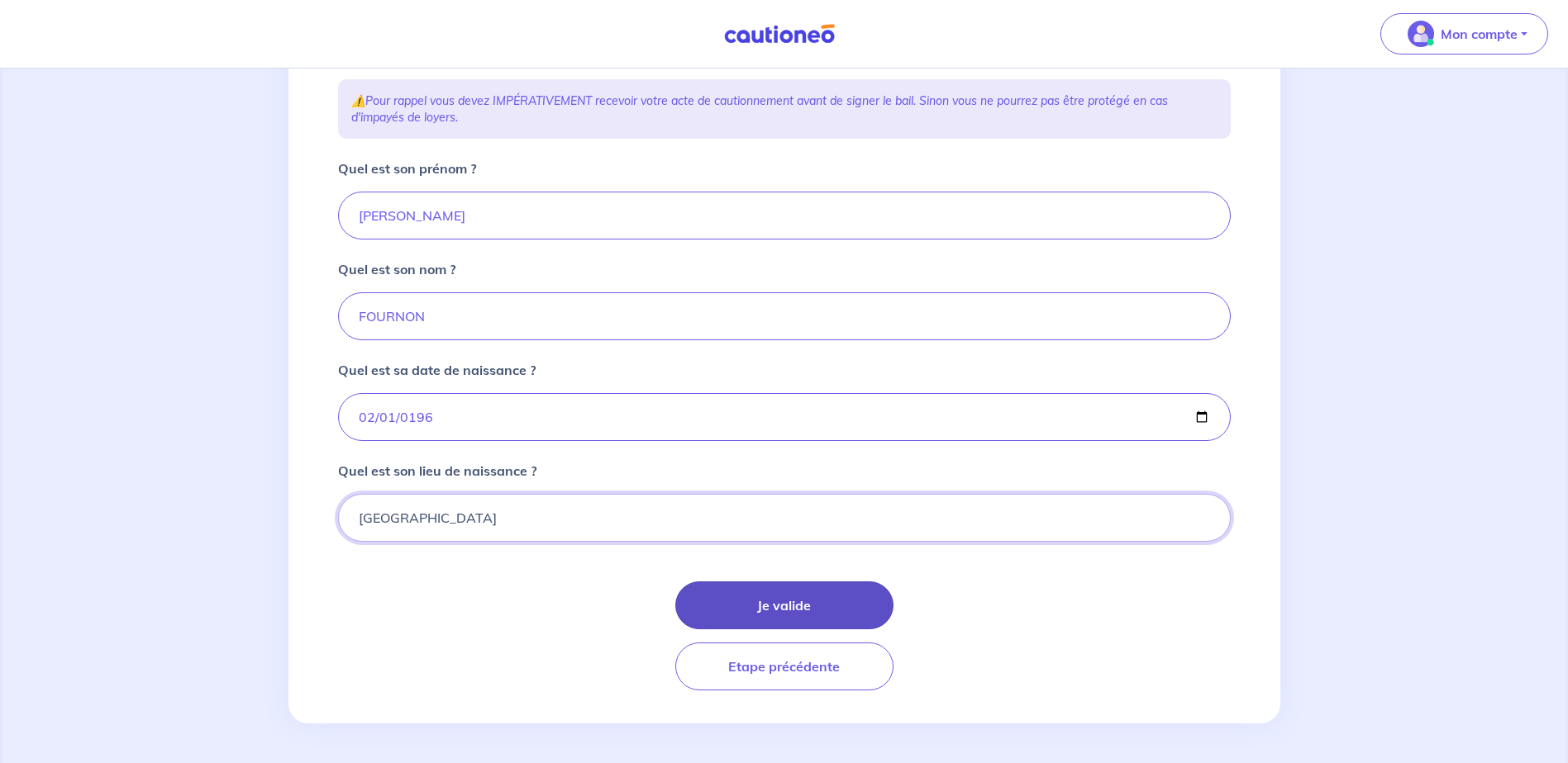
type input "Marseille"
click at [784, 602] on button "Je valide" at bounding box center [784, 605] width 218 height 48
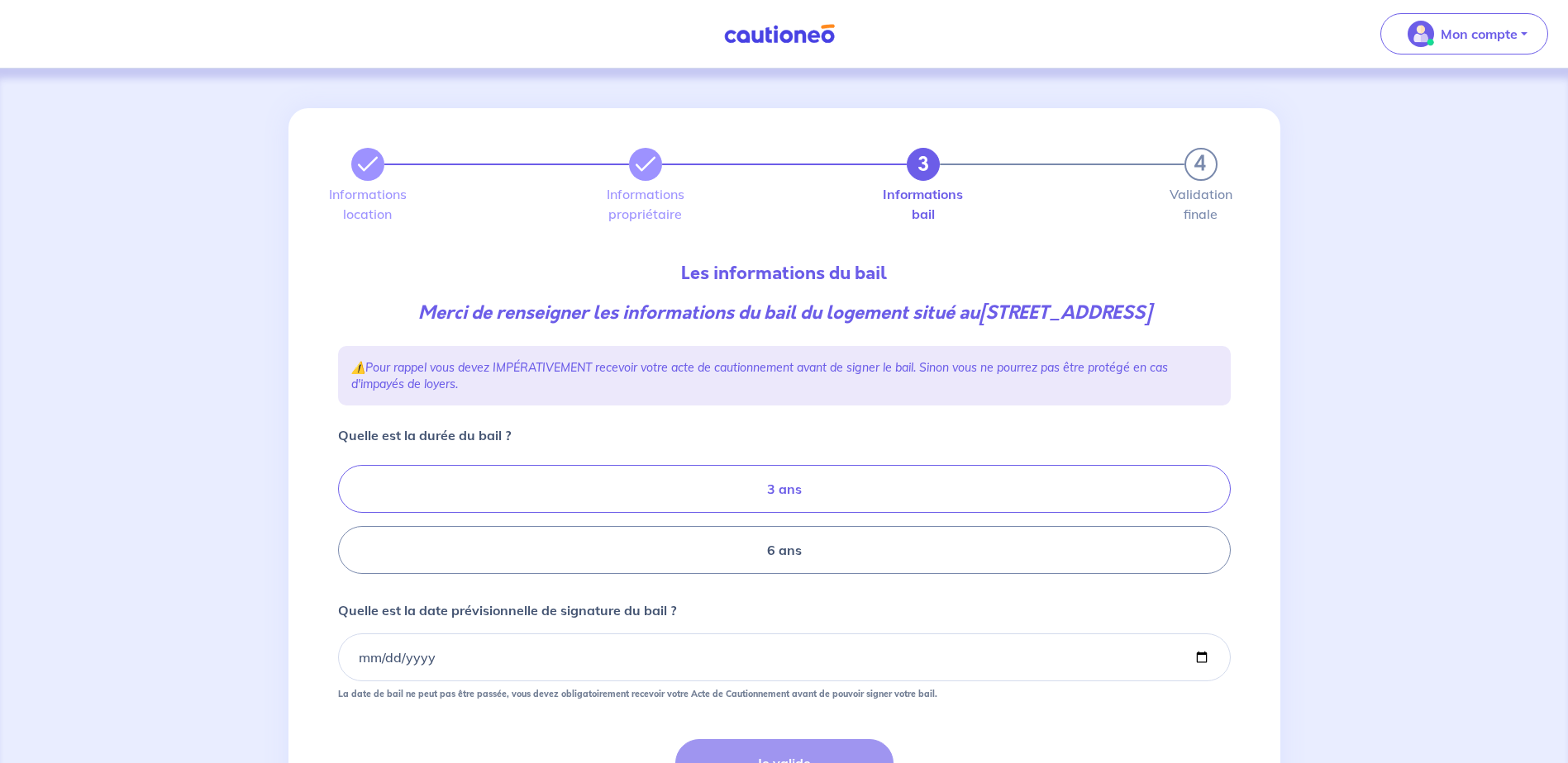
click at [837, 503] on label "3 ans" at bounding box center [784, 489] width 892 height 48
click at [349, 515] on input "3 ans" at bounding box center [342, 520] width 10 height 10
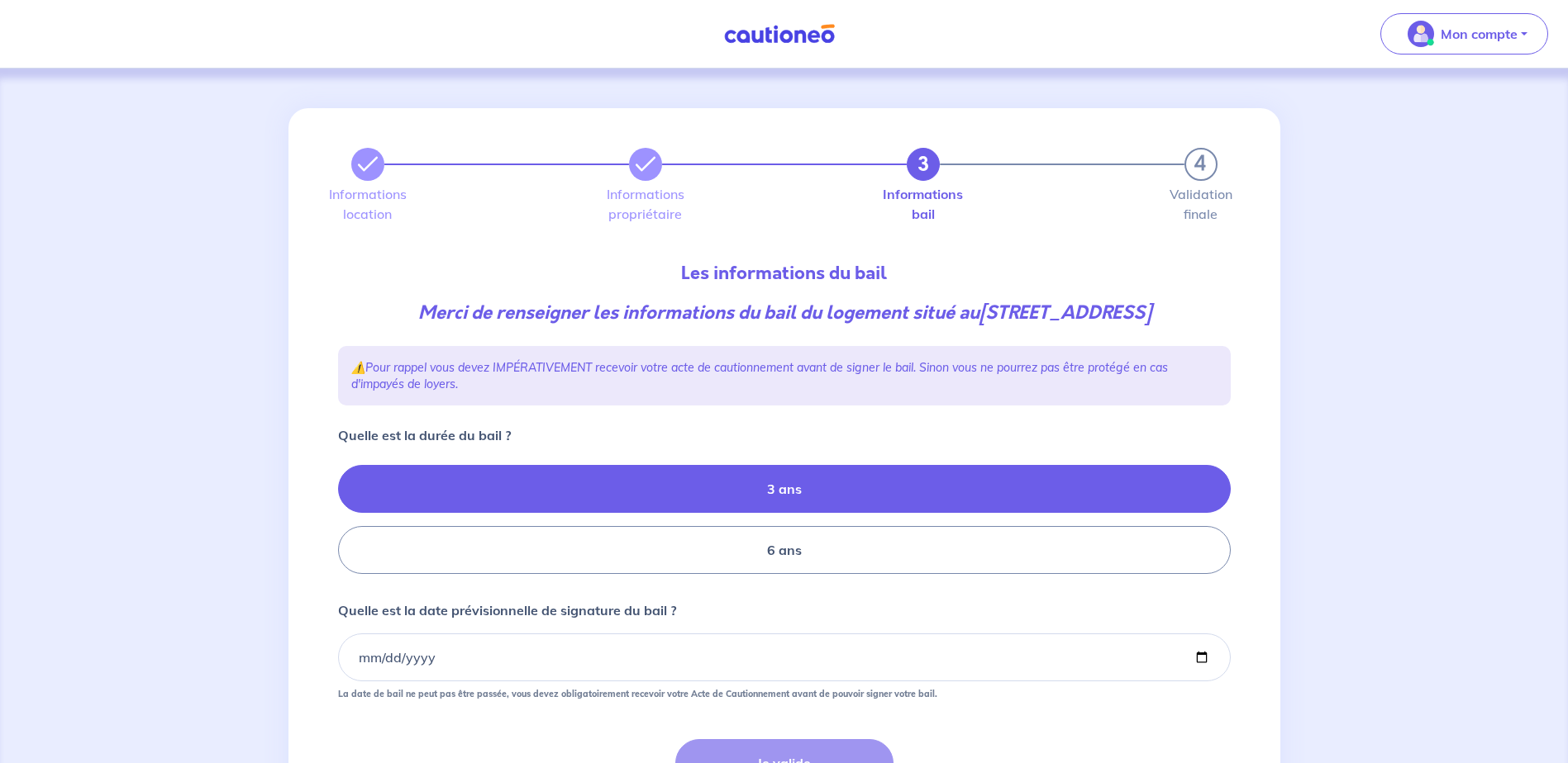
radio input "true"
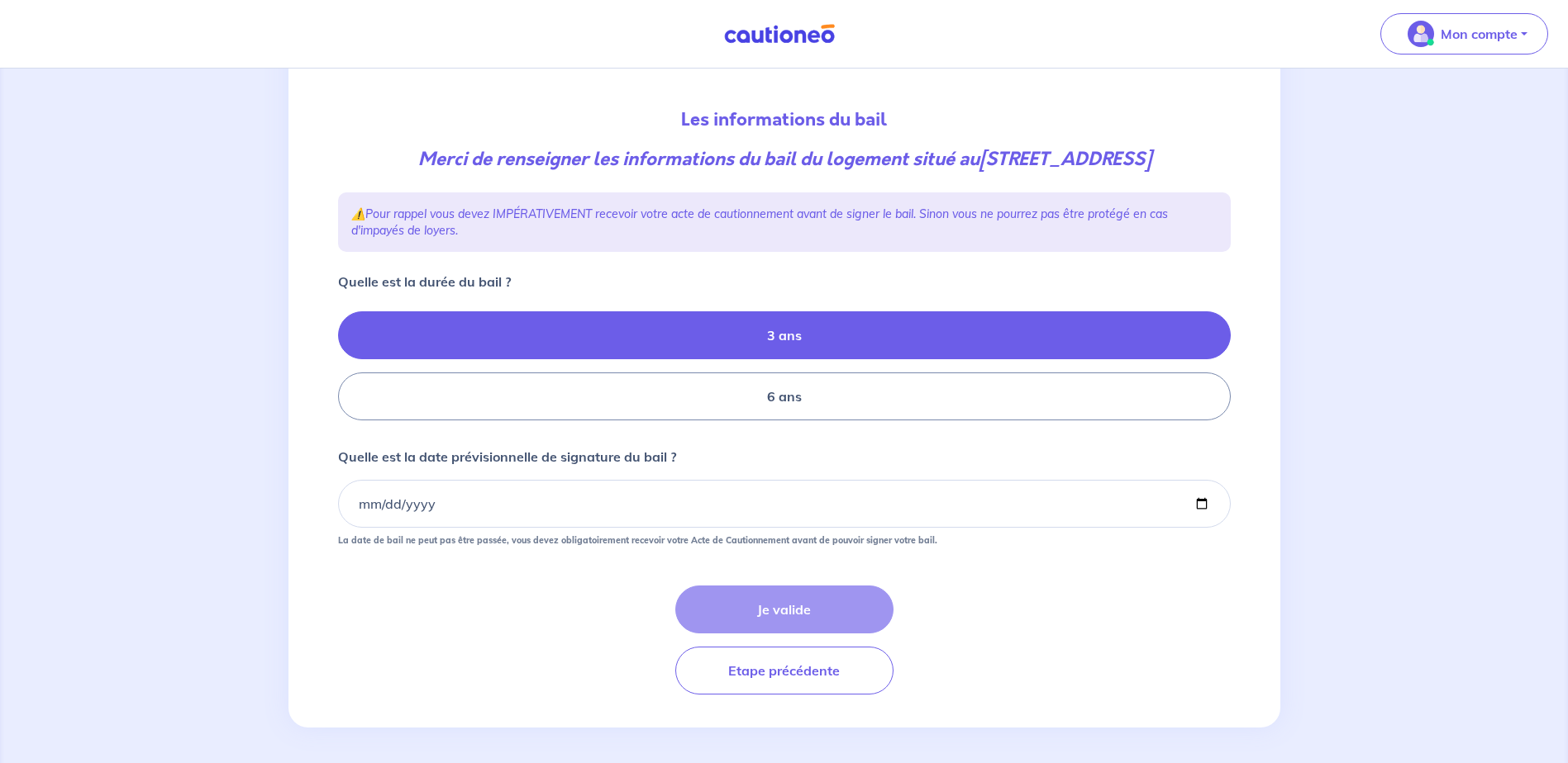
scroll to position [184, 0]
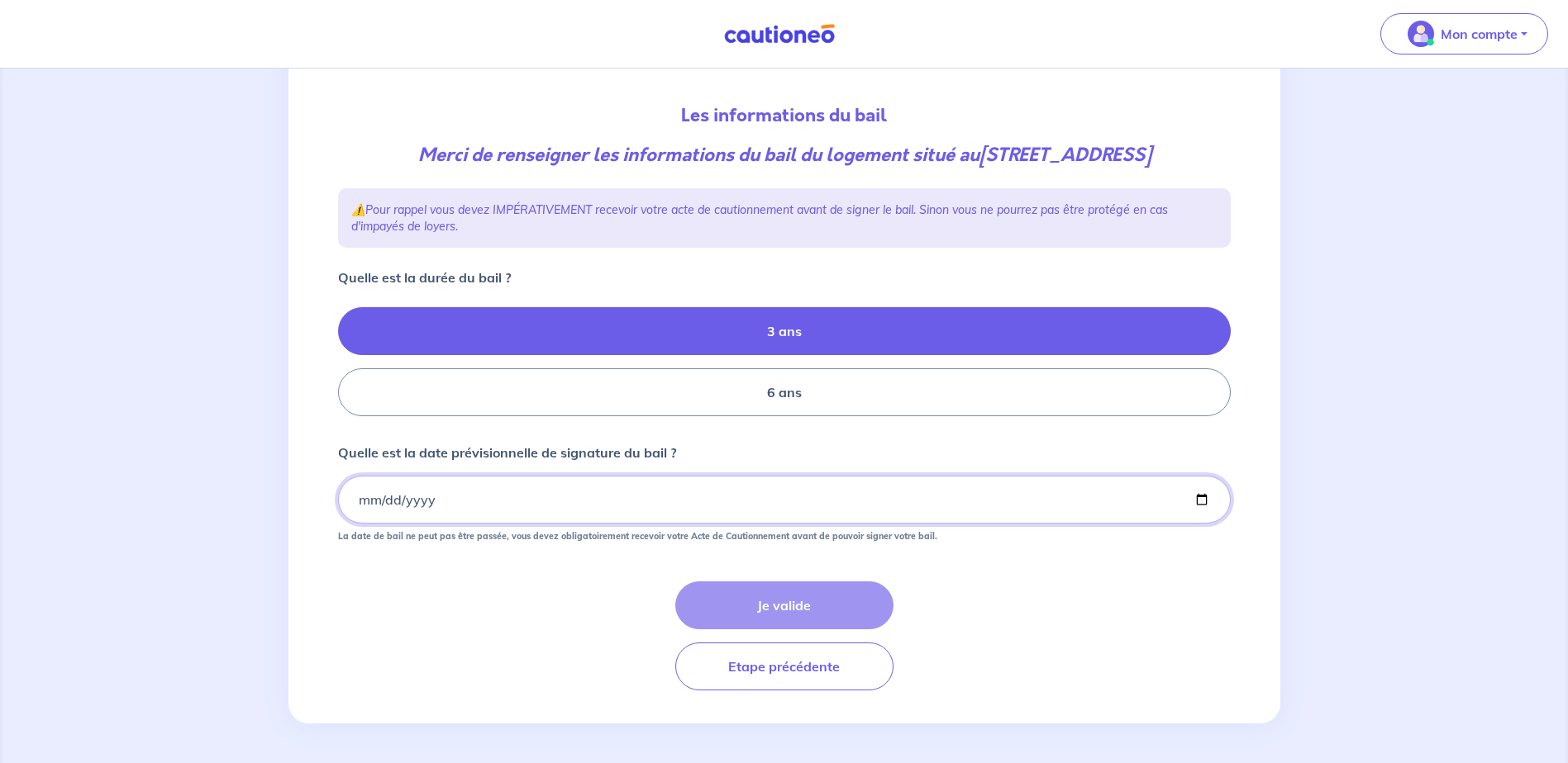
click at [462, 500] on input "Quelle est la date prévisionnelle de signature du bail ?" at bounding box center [784, 500] width 892 height 48
type input "0002-05-26"
click at [589, 494] on input "Quelle est la date prévisionnelle de signature du bail ?" at bounding box center [784, 500] width 892 height 48
click at [440, 486] on input "Quelle est la date prévisionnelle de signature du bail ?" at bounding box center [784, 500] width 892 height 48
drag, startPoint x: 422, startPoint y: 496, endPoint x: 337, endPoint y: 491, distance: 85.1
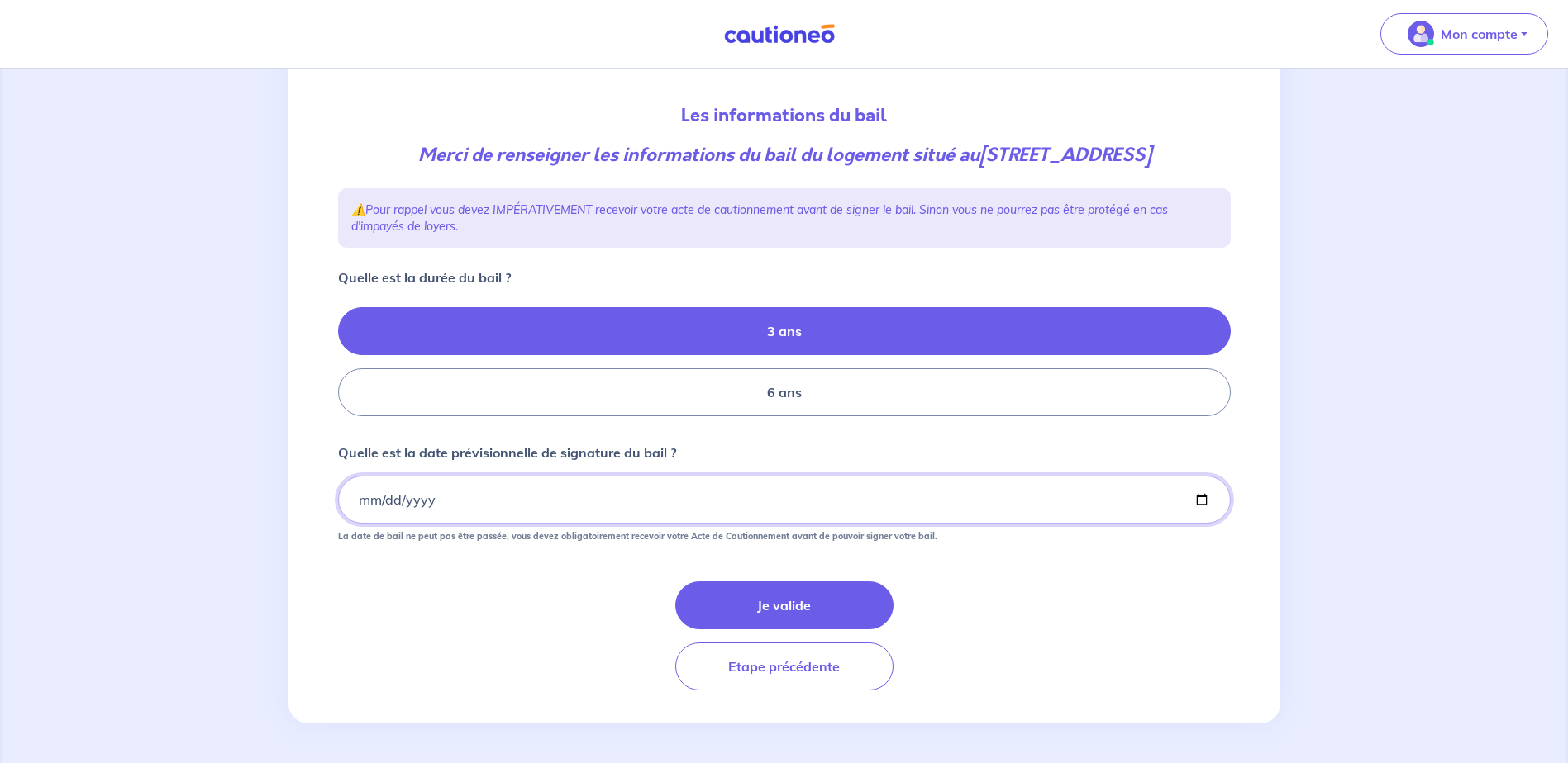
click at [338, 491] on div at bounding box center [784, 500] width 892 height 48
click at [424, 489] on input "Quelle est la date prévisionnelle de signature du bail ?" at bounding box center [784, 500] width 892 height 48
click at [379, 490] on input "Quelle est la date prévisionnelle de signature du bail ?" at bounding box center [784, 500] width 892 height 48
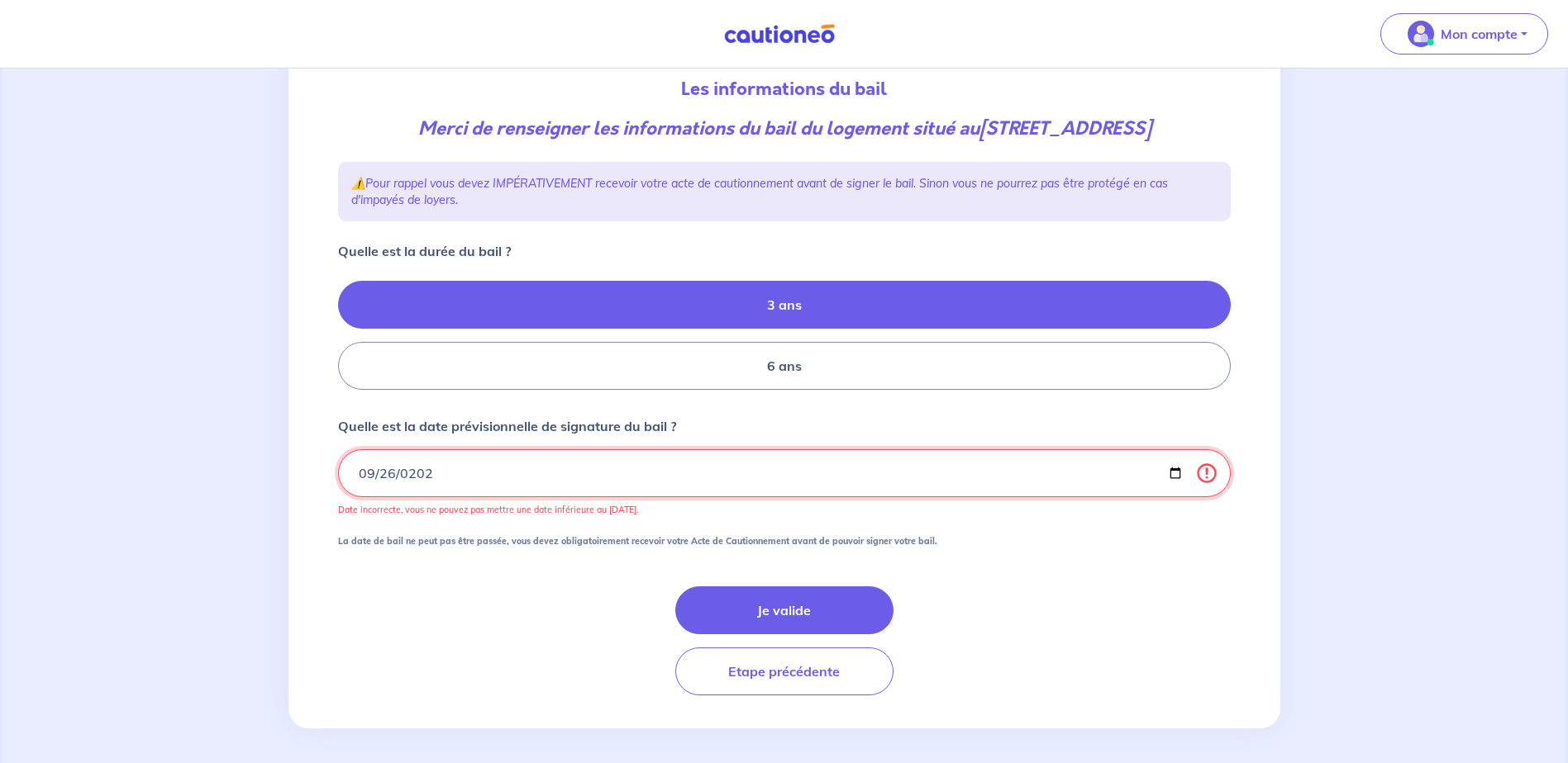
type input "2025-09-26"
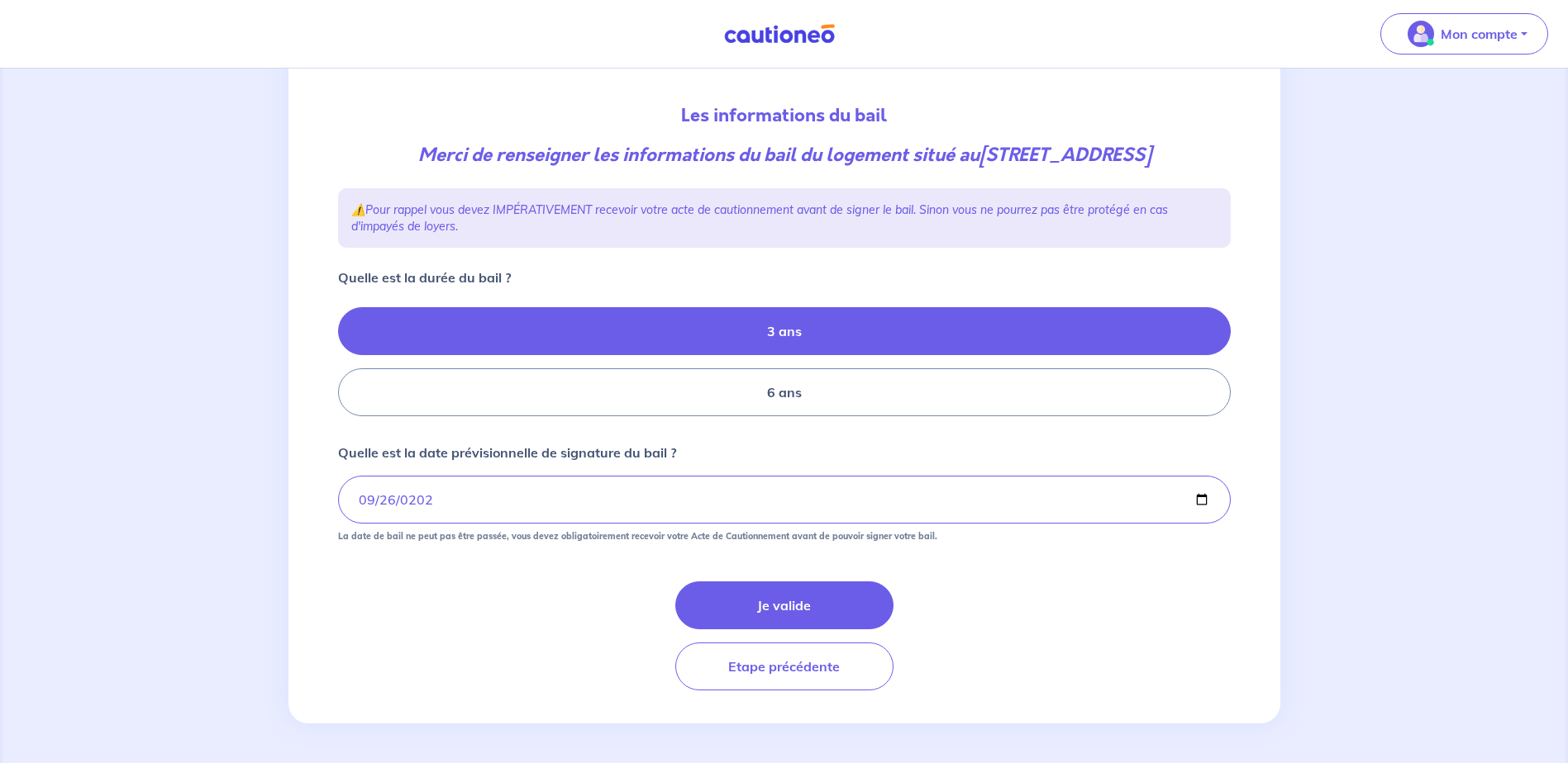
click at [498, 596] on div "Je valide Etape précédente" at bounding box center [784, 637] width 892 height 109
click at [765, 605] on button "Je valide" at bounding box center [784, 605] width 218 height 48
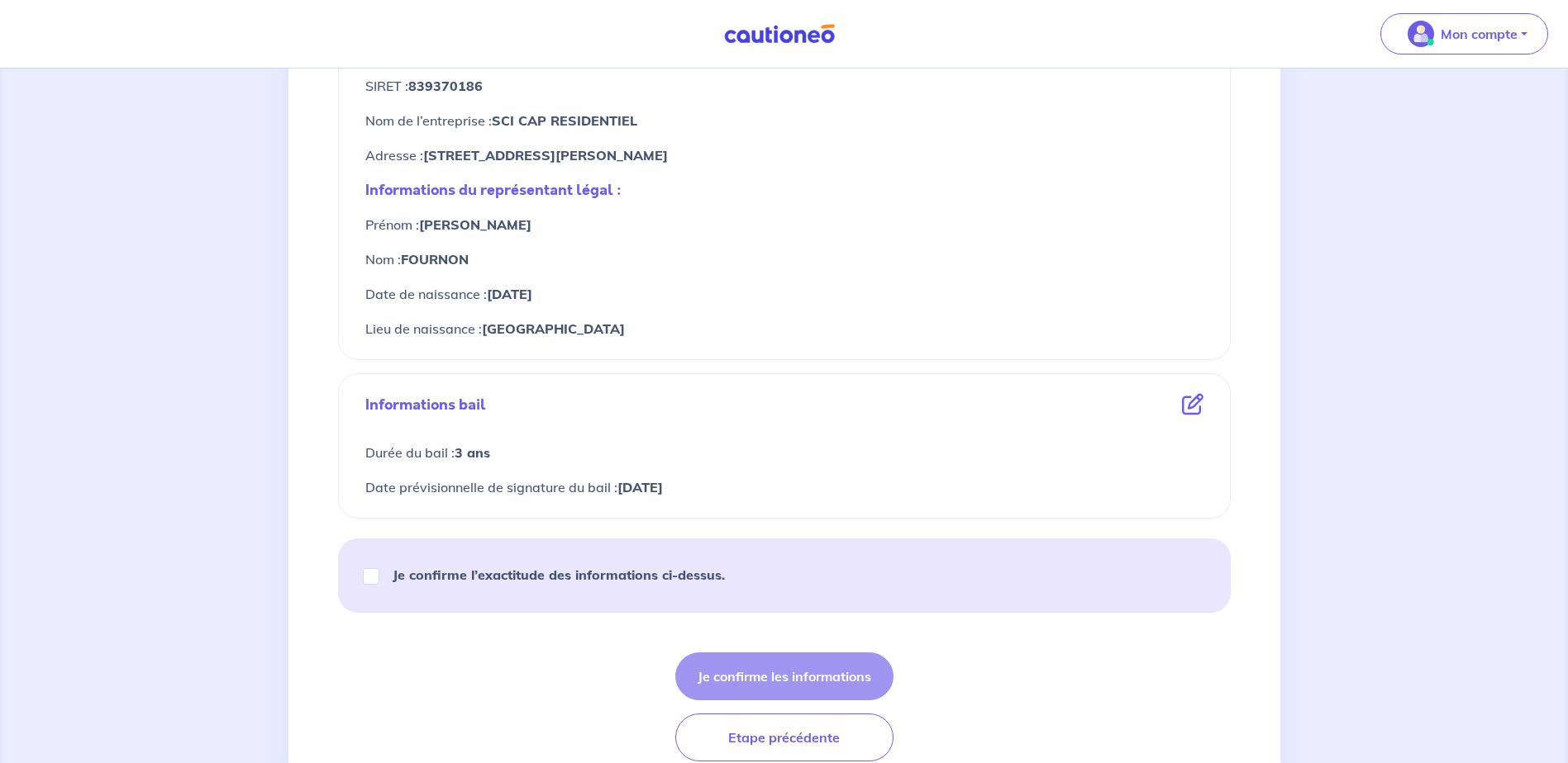
scroll to position [761, 0]
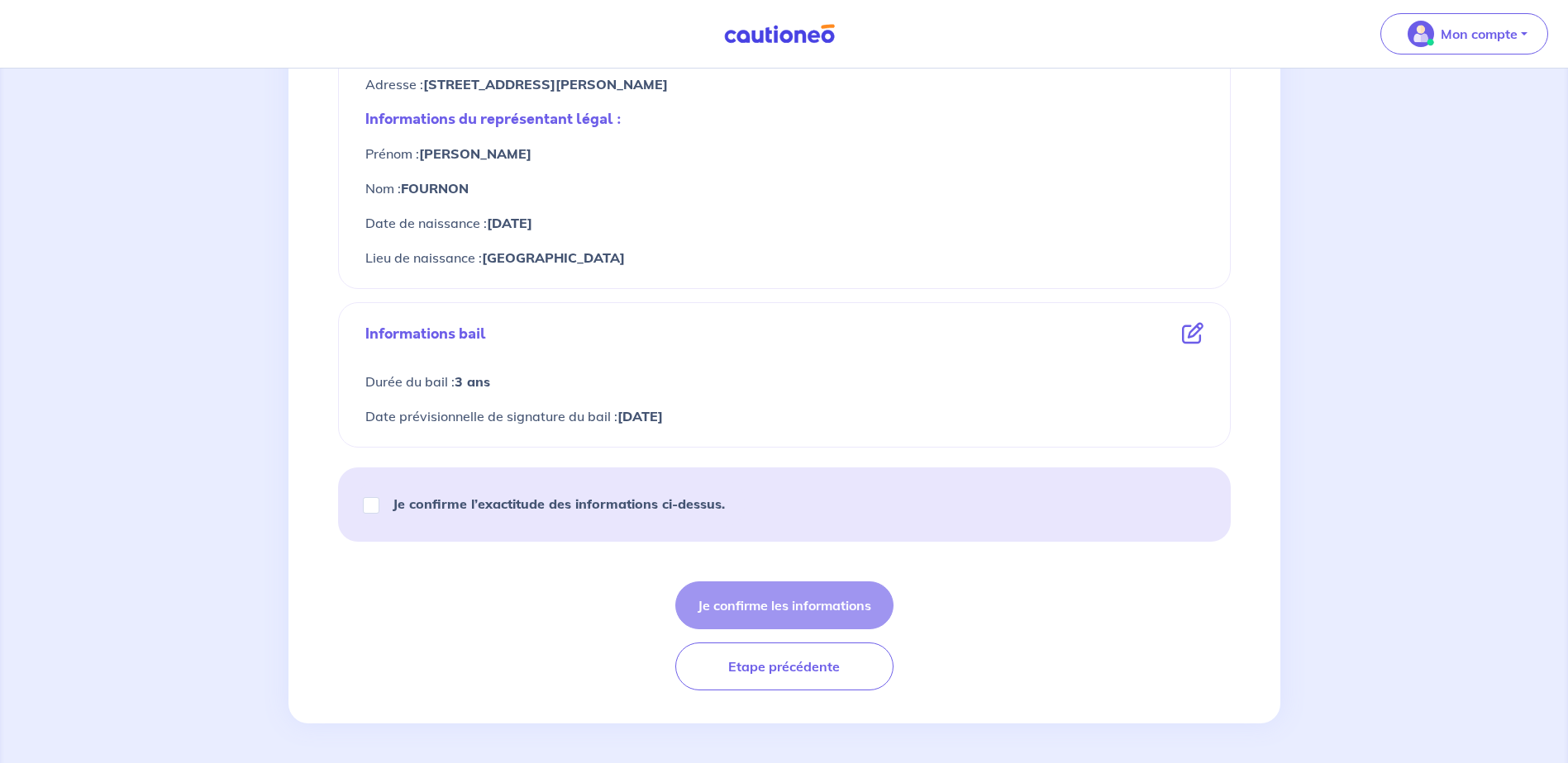
click at [538, 496] on strong "Je confirme l’exactitude des informations ci-dessus." at bounding box center [559, 505] width 332 height 17
click at [379, 497] on input "Je confirme l’exactitude des informations ci-dessus." at bounding box center [372, 506] width 17 height 17
checkbox input "true"
click at [734, 606] on button "Je confirme les informations" at bounding box center [784, 605] width 218 height 48
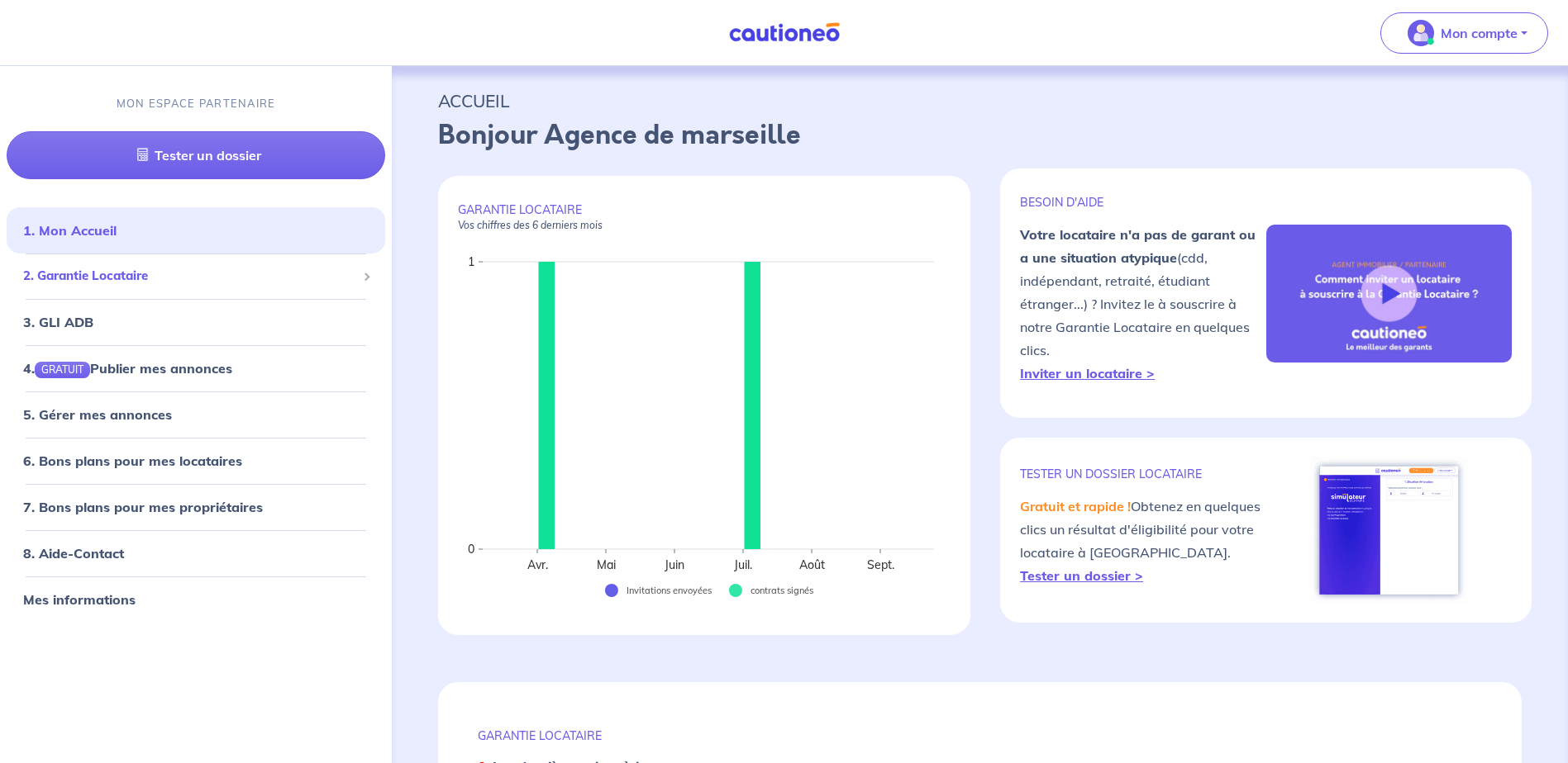
click at [205, 278] on span "2. Garantie Locataire" at bounding box center [190, 277] width 333 height 19
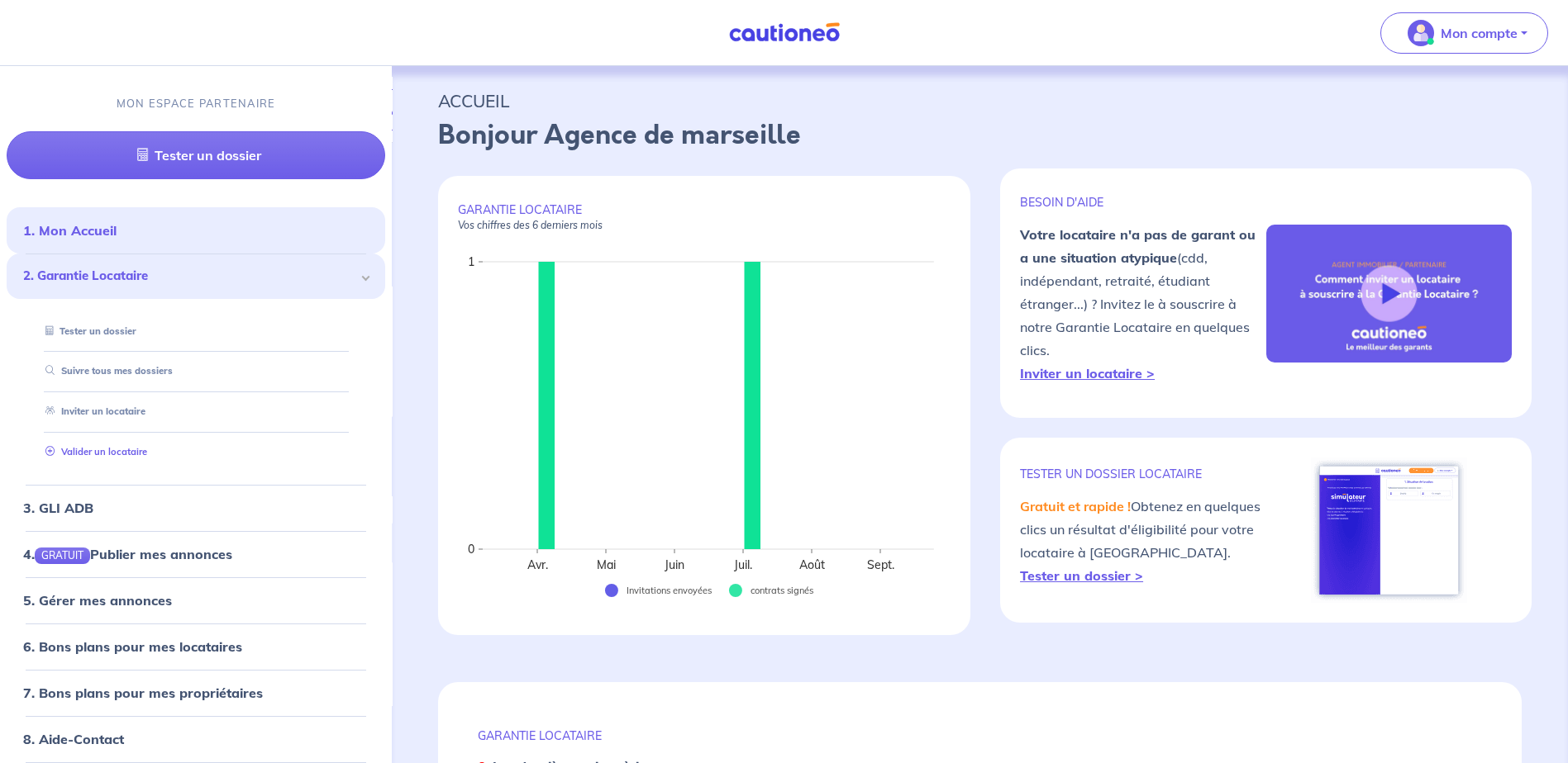
click at [147, 446] on link "Valider un locataire" at bounding box center [92, 452] width 108 height 11
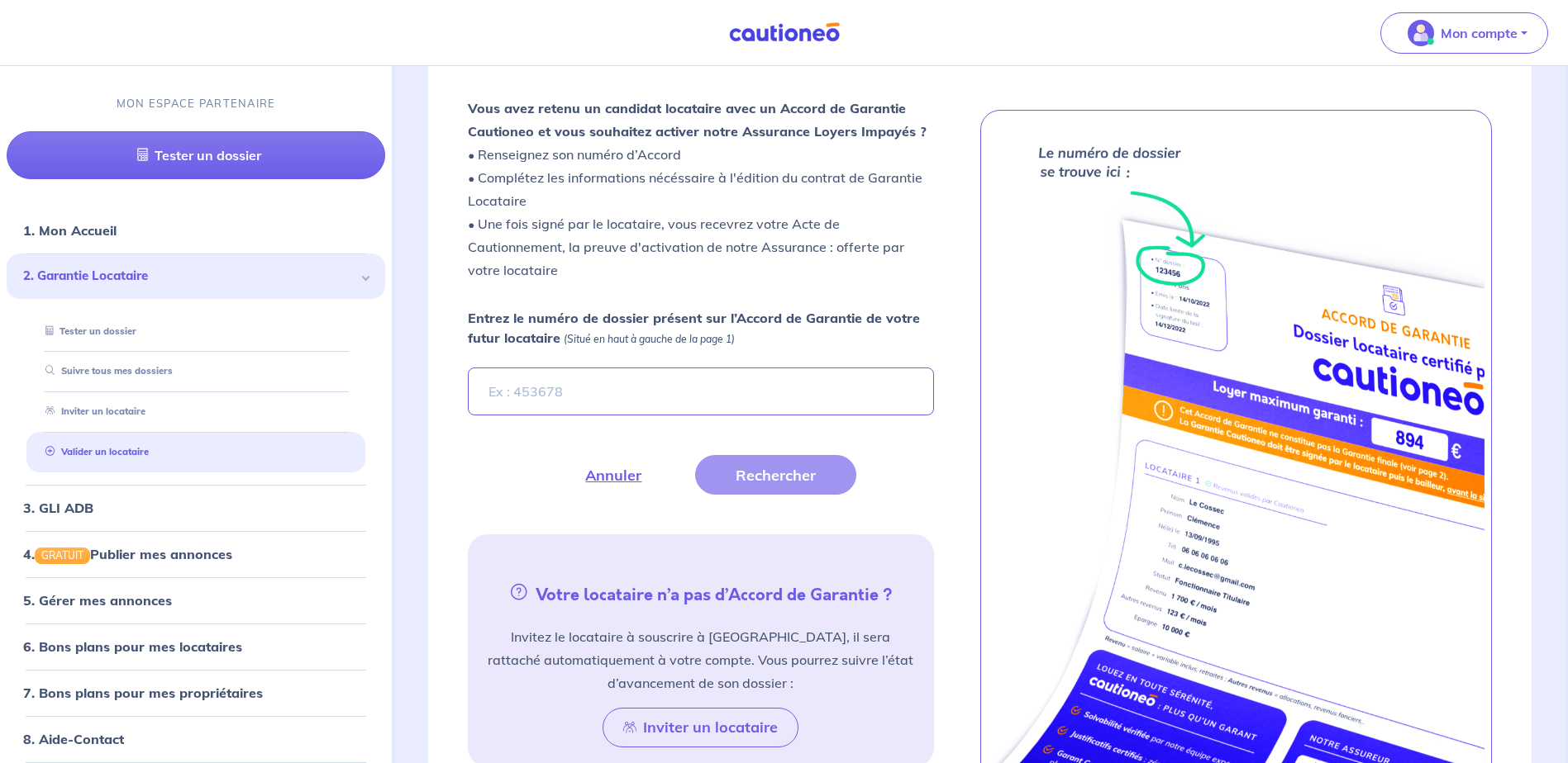
scroll to position [455, 0]
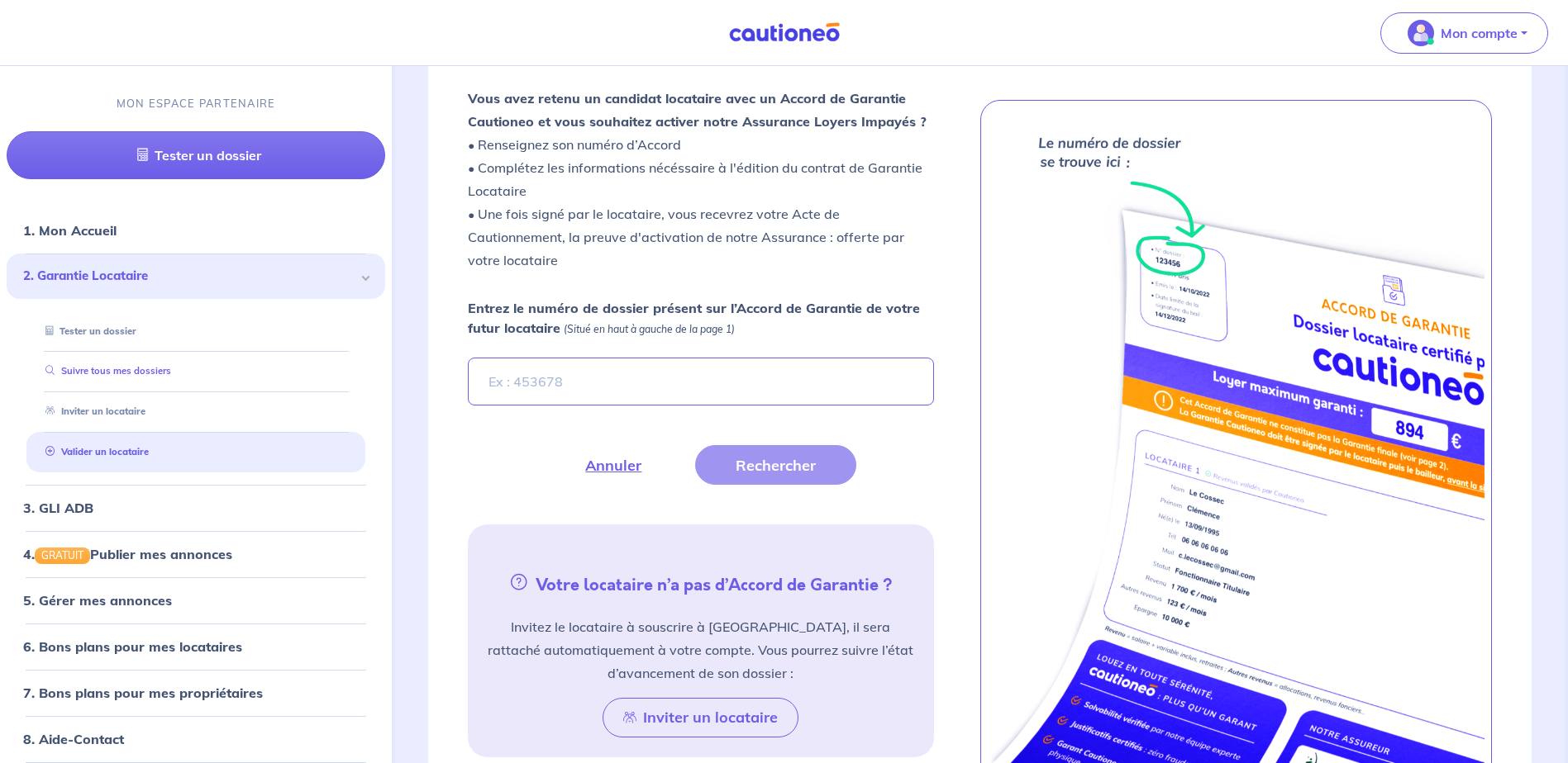
click at [144, 369] on link "Suivre tous mes dossiers" at bounding box center [105, 372] width 132 height 11
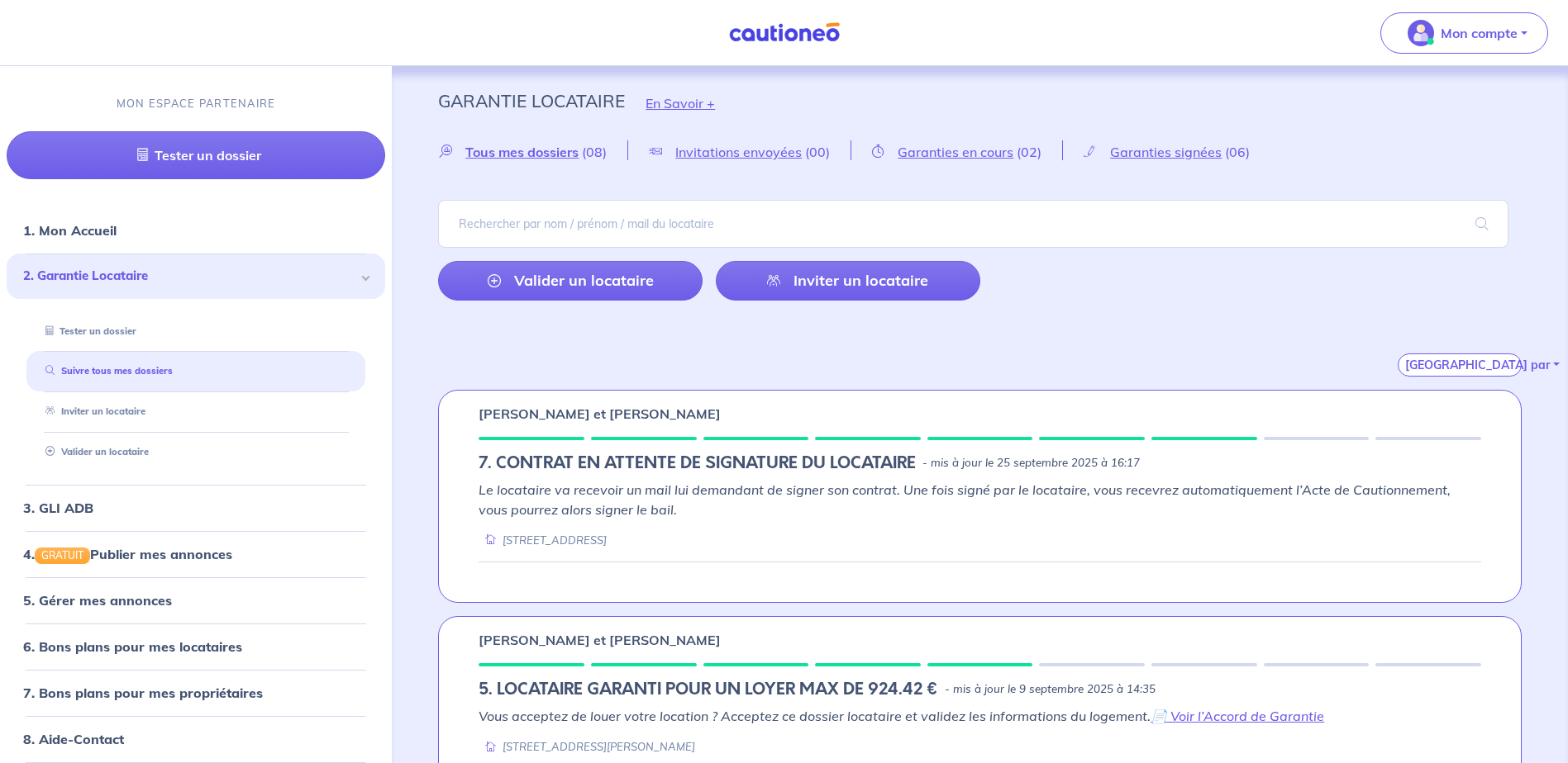
click at [742, 476] on div "Samir LAIB et Nahida FERKIOUI 7. CONTRAT EN ATTENTE DE SIGNATURE DU LOCATAIRE -…" at bounding box center [979, 496] width 1083 height 213
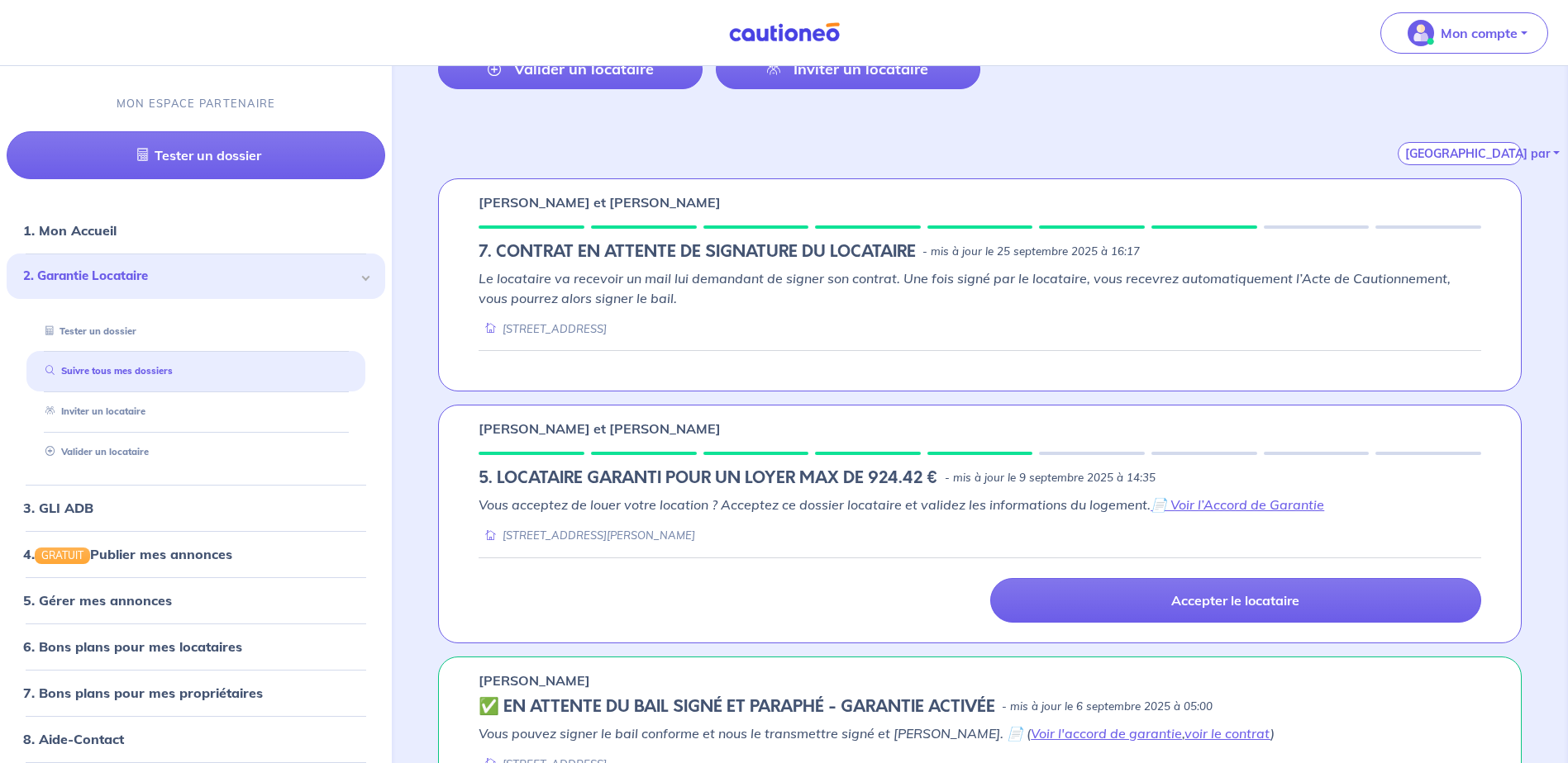
scroll to position [248, 0]
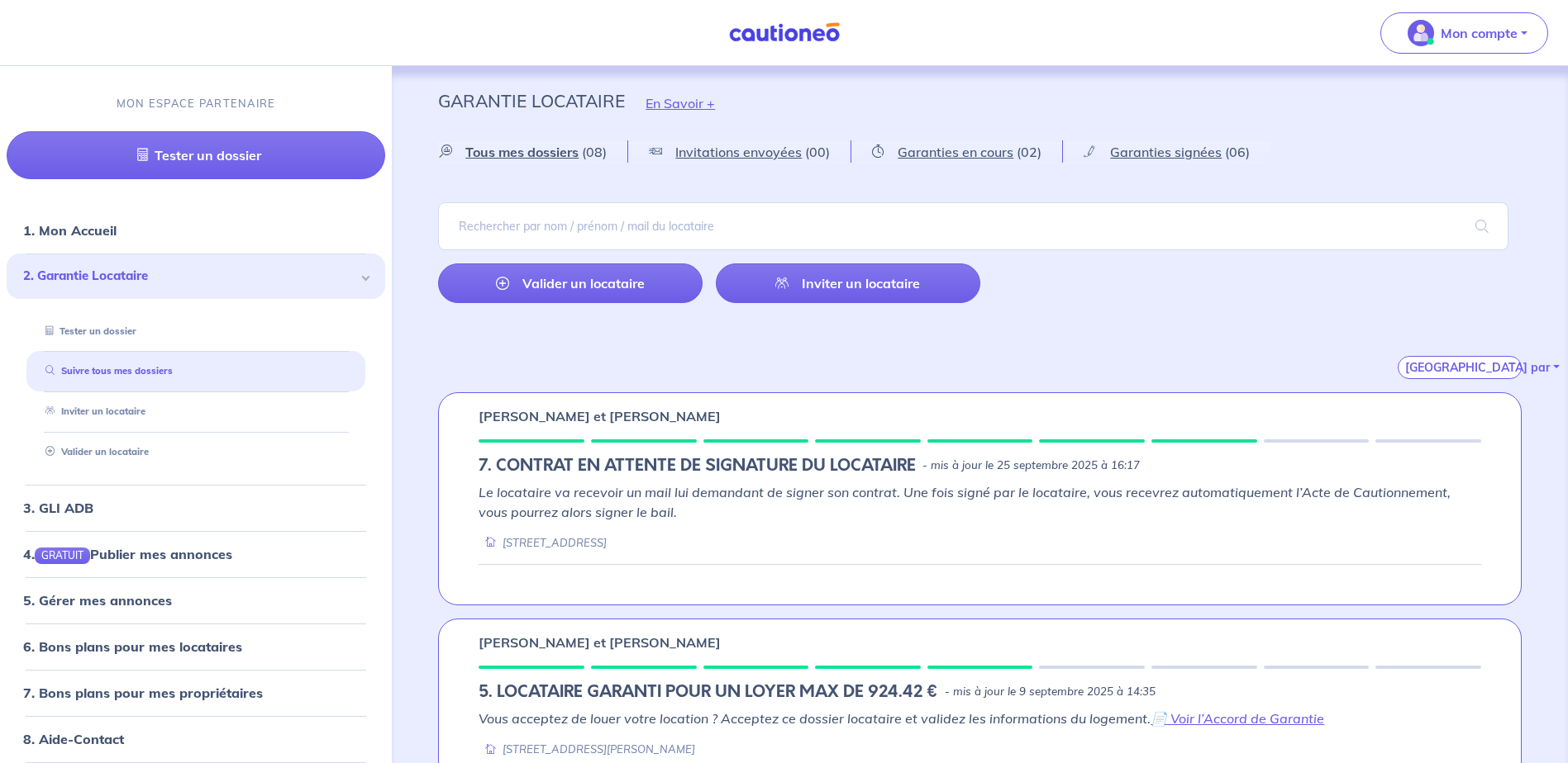
click at [693, 474] on h5 "7. CONTRAT EN ATTENTE DE SIGNATURE DU LOCATAIRE" at bounding box center [696, 466] width 437 height 20
click at [521, 550] on div "[STREET_ADDRESS]" at bounding box center [542, 543] width 128 height 16
click at [571, 526] on div "Le locataire va recevoir un mail lui demandant de signer son contrat. Une fois …" at bounding box center [979, 517] width 1003 height 69
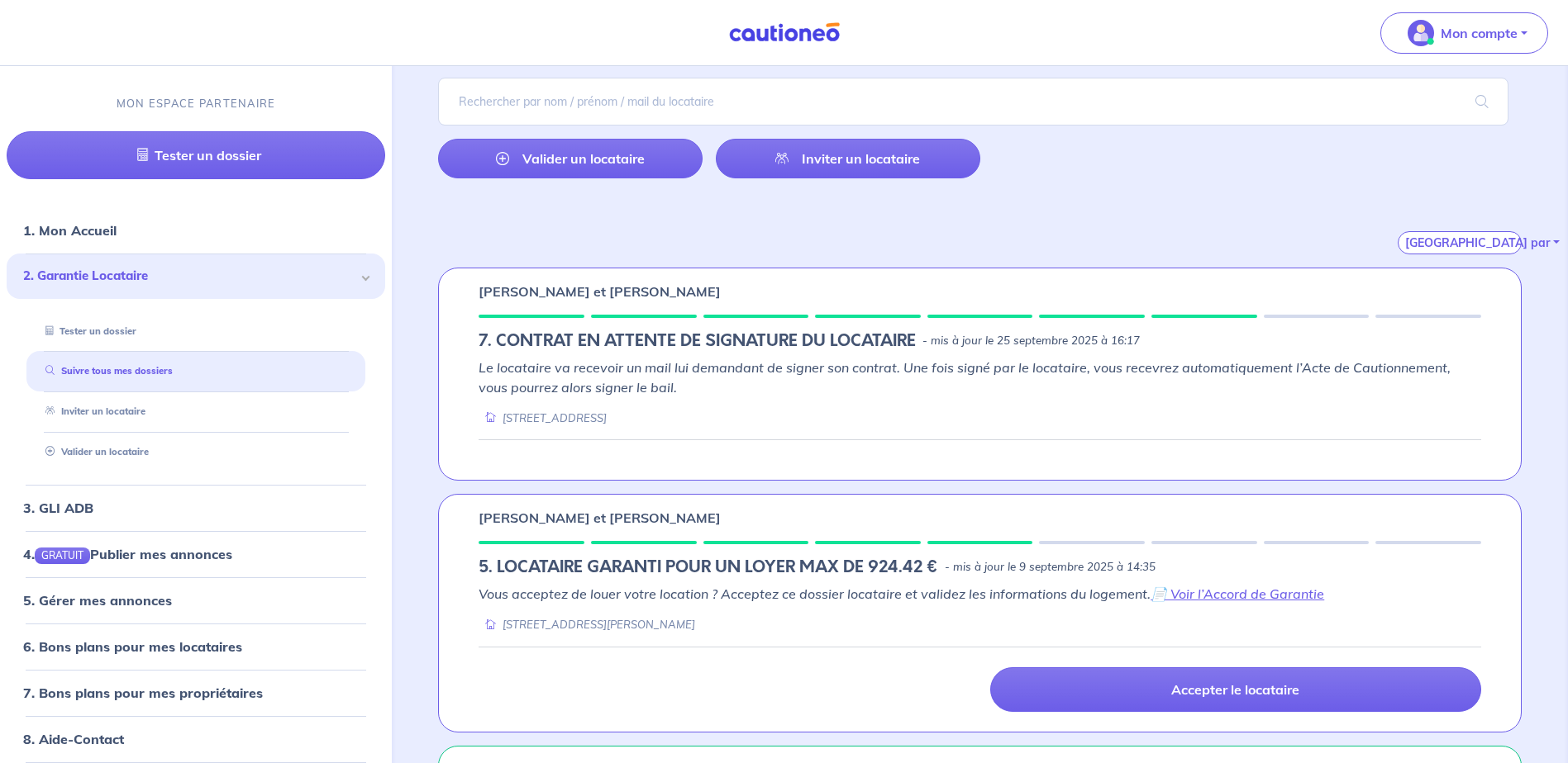
scroll to position [248, 0]
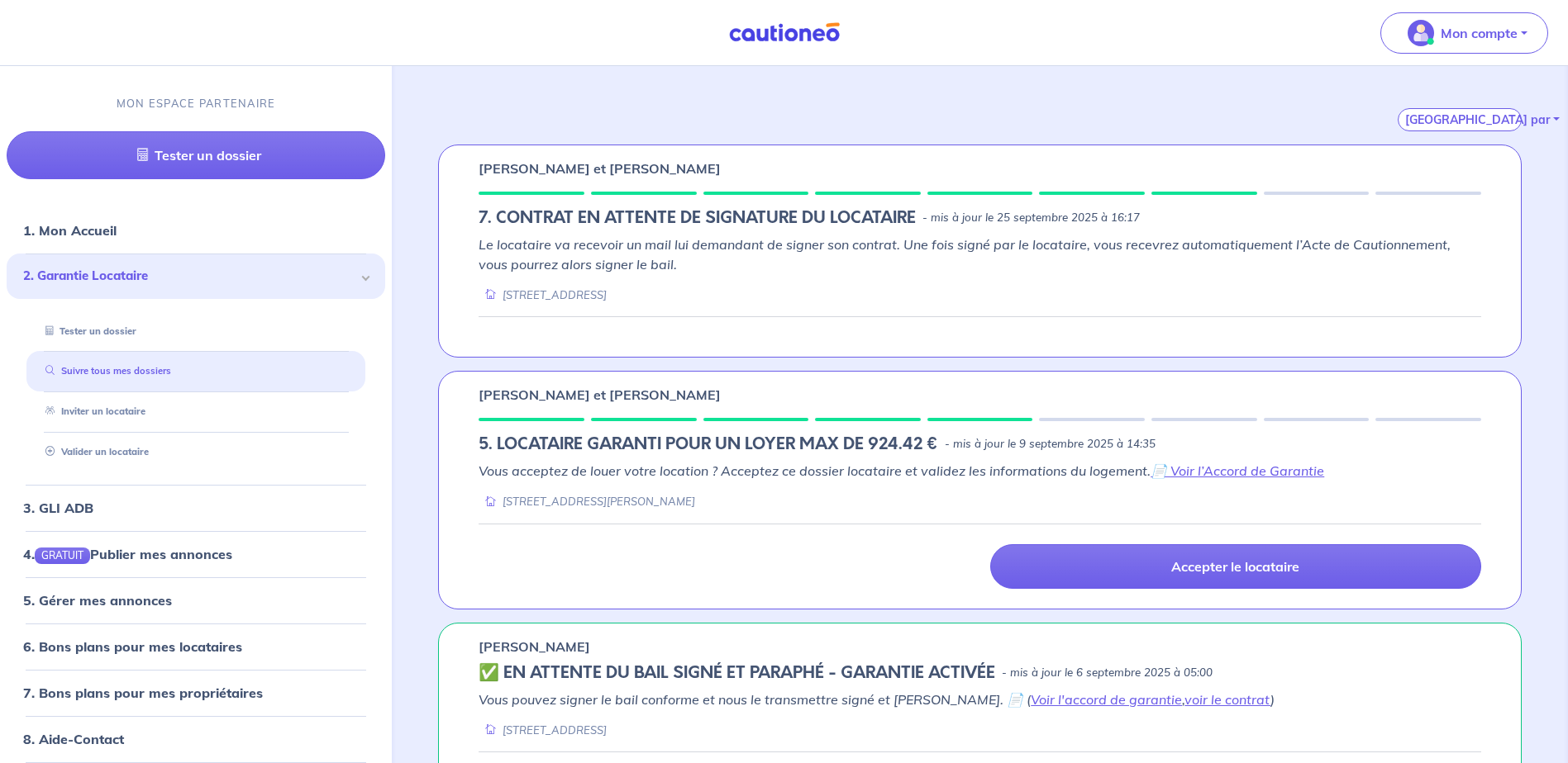
click at [153, 377] on link "Suivre tous mes dossiers" at bounding box center [105, 372] width 132 height 11
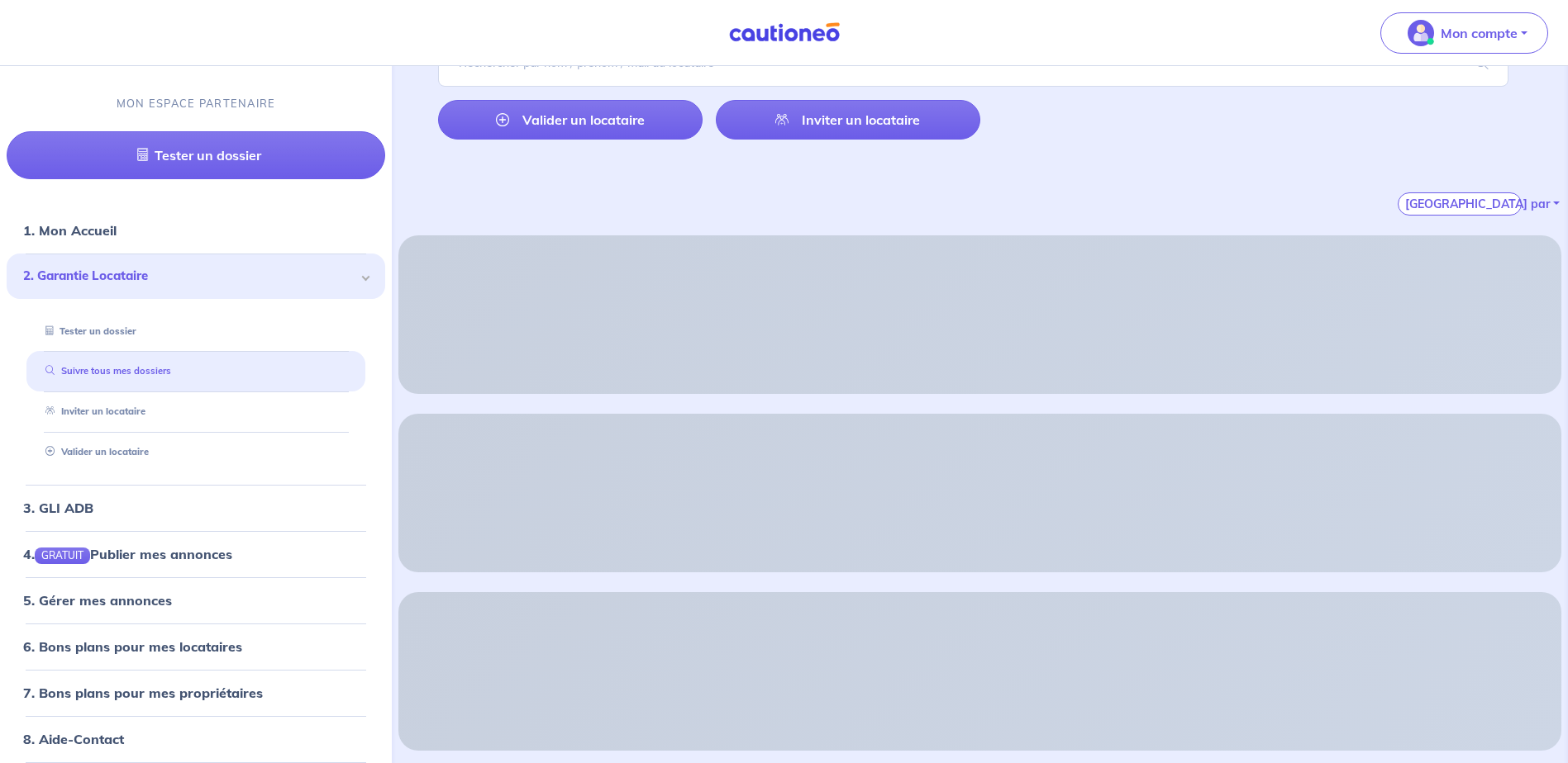
scroll to position [0, 0]
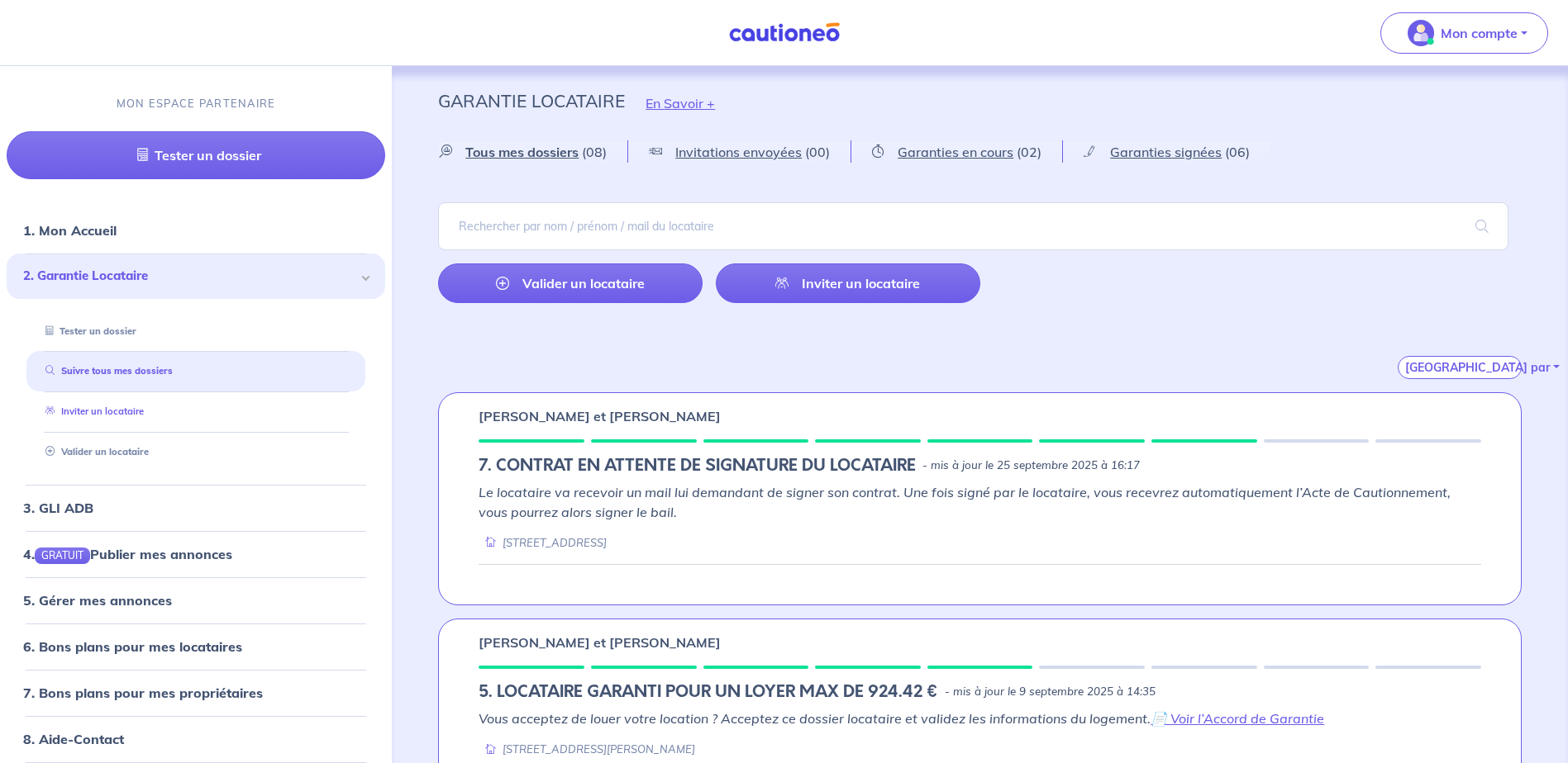
click at [143, 415] on link "Inviter un locataire" at bounding box center [91, 412] width 105 height 11
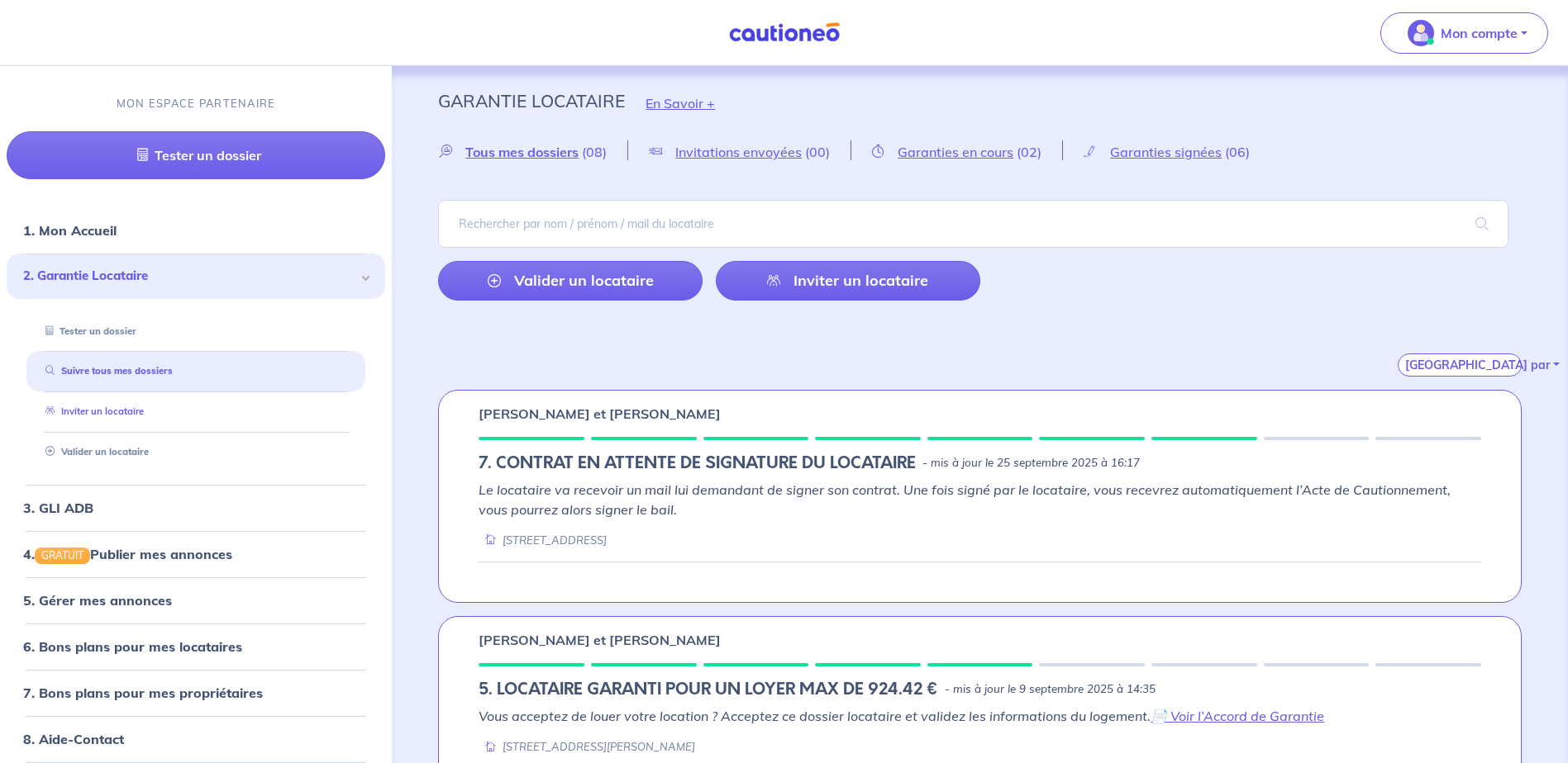
select select "FR"
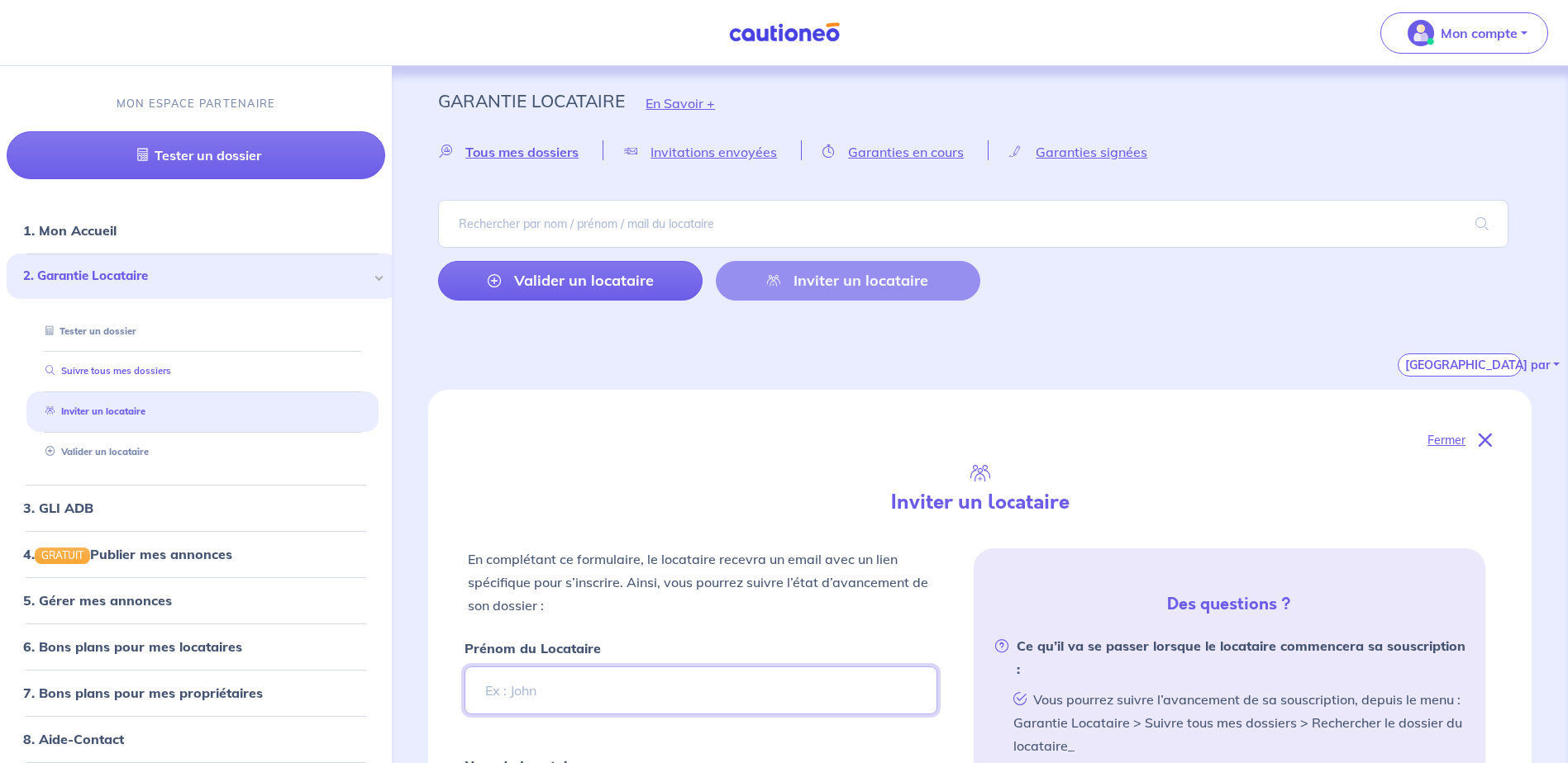
click at [160, 372] on link "Suivre tous mes dossiers" at bounding box center [105, 372] width 132 height 11
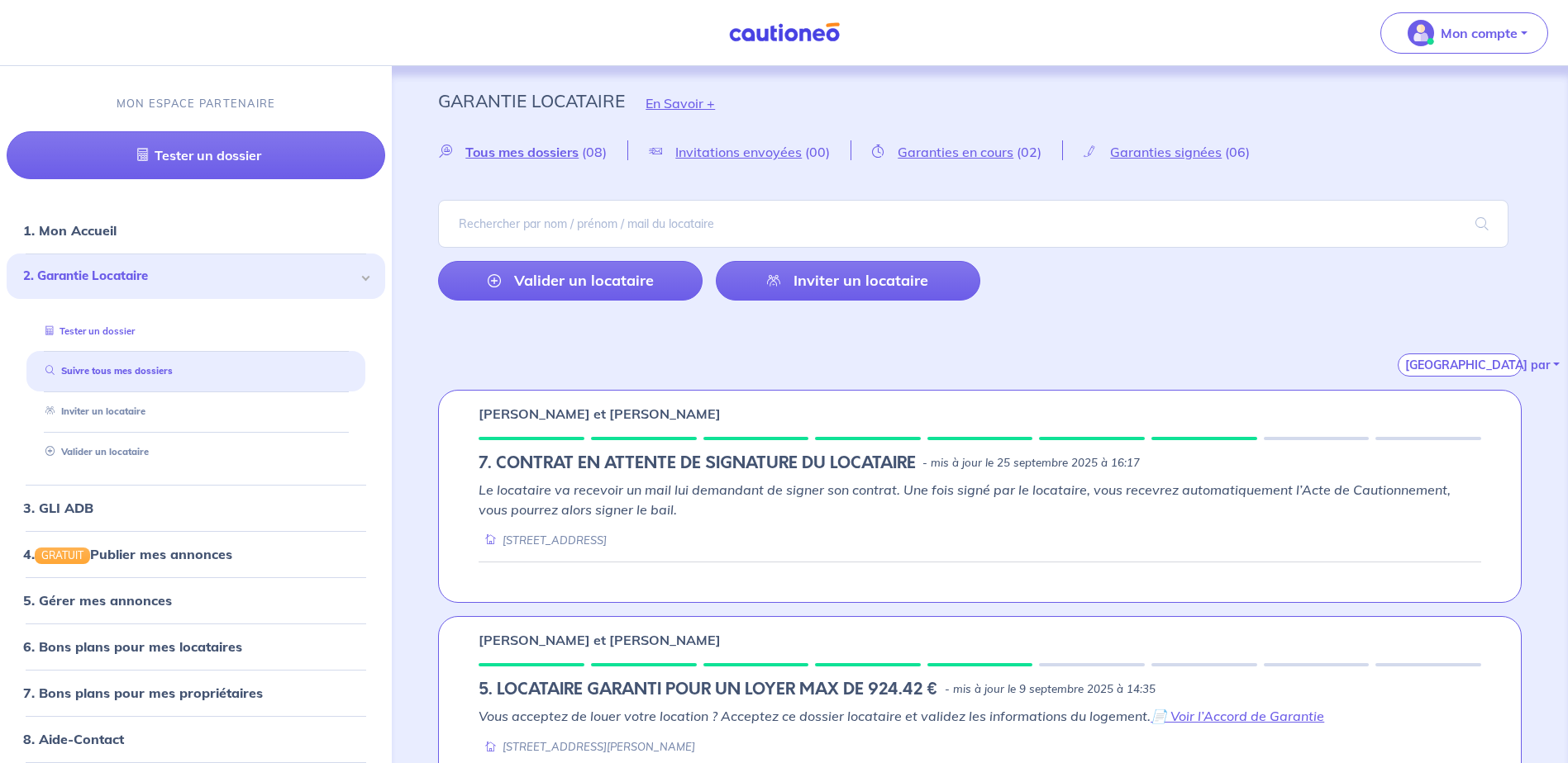
click at [168, 346] on li "Tester un dossier" at bounding box center [195, 331] width 339 height 41
click at [135, 330] on link "Tester un dossier" at bounding box center [87, 331] width 96 height 11
click at [134, 416] on link "Inviter un locataire" at bounding box center [92, 412] width 107 height 11
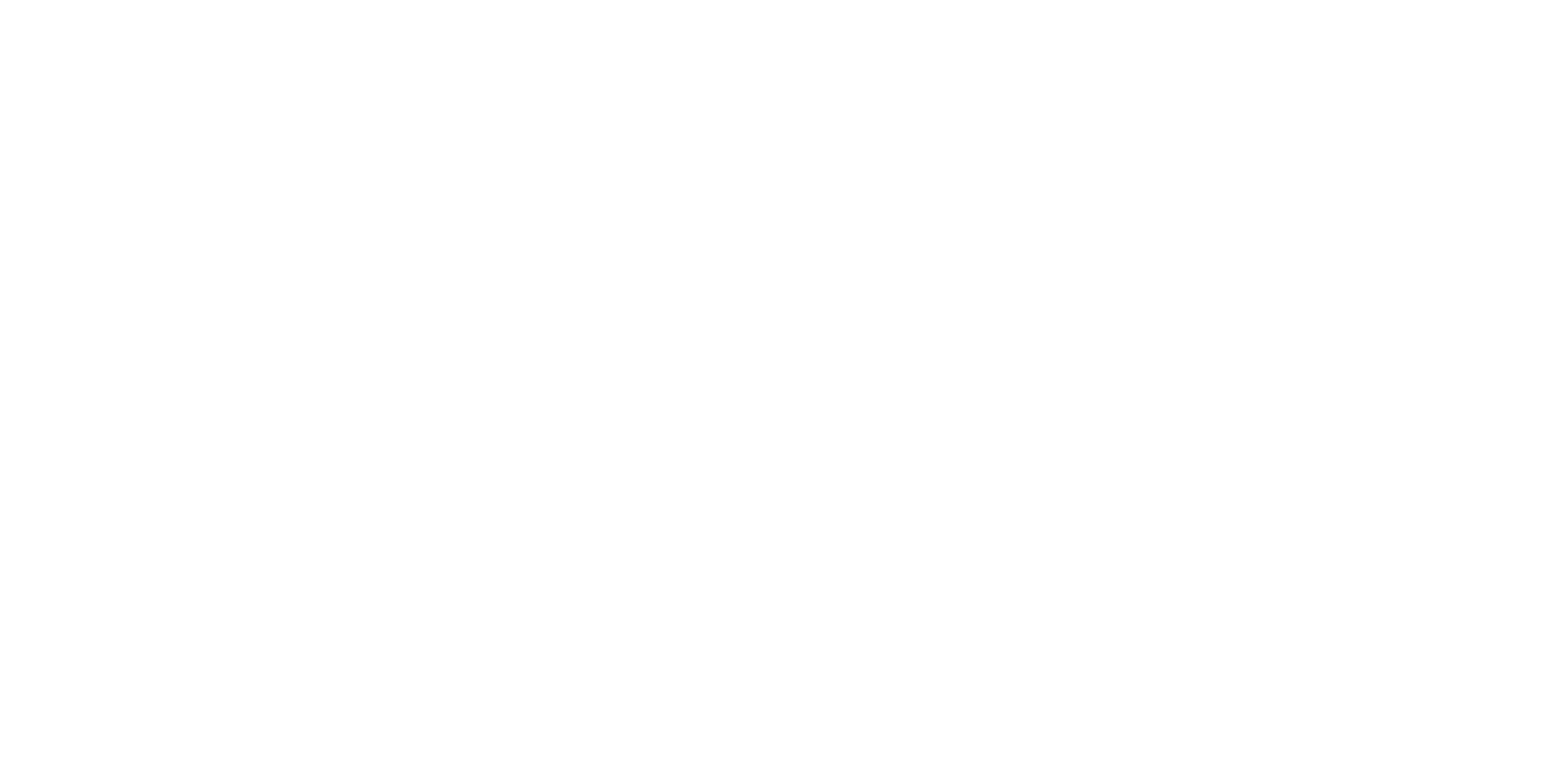
select select "FR"
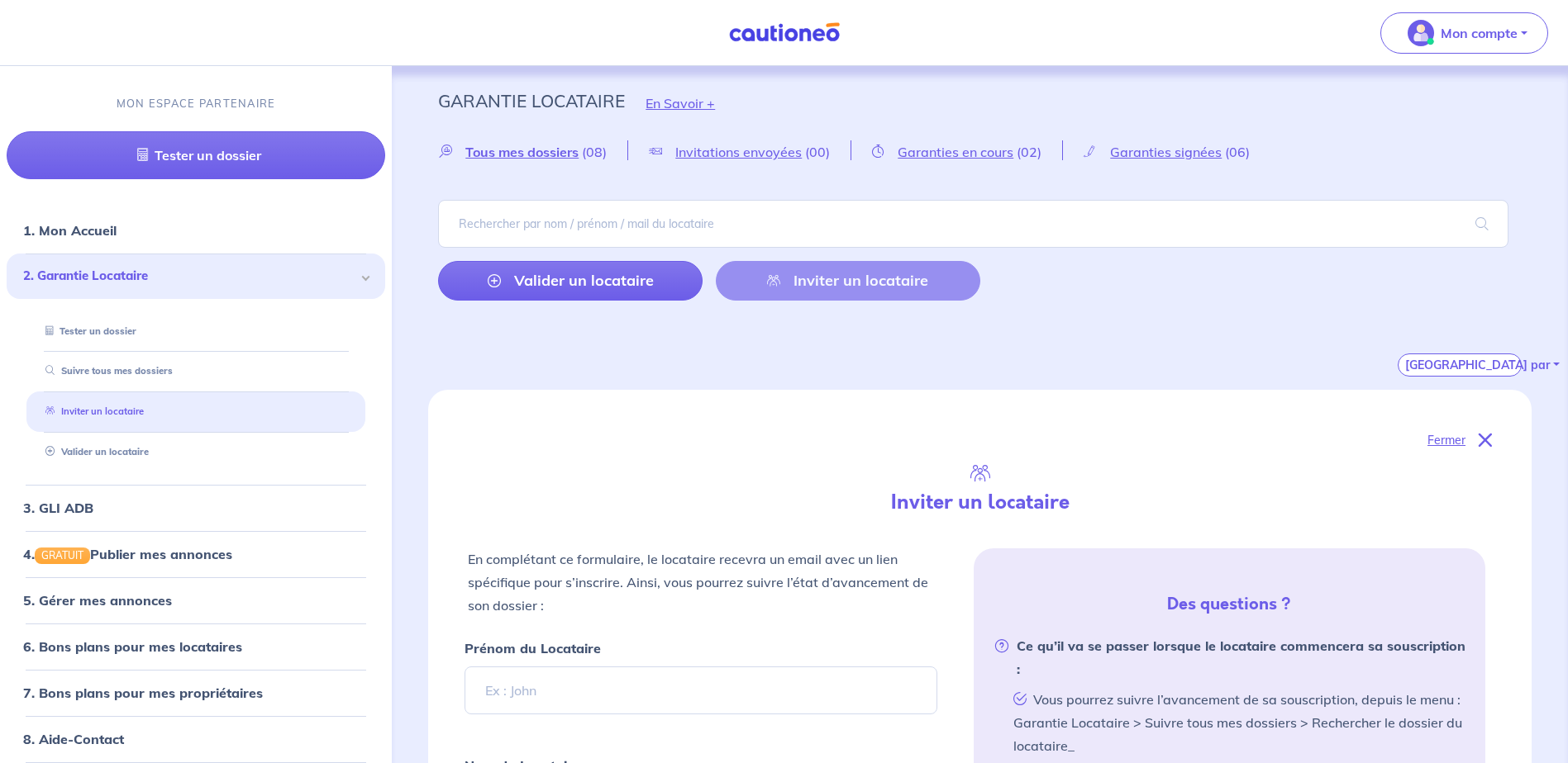
click at [138, 411] on link "Inviter un locataire" at bounding box center [91, 412] width 105 height 11
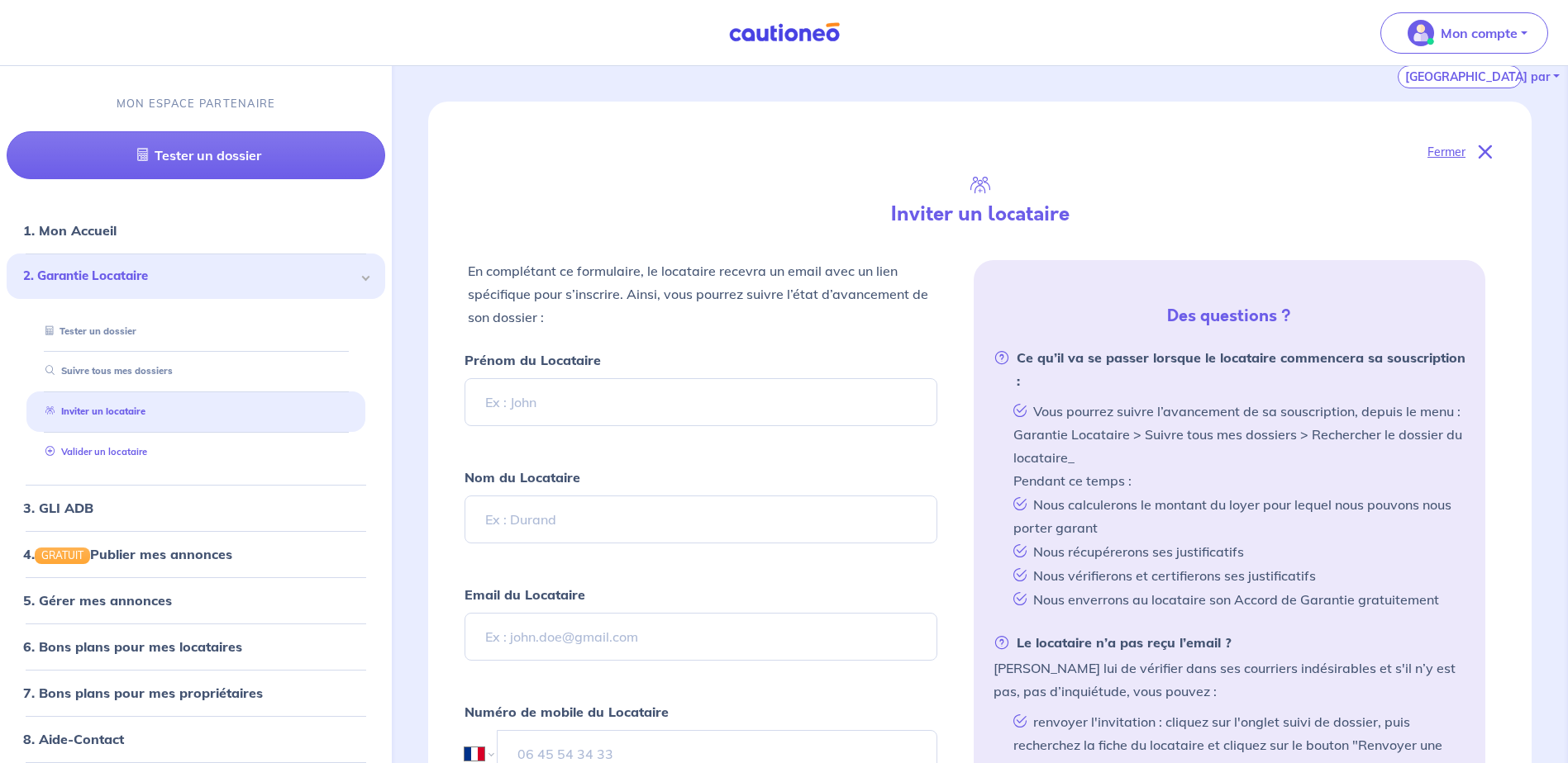
click at [138, 446] on link "Valider un locataire" at bounding box center [92, 452] width 108 height 11
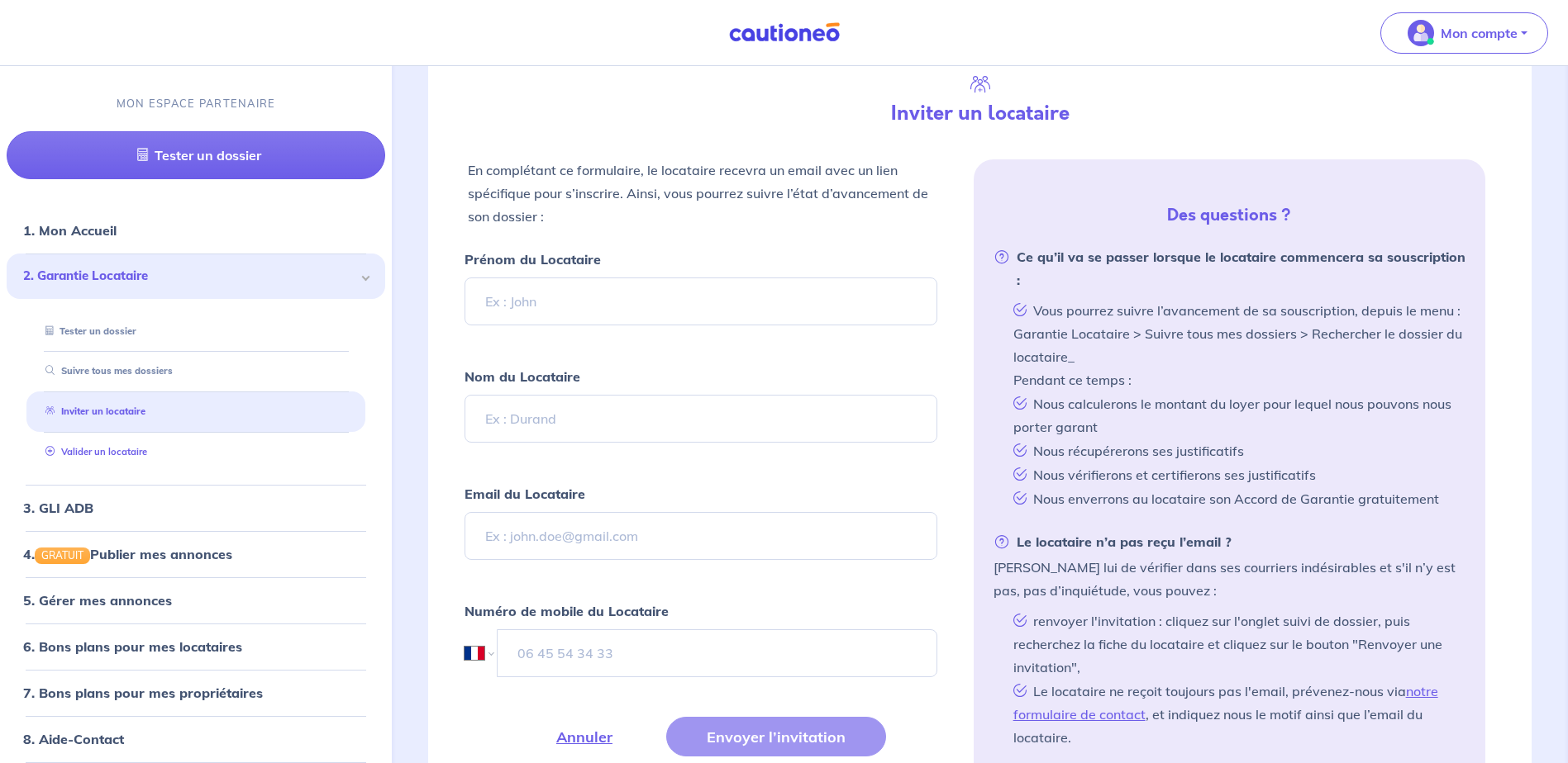
scroll to position [390, 0]
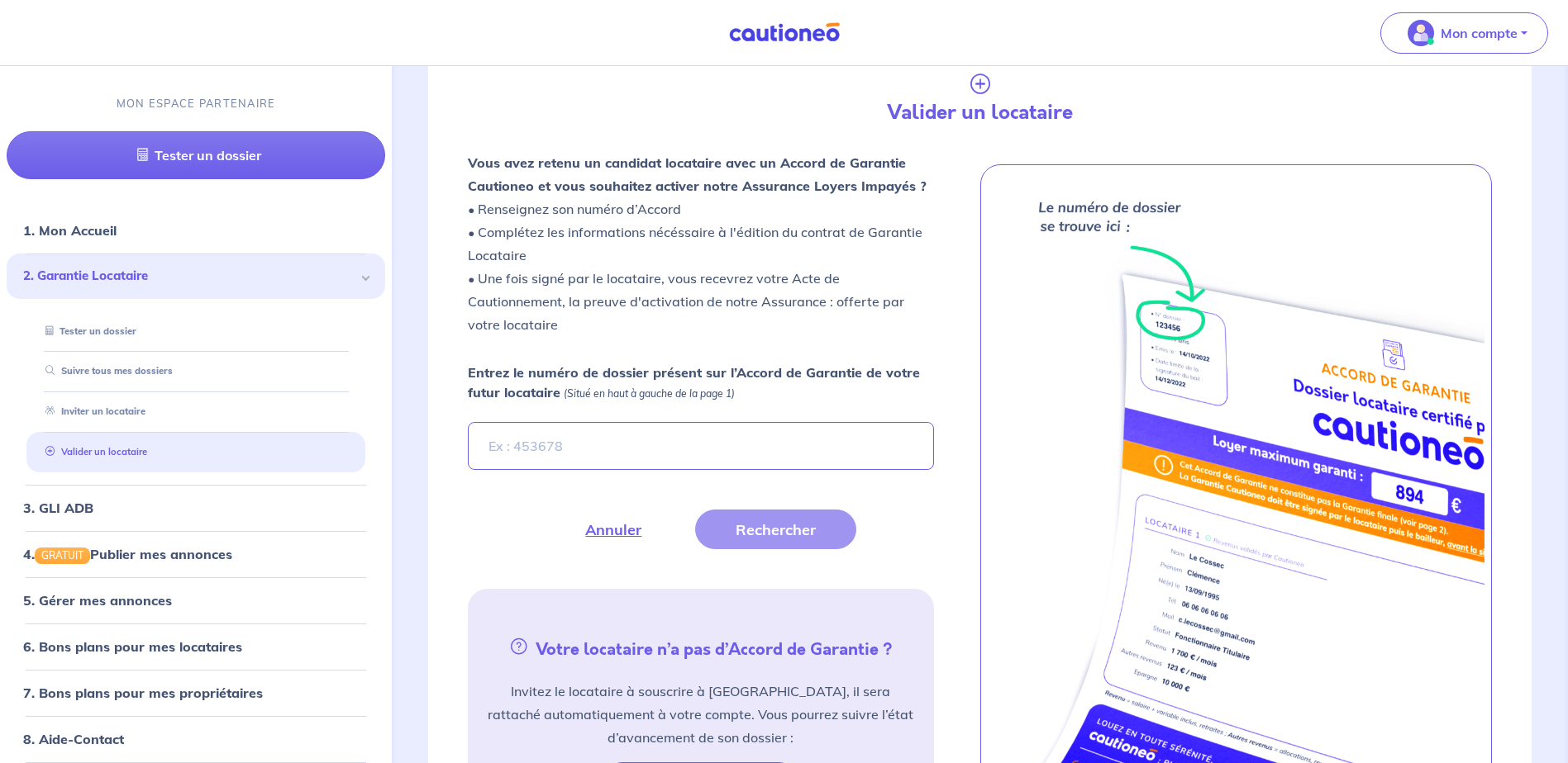
click at [117, 450] on link "Valider un locataire" at bounding box center [92, 452] width 108 height 11
click at [106, 330] on link "Tester un dossier" at bounding box center [87, 331] width 96 height 11
click at [145, 366] on link "Suivre tous mes dossiers" at bounding box center [105, 372] width 132 height 11
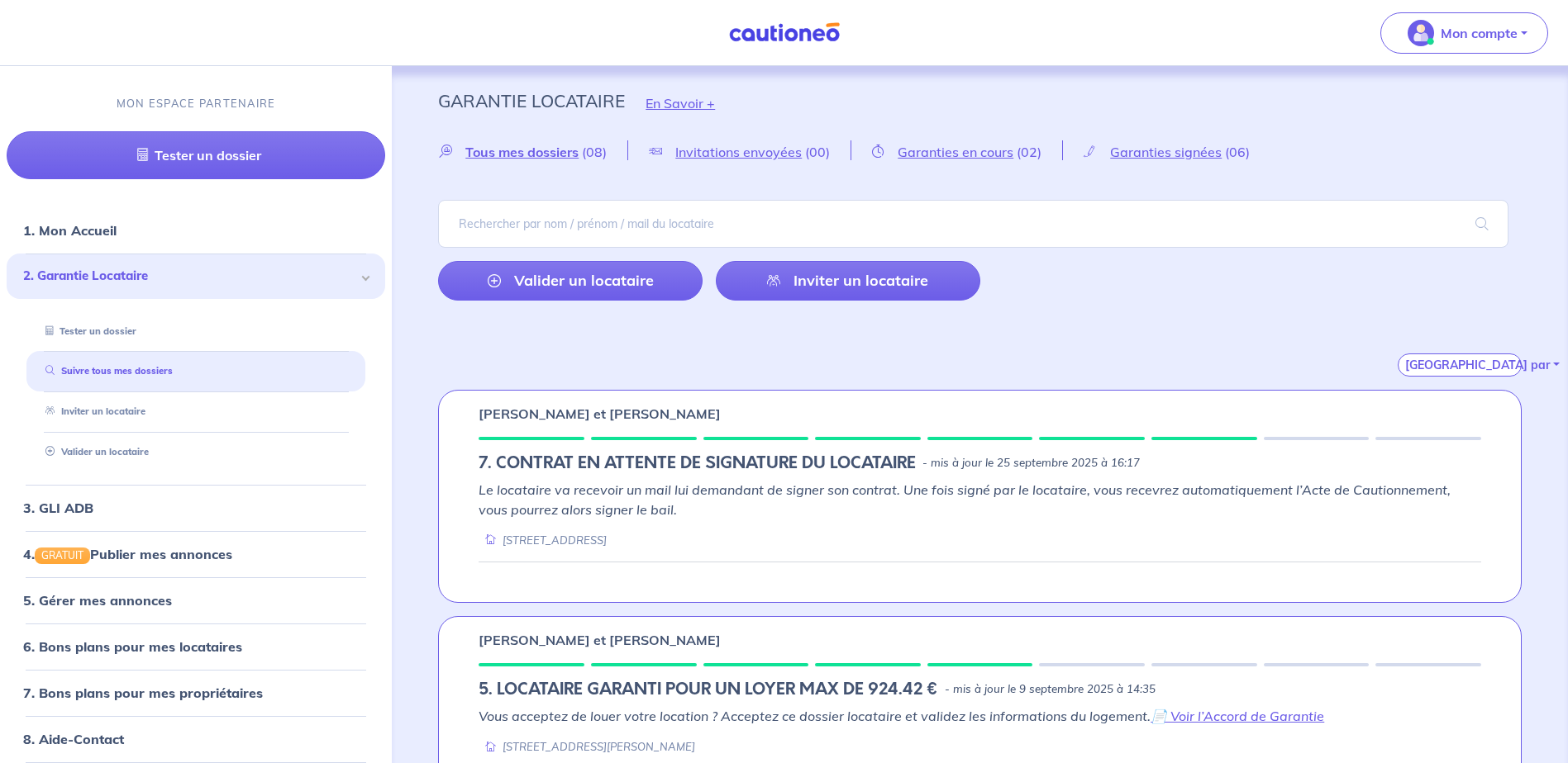
click at [1170, 143] on div "Garanties signées (06)" at bounding box center [1166, 150] width 209 height 20
click at [1172, 150] on span "Garanties signées" at bounding box center [1165, 152] width 111 height 17
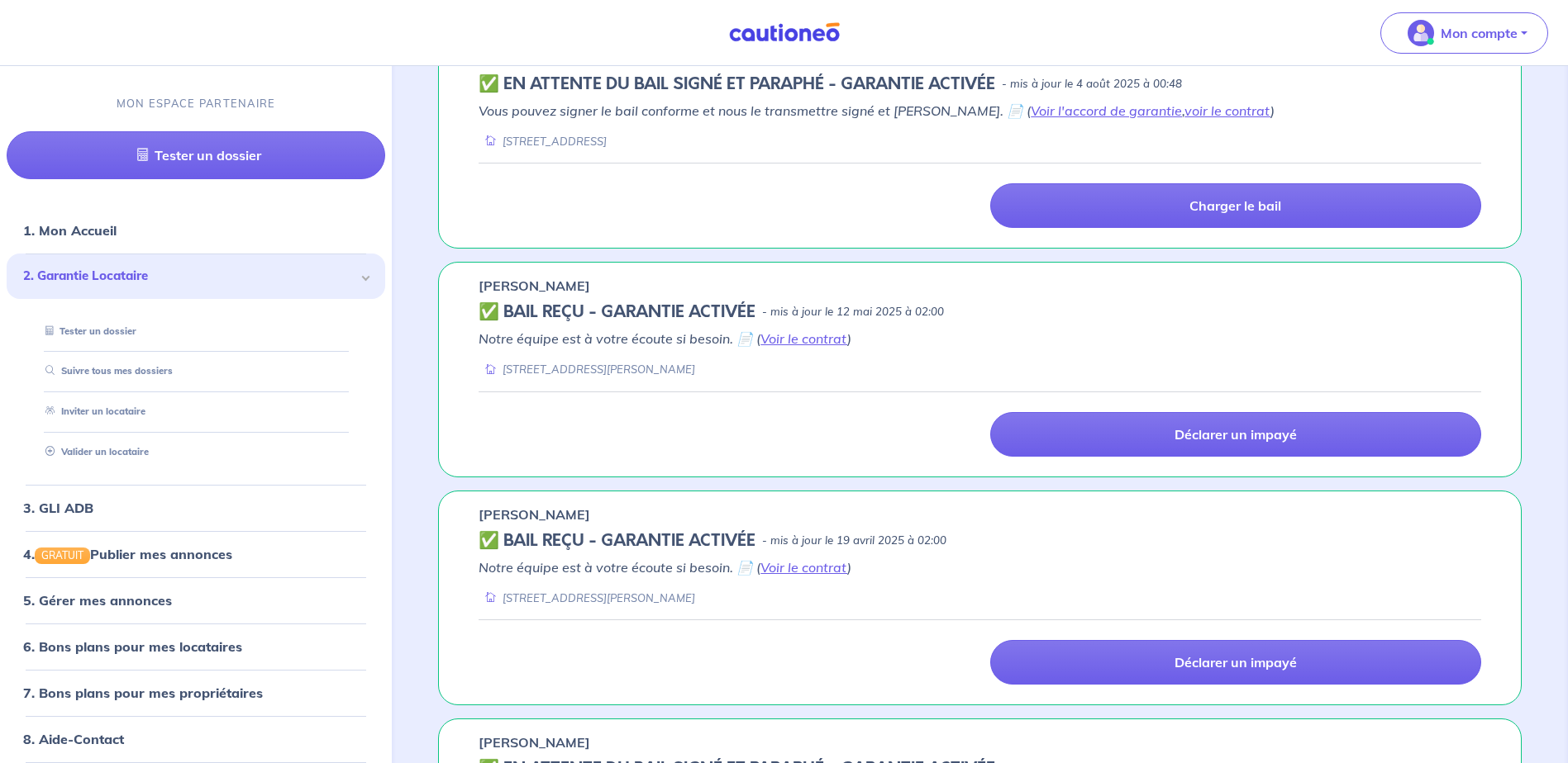
scroll to position [826, 0]
